Goal: Information Seeking & Learning: Compare options

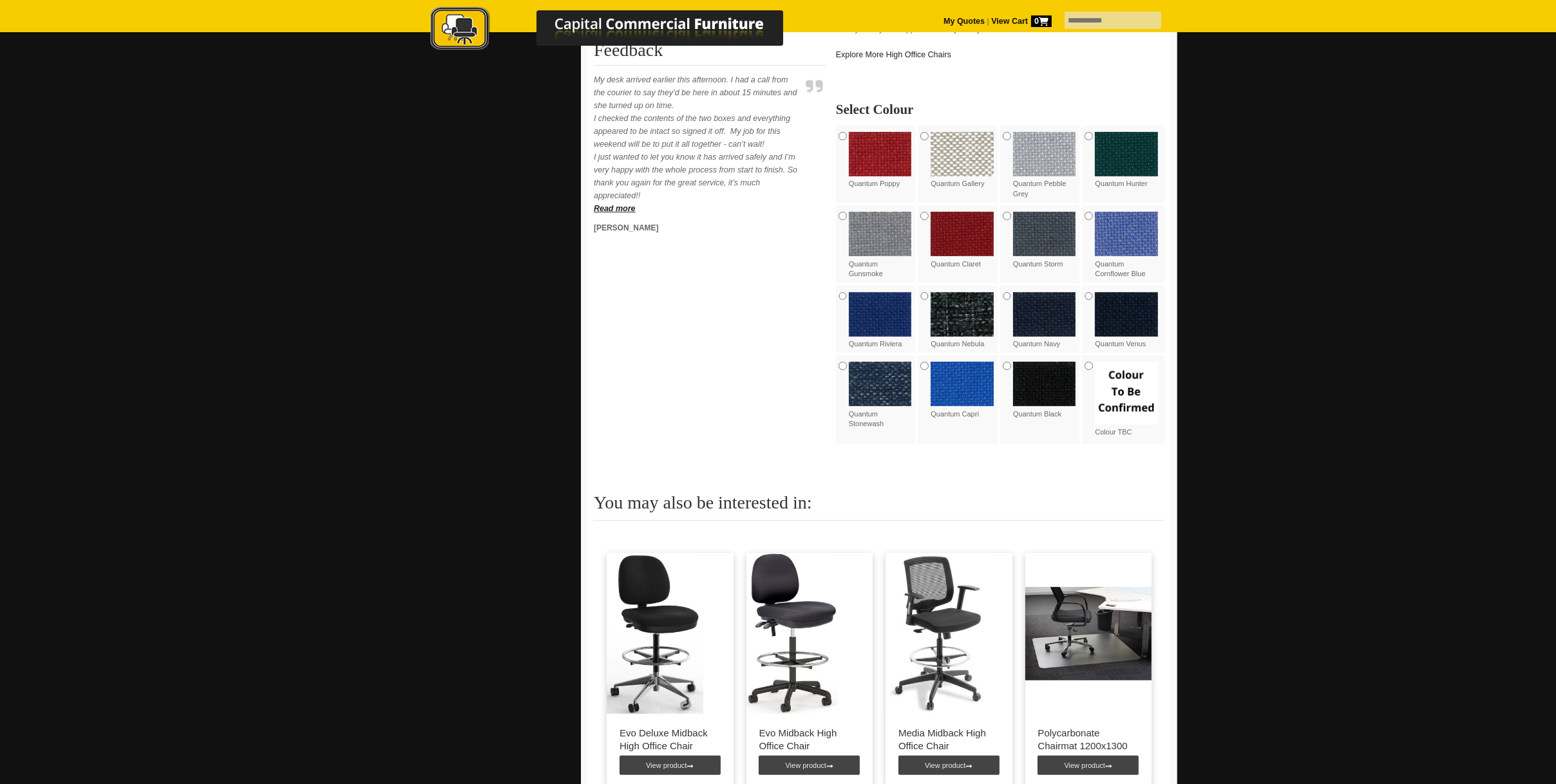
scroll to position [772, 0]
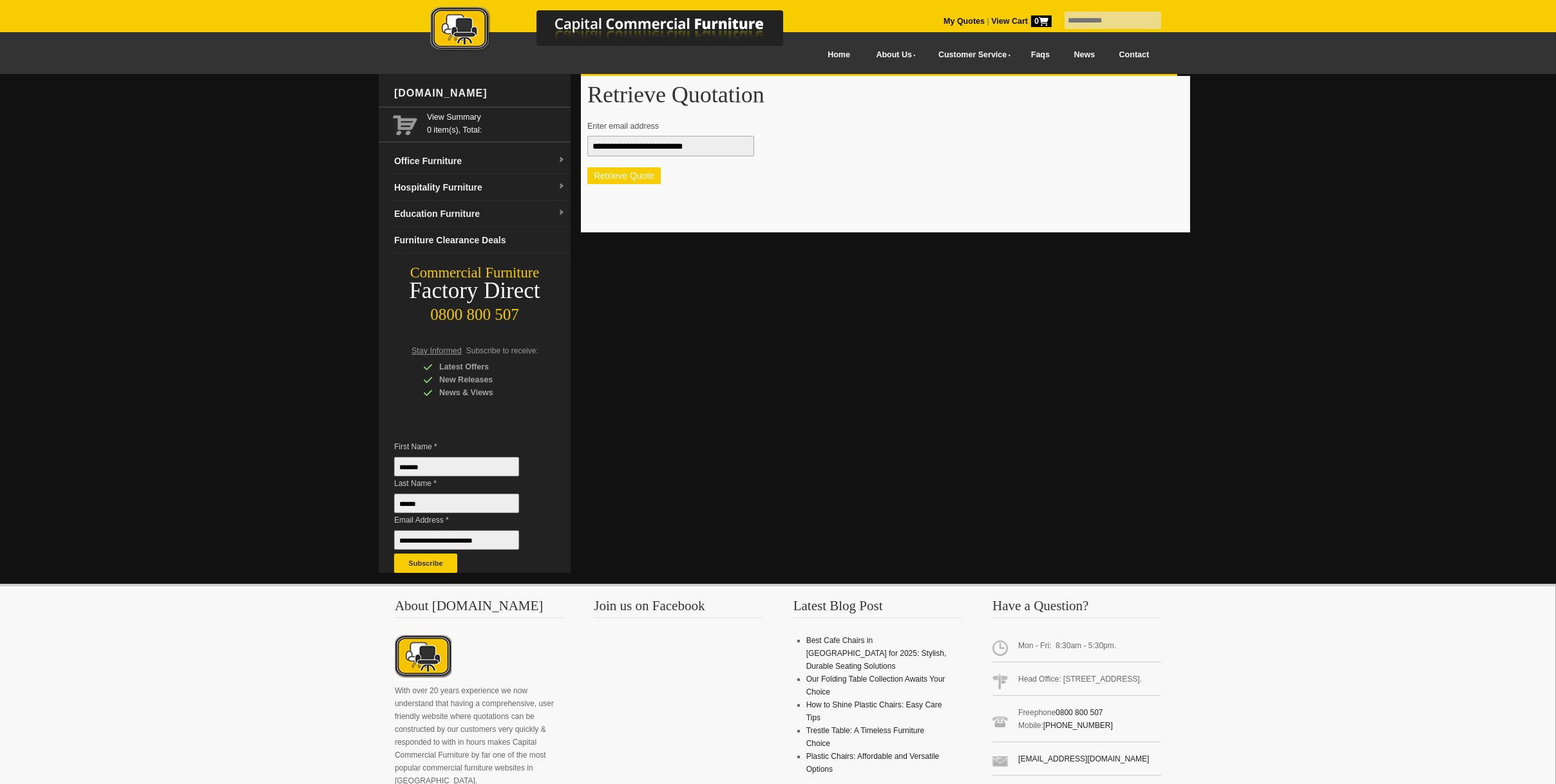
click at [626, 172] on button "Retrieve Quote" at bounding box center [624, 175] width 74 height 17
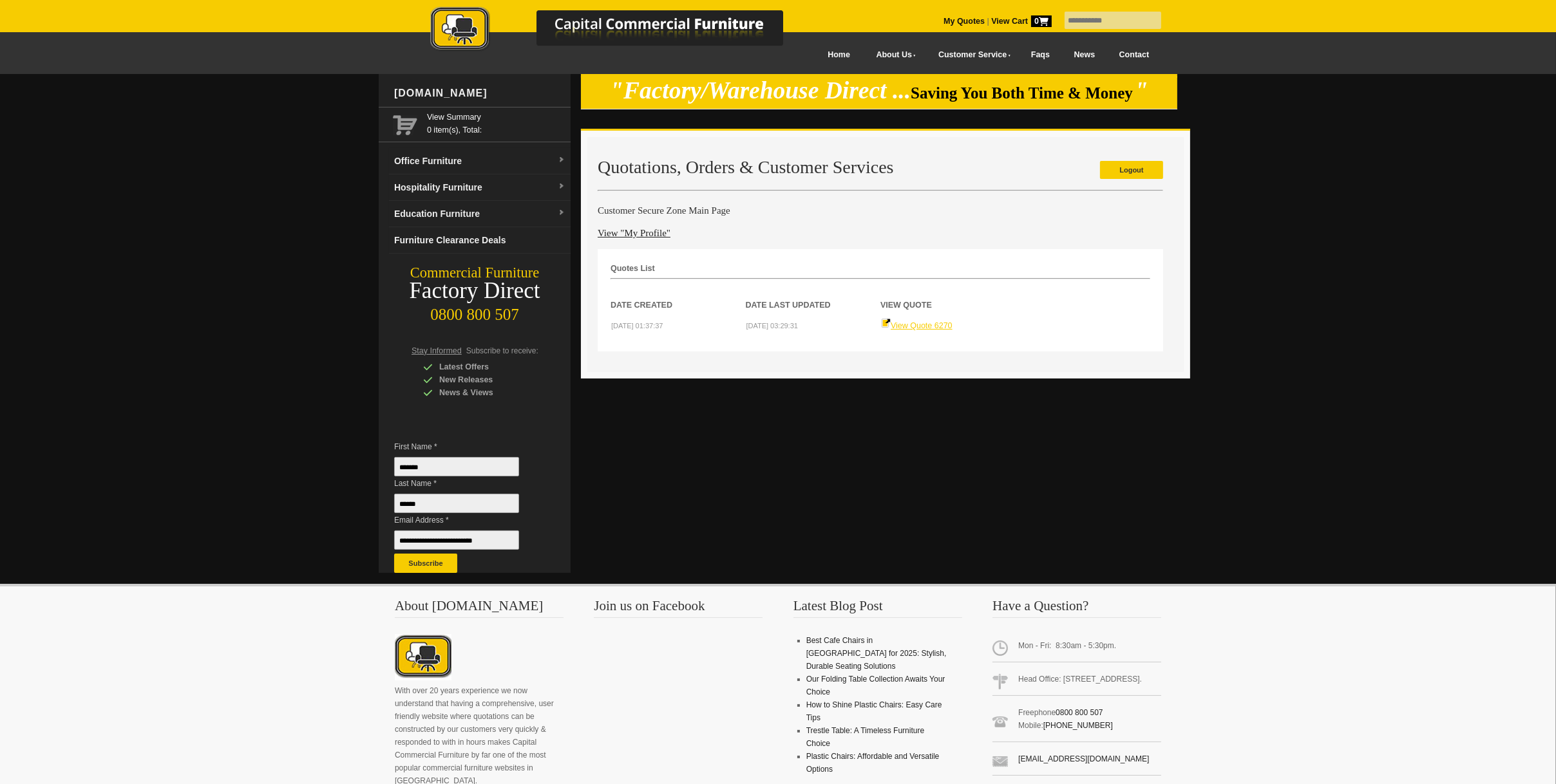
click at [929, 326] on link "View Quote 6270" at bounding box center [916, 326] width 71 height 9
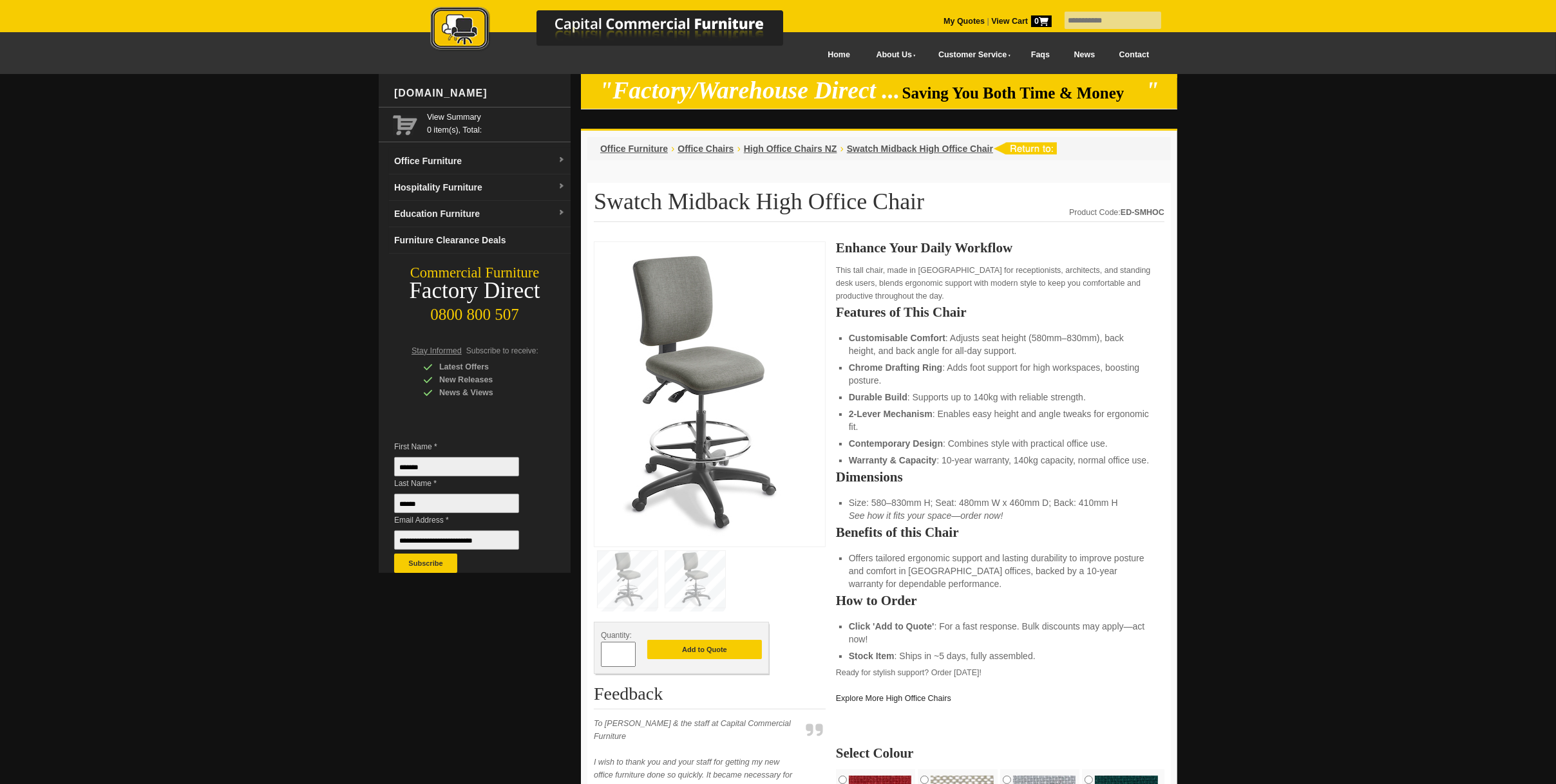
click at [663, 319] on img at bounding box center [698, 392] width 193 height 288
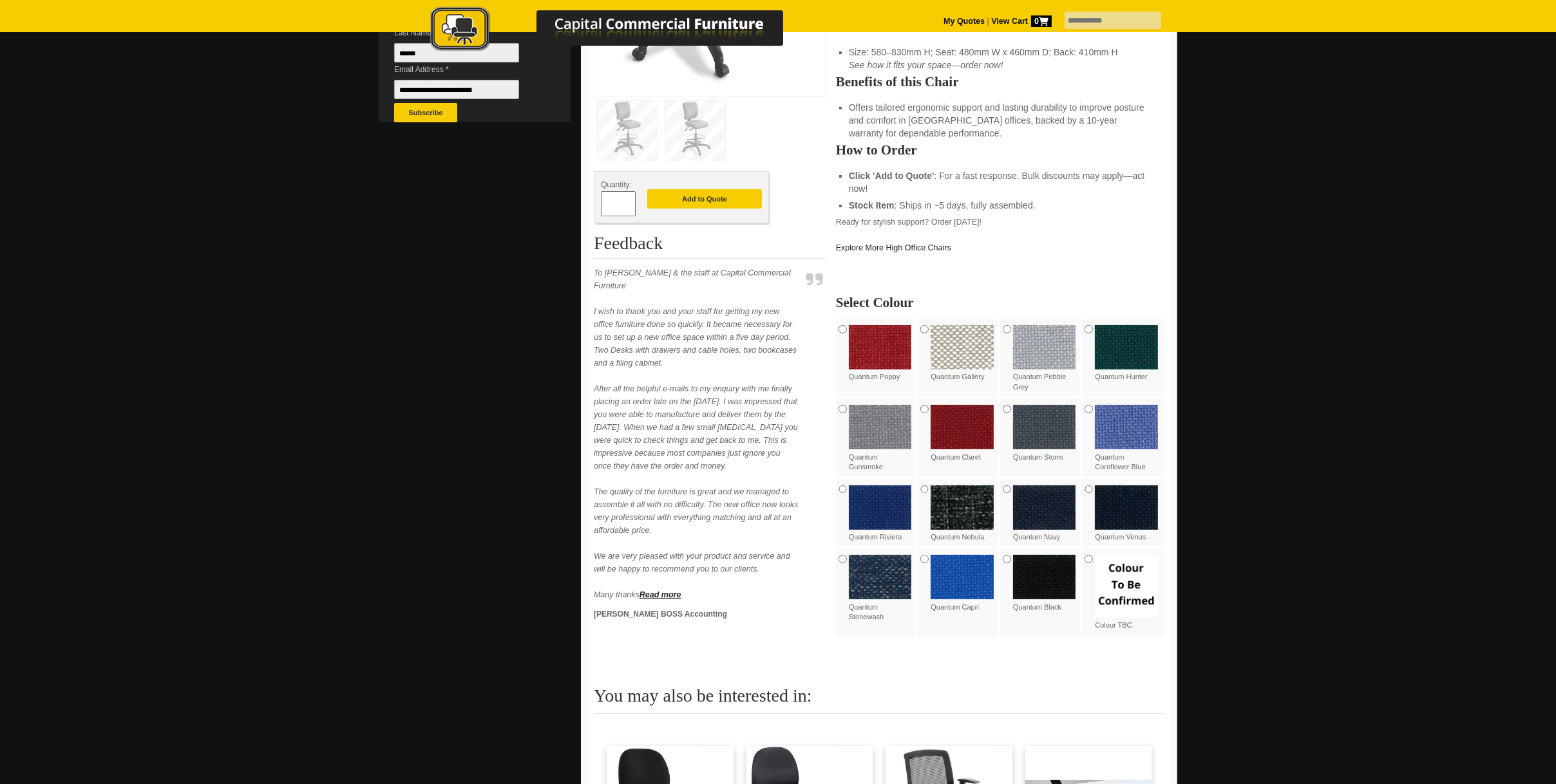
scroll to position [837, 0]
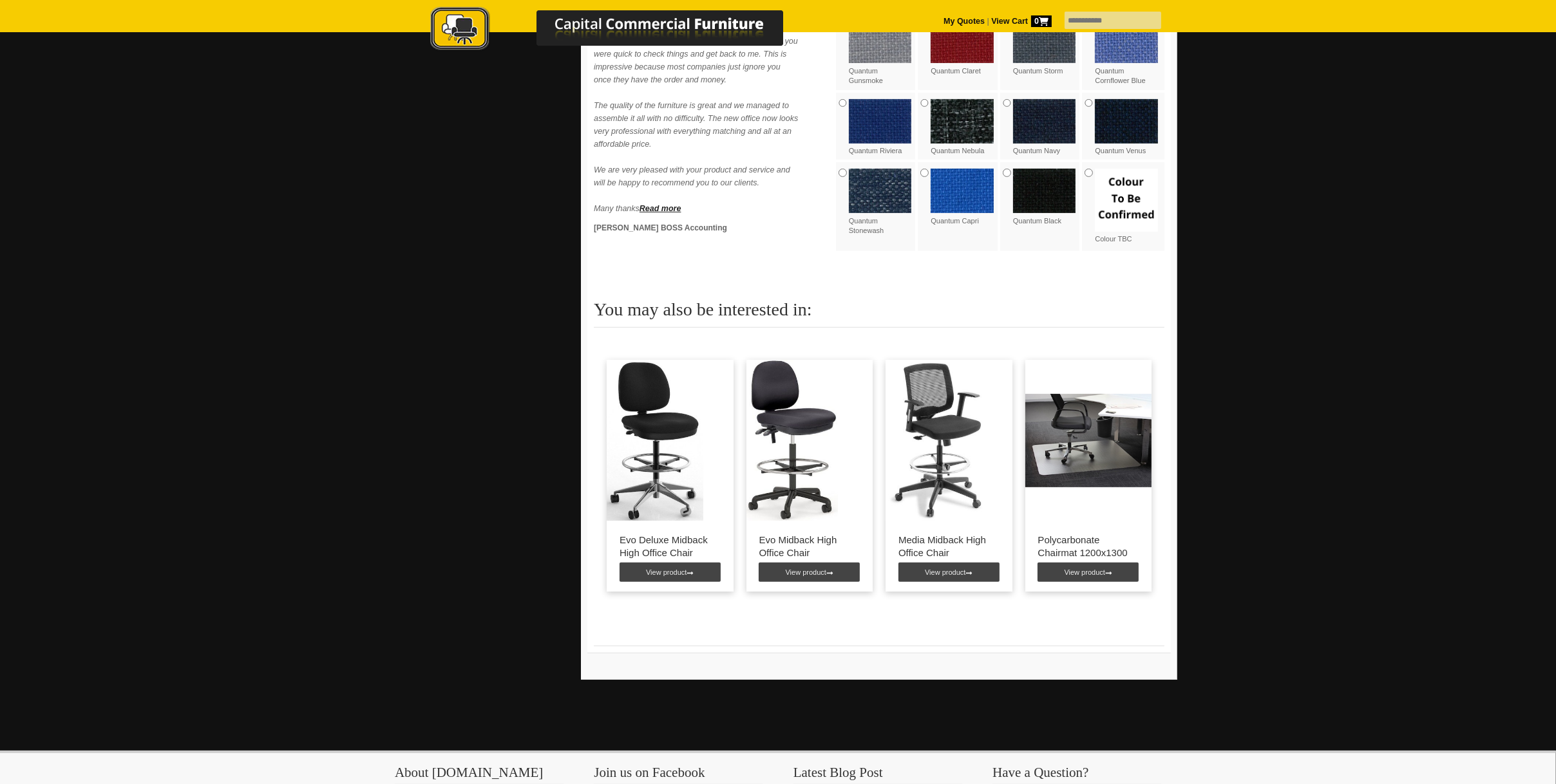
click at [1096, 453] on img at bounding box center [1089, 440] width 127 height 161
click at [1062, 572] on link "View product" at bounding box center [1088, 572] width 101 height 19
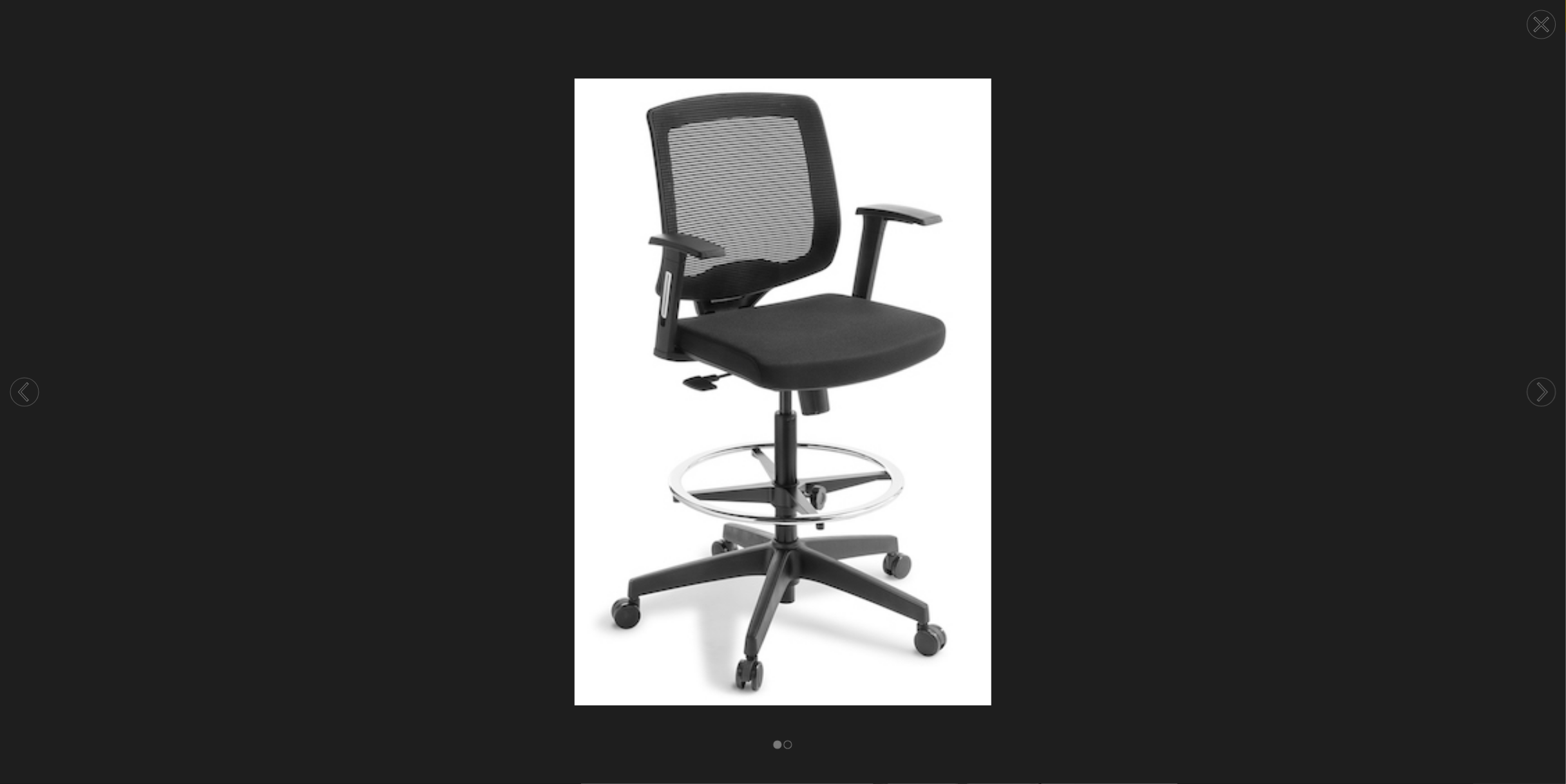
click at [19, 396] on circle at bounding box center [24, 392] width 28 height 28
click at [1552, 23] on circle at bounding box center [1541, 24] width 28 height 28
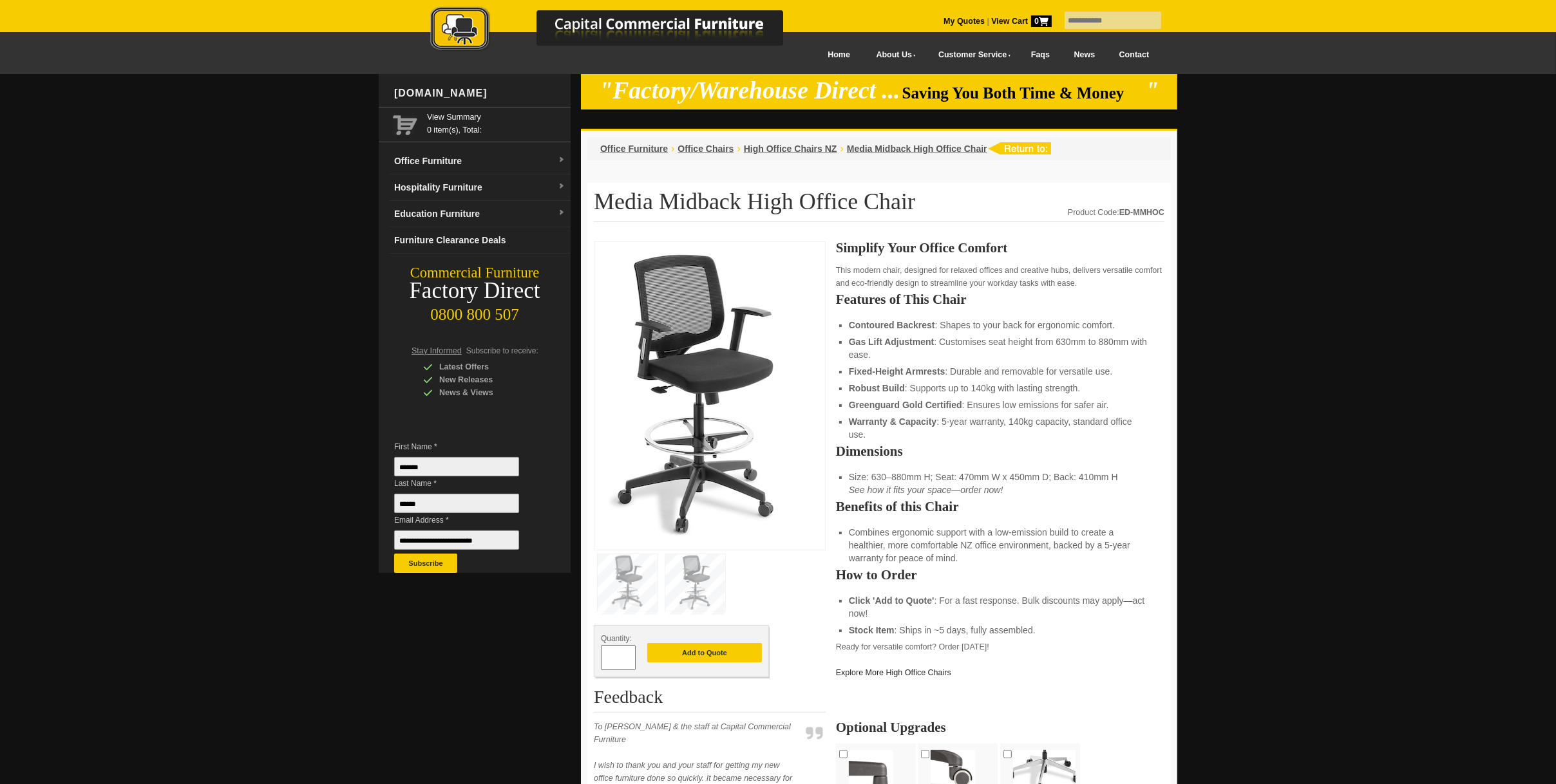
scroll to position [64, 0]
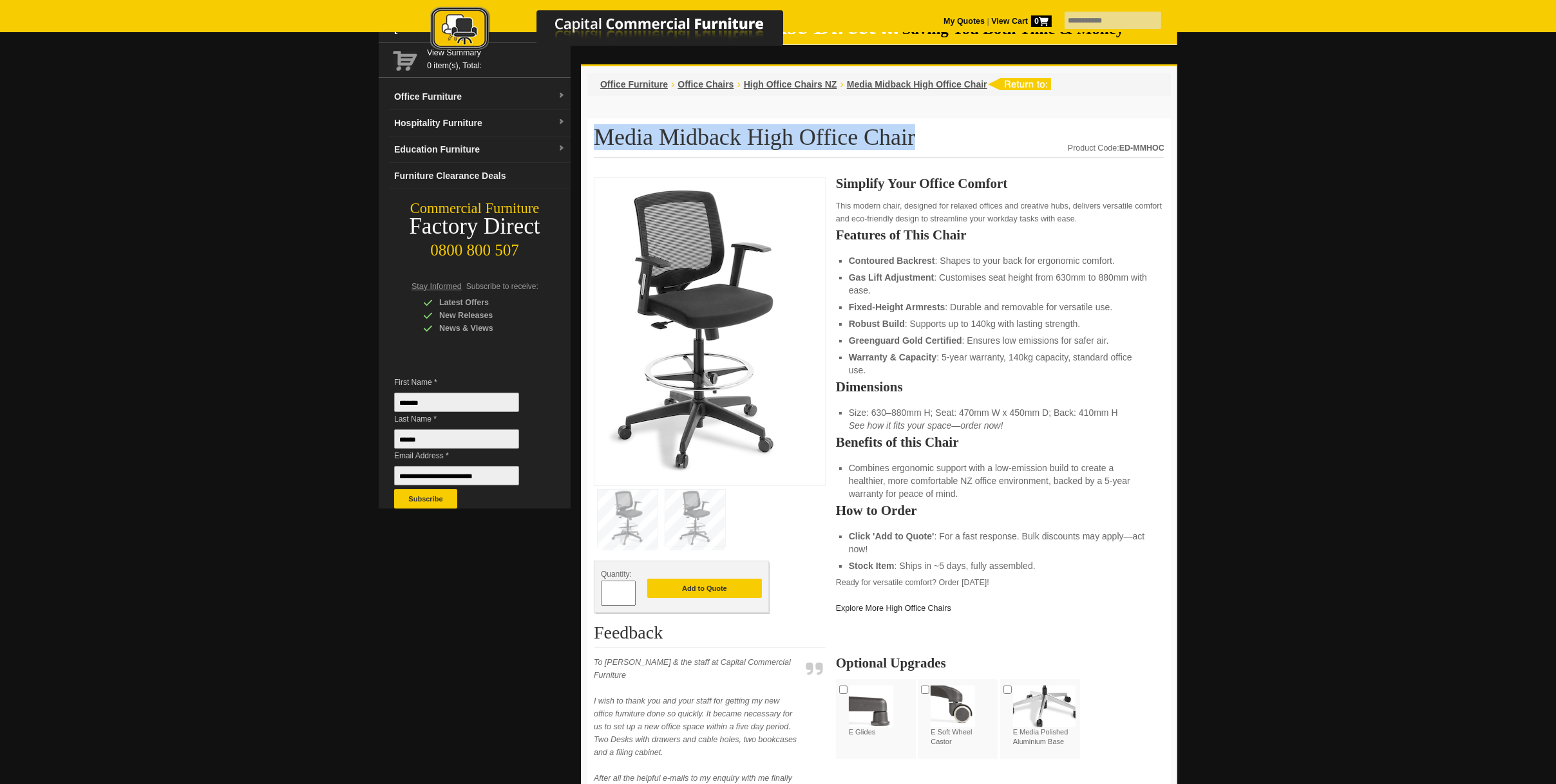
drag, startPoint x: 603, startPoint y: 138, endPoint x: 876, endPoint y: 135, distance: 273.0
click at [876, 135] on h1 "Media Midback High Office Chair" at bounding box center [879, 141] width 571 height 33
drag, startPoint x: 876, startPoint y: 135, endPoint x: 850, endPoint y: 135, distance: 26.0
click at [693, 527] on img at bounding box center [695, 518] width 60 height 57
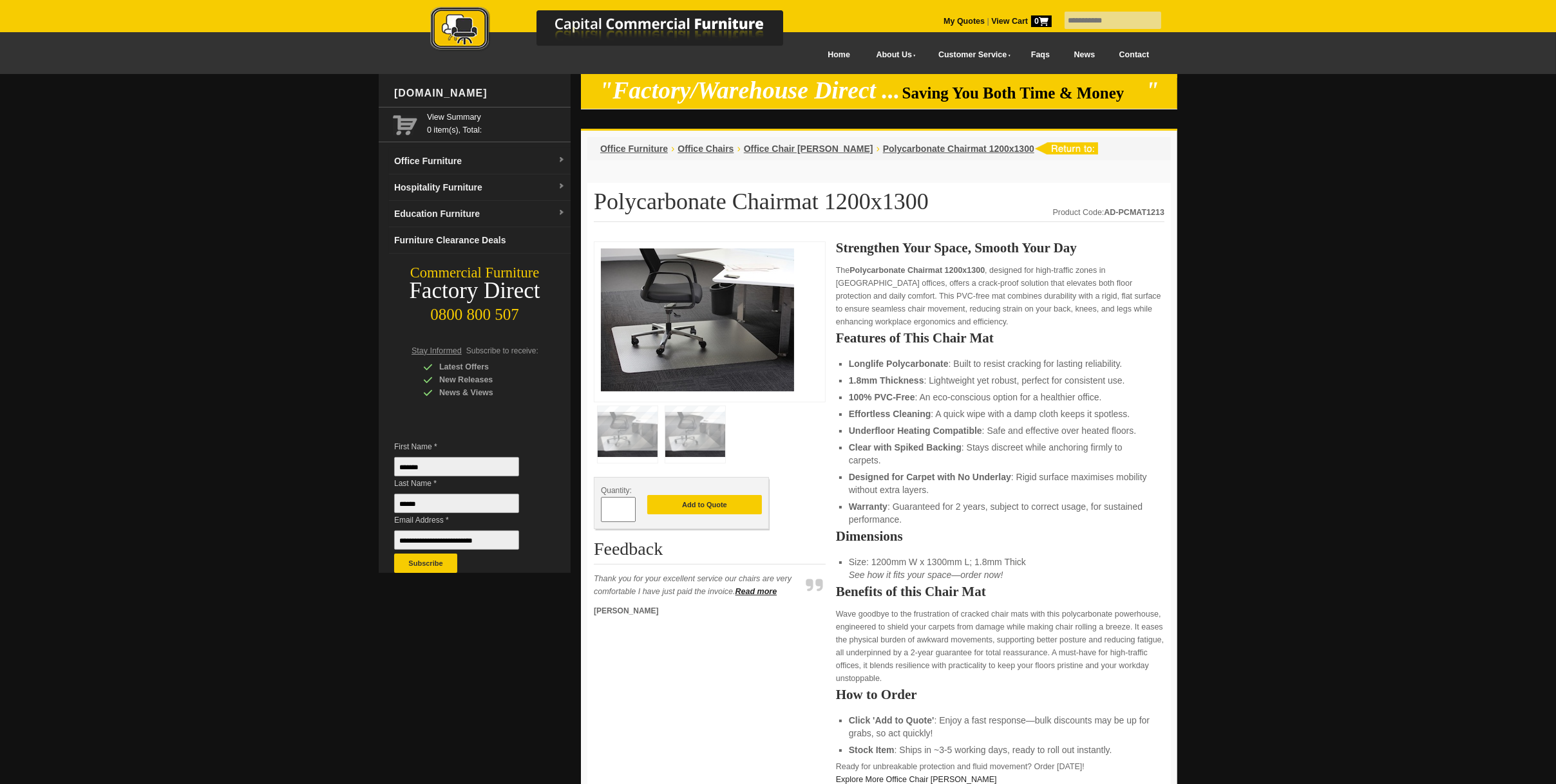
click at [628, 428] on img at bounding box center [627, 435] width 60 height 57
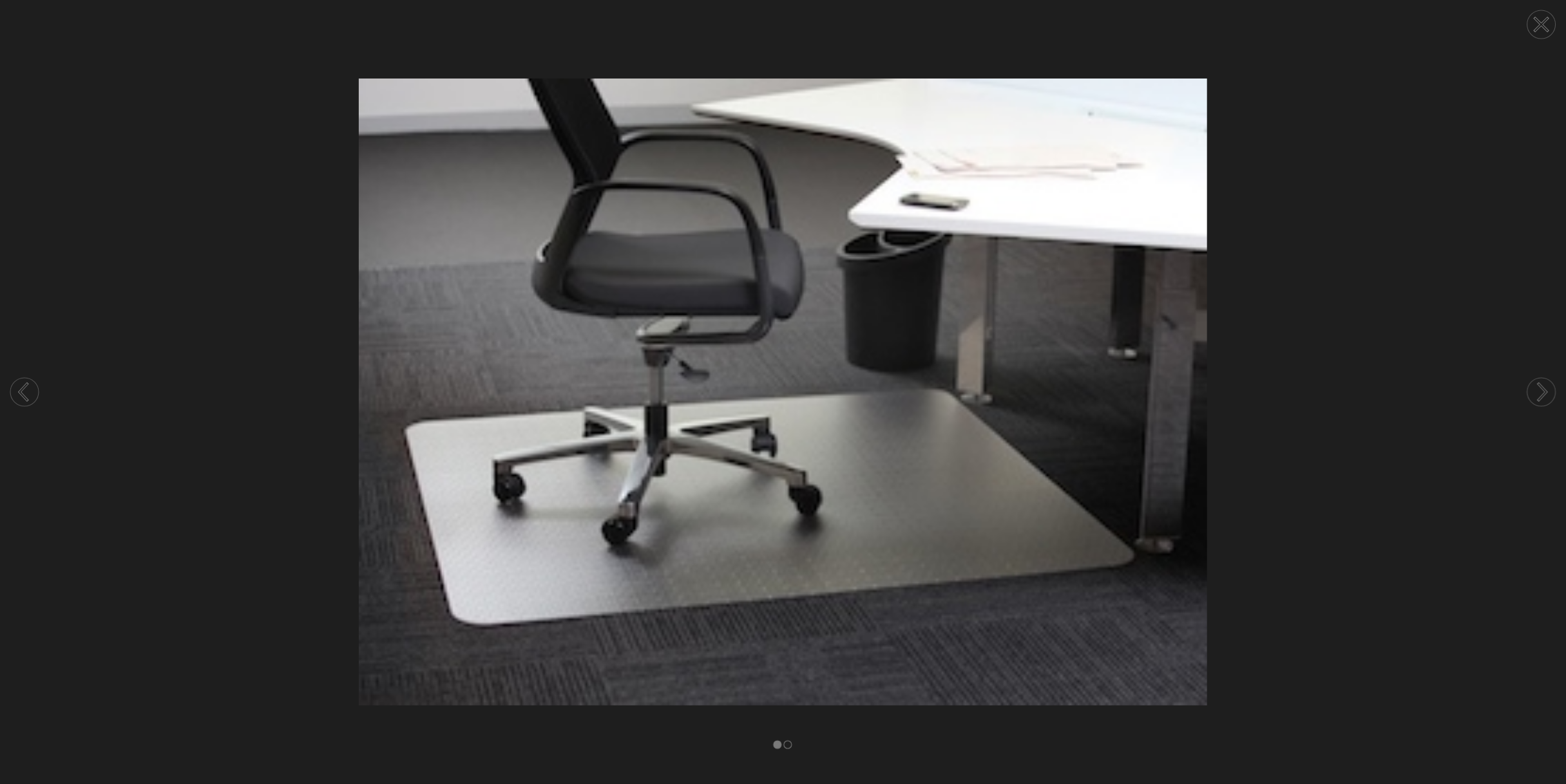
click at [678, 427] on img at bounding box center [783, 392] width 1566 height 627
click at [1529, 390] on circle at bounding box center [1541, 392] width 28 height 28
click at [1526, 24] on icon at bounding box center [1541, 24] width 49 height 49
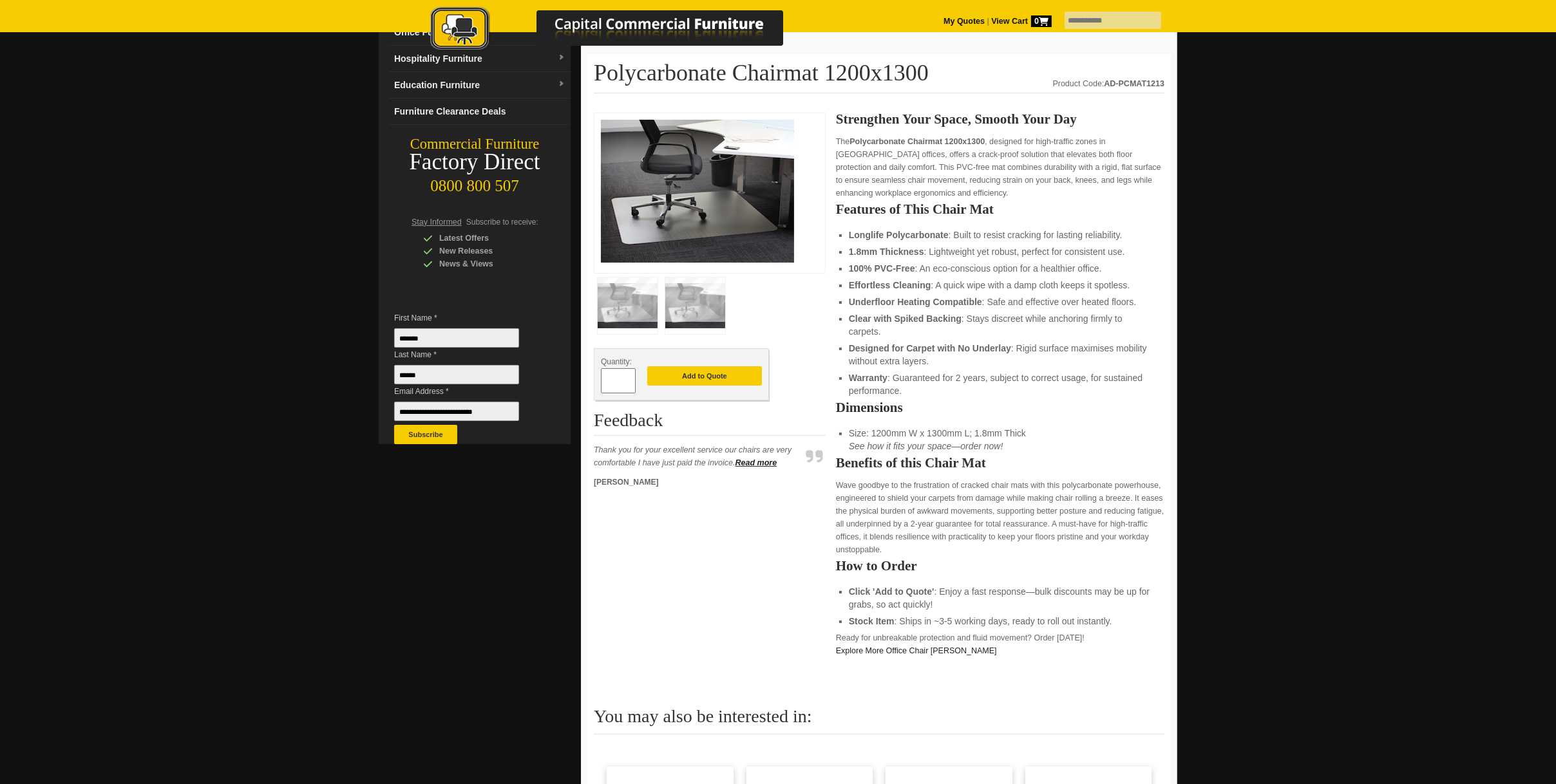
scroll to position [386, 0]
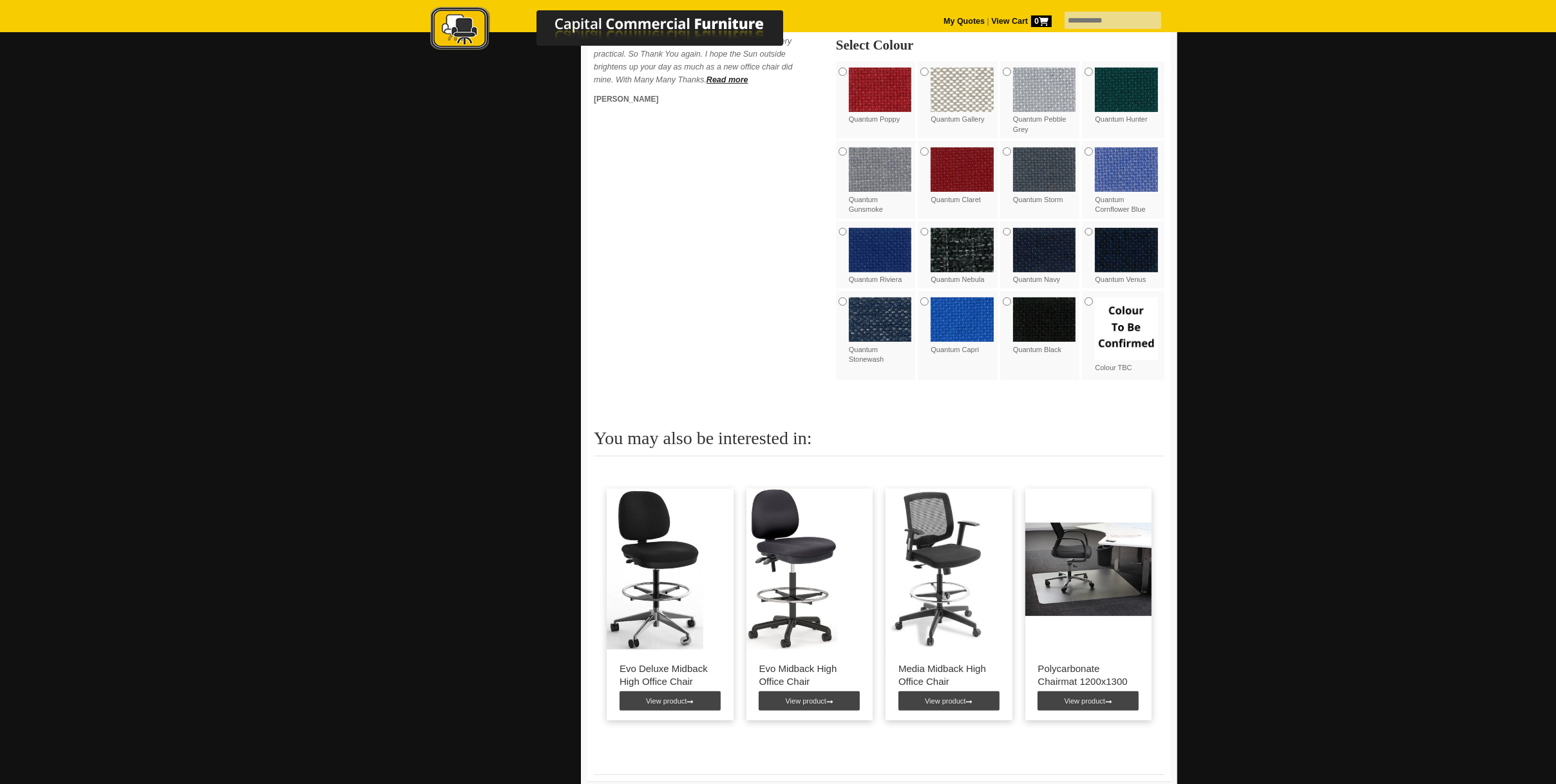
scroll to position [966, 0]
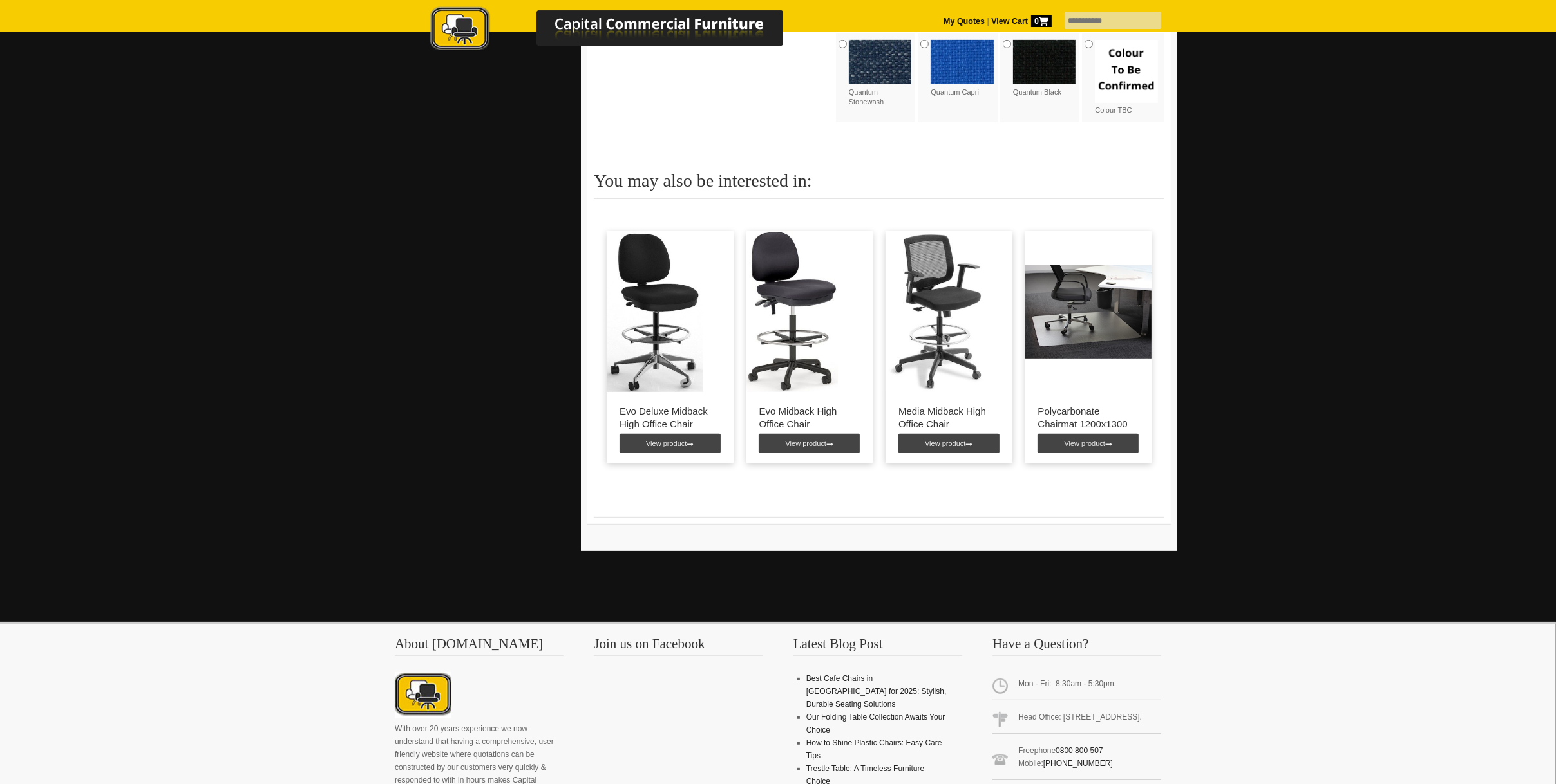
click at [661, 371] on img at bounding box center [655, 311] width 97 height 161
click at [662, 446] on link "View product" at bounding box center [670, 443] width 101 height 19
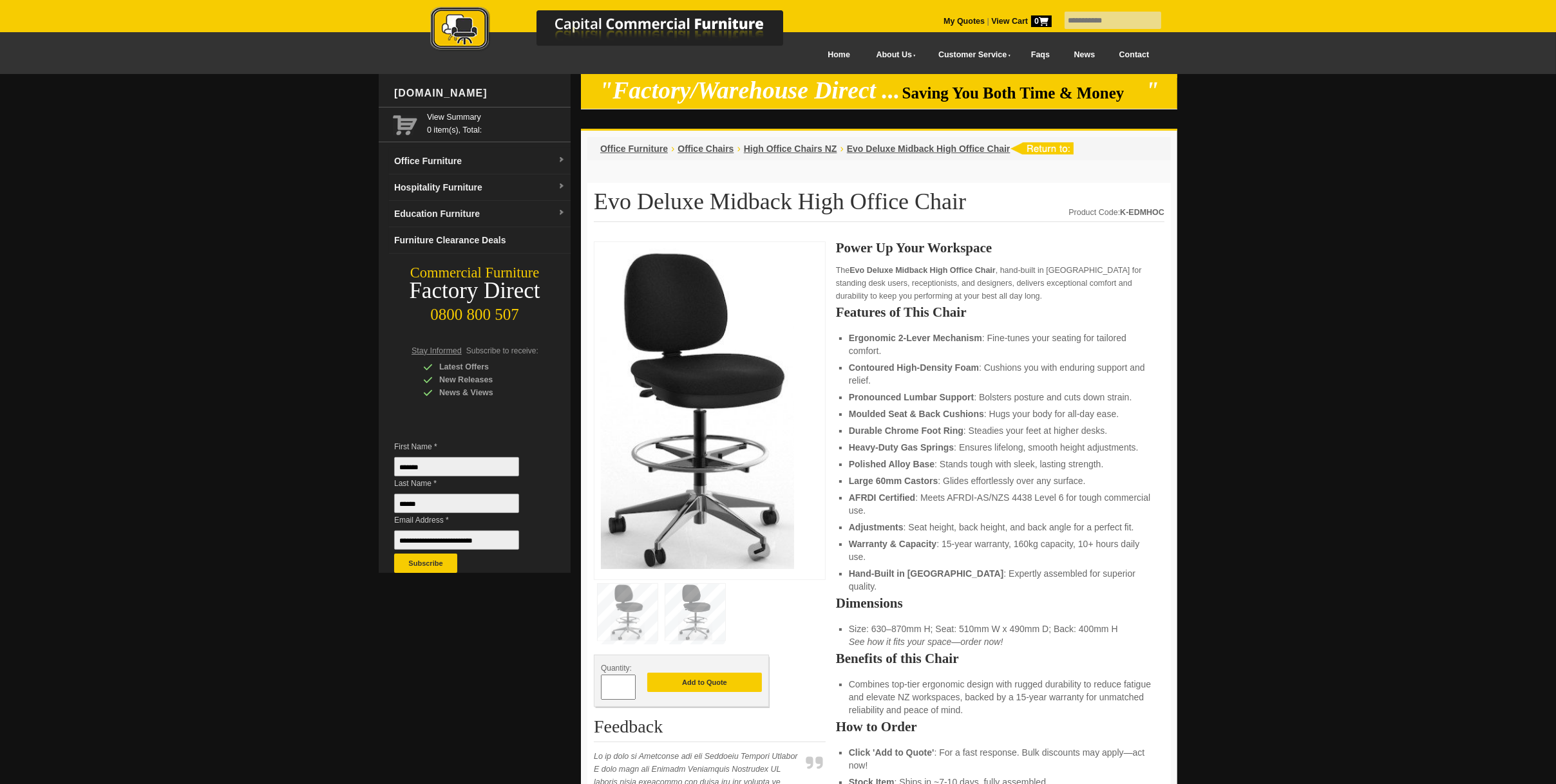
click at [716, 499] on img at bounding box center [698, 409] width 193 height 321
click at [701, 599] on img at bounding box center [695, 612] width 60 height 57
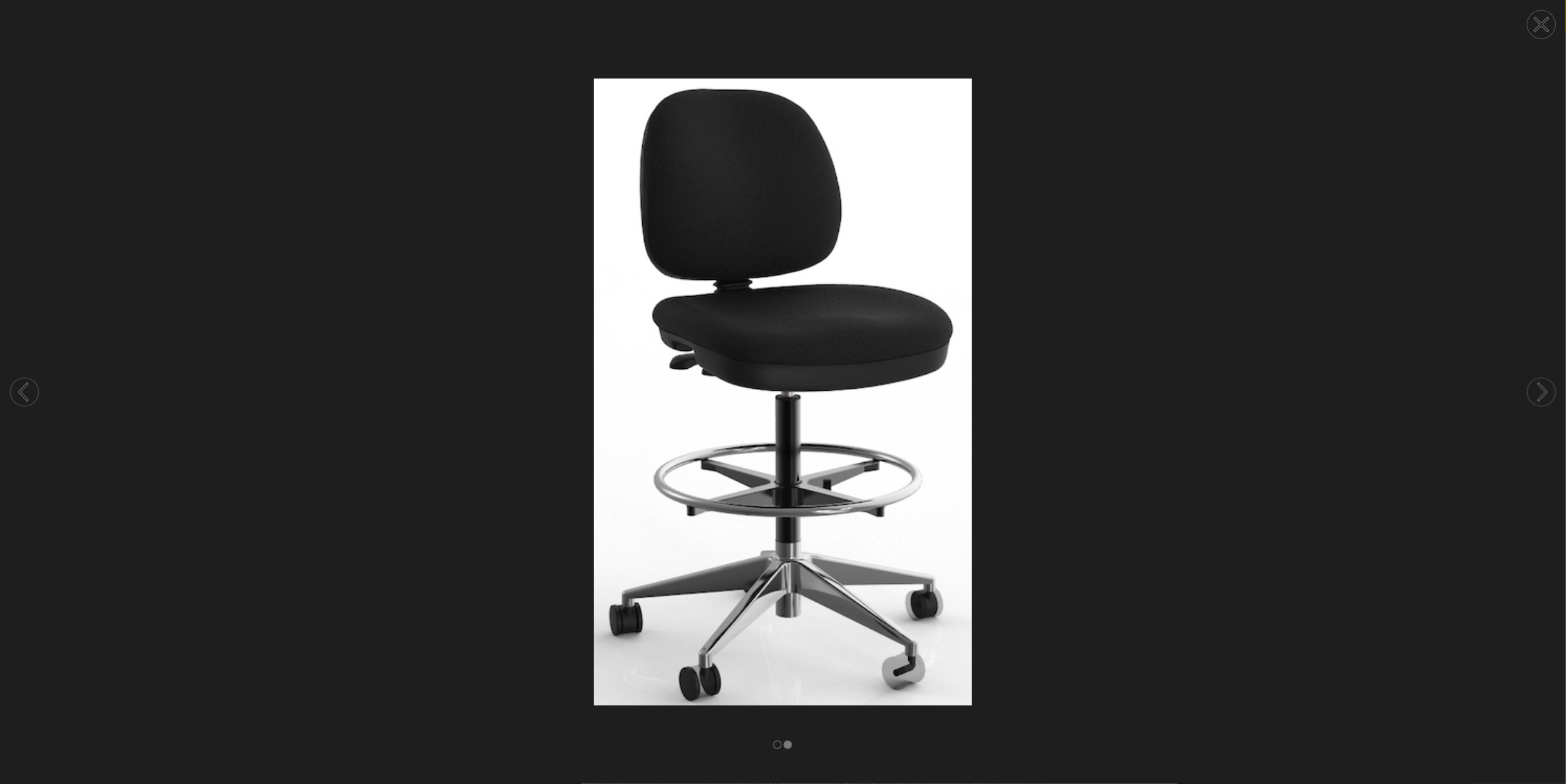
click at [1535, 29] on circle at bounding box center [1541, 24] width 28 height 28
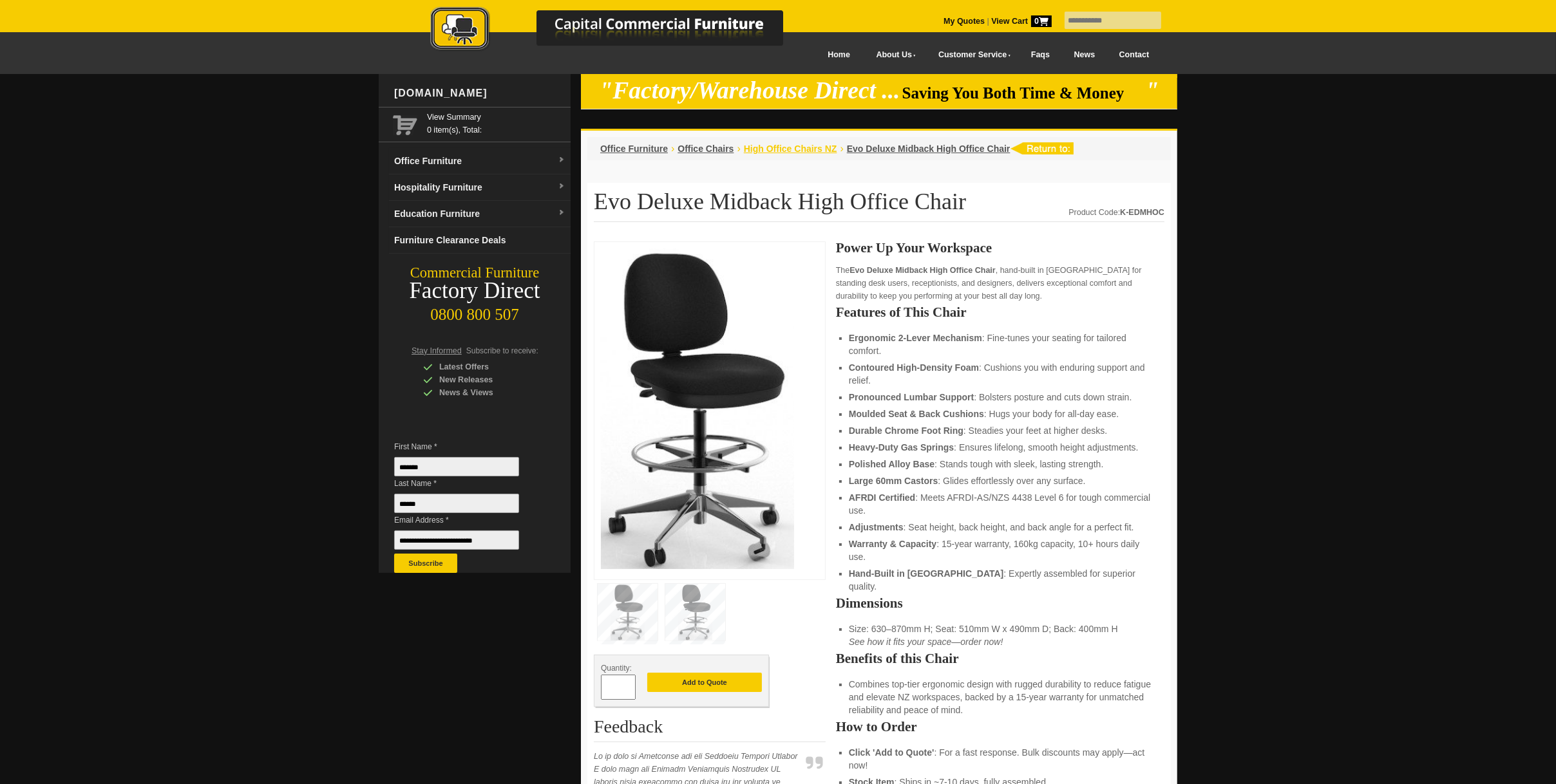
click at [775, 149] on span "High Office Chairs NZ" at bounding box center [791, 148] width 94 height 10
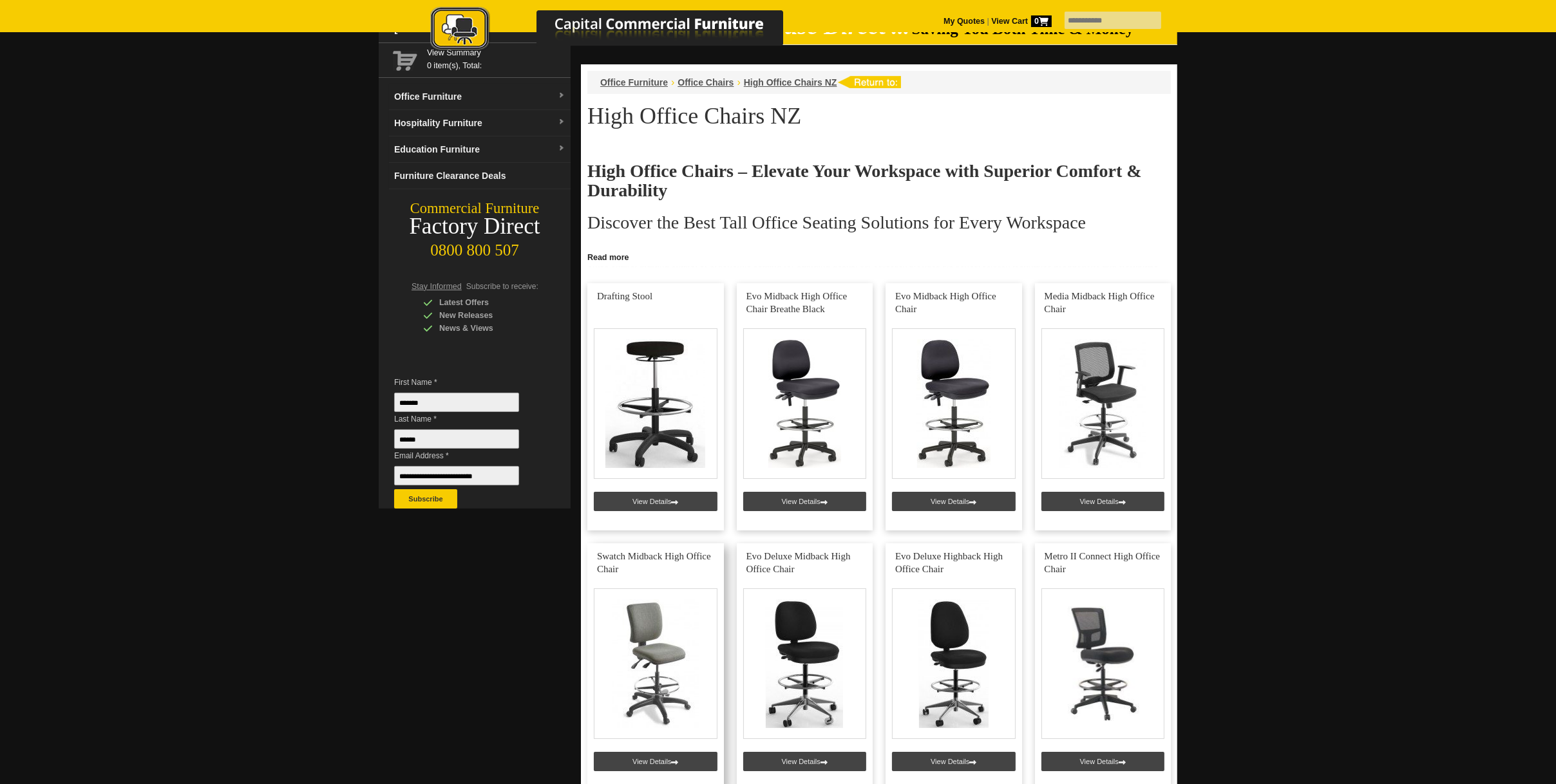
scroll to position [129, 0]
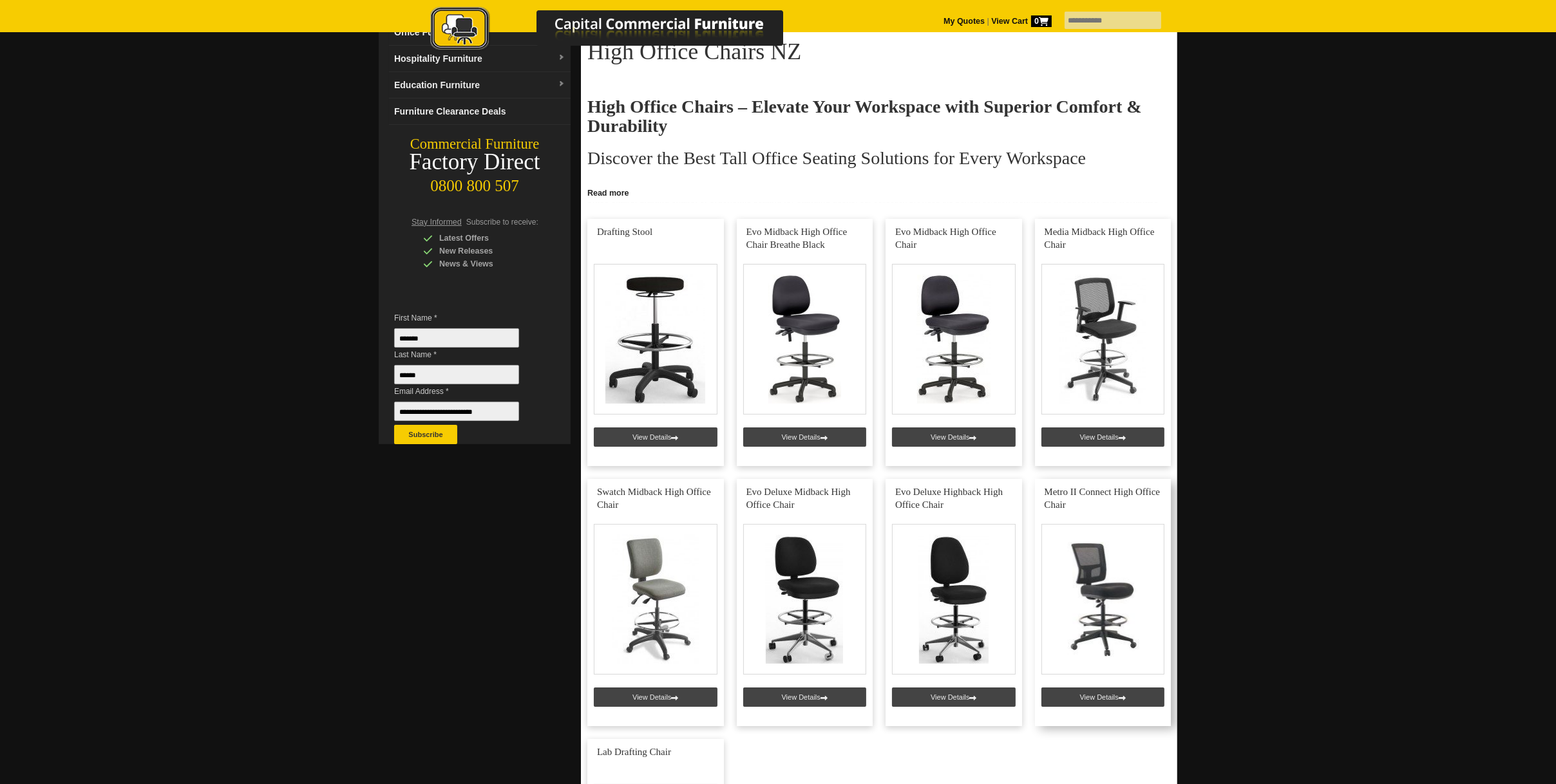
click at [1063, 571] on link at bounding box center [1103, 602] width 136 height 247
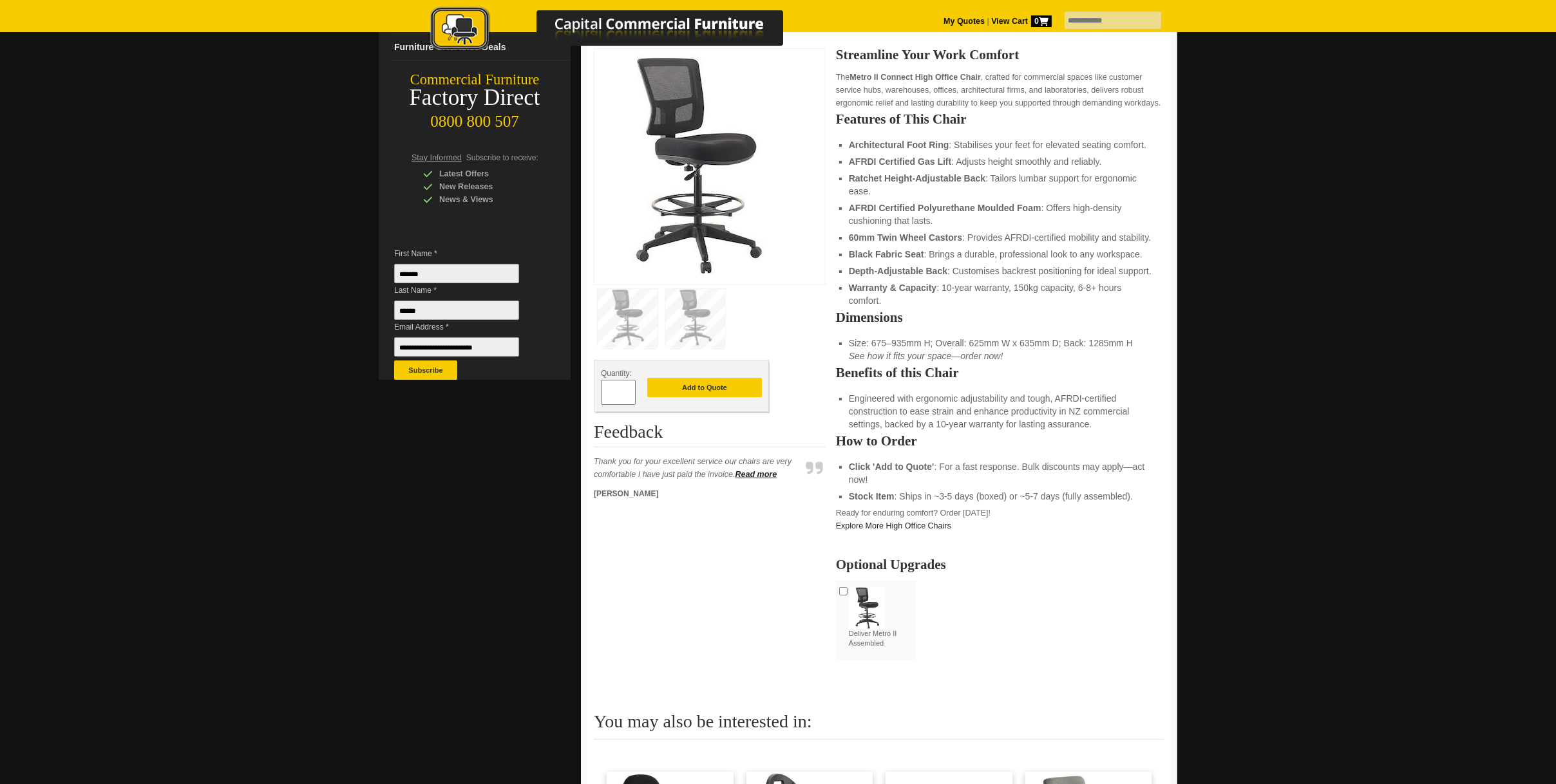
scroll to position [515, 0]
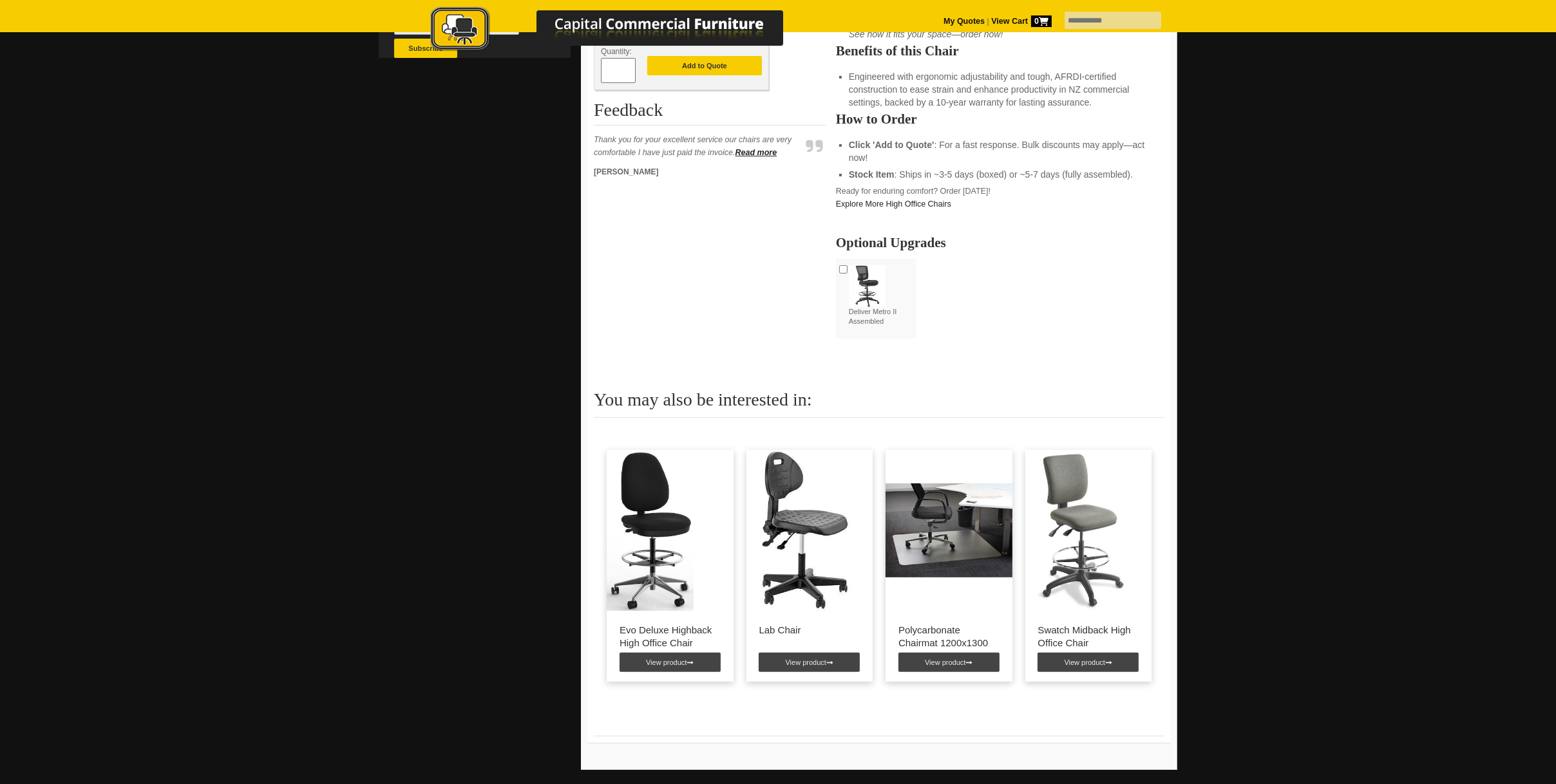
click at [826, 525] on img at bounding box center [804, 530] width 114 height 161
click at [800, 659] on link "View product" at bounding box center [809, 662] width 101 height 19
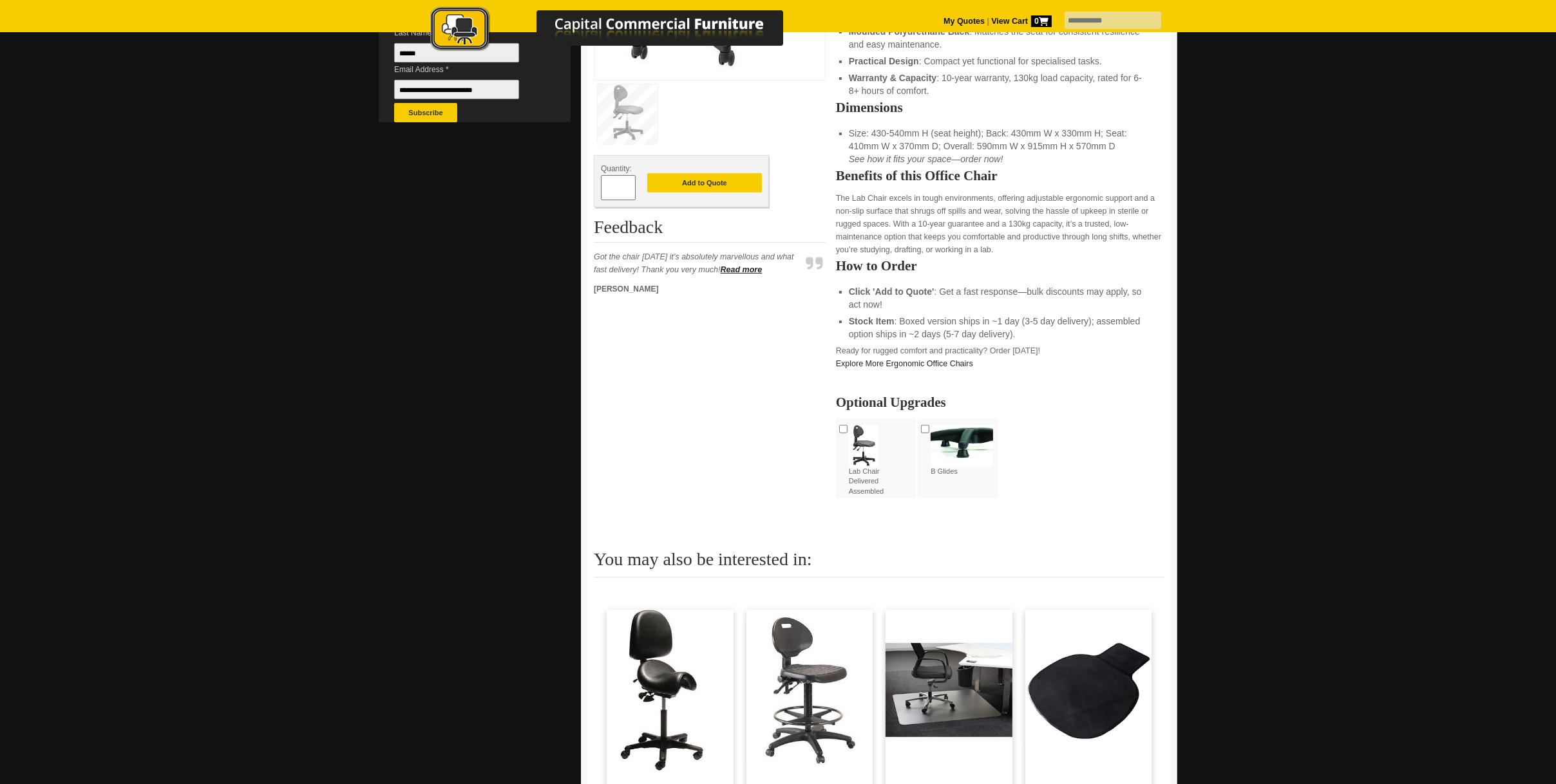
scroll to position [579, 0]
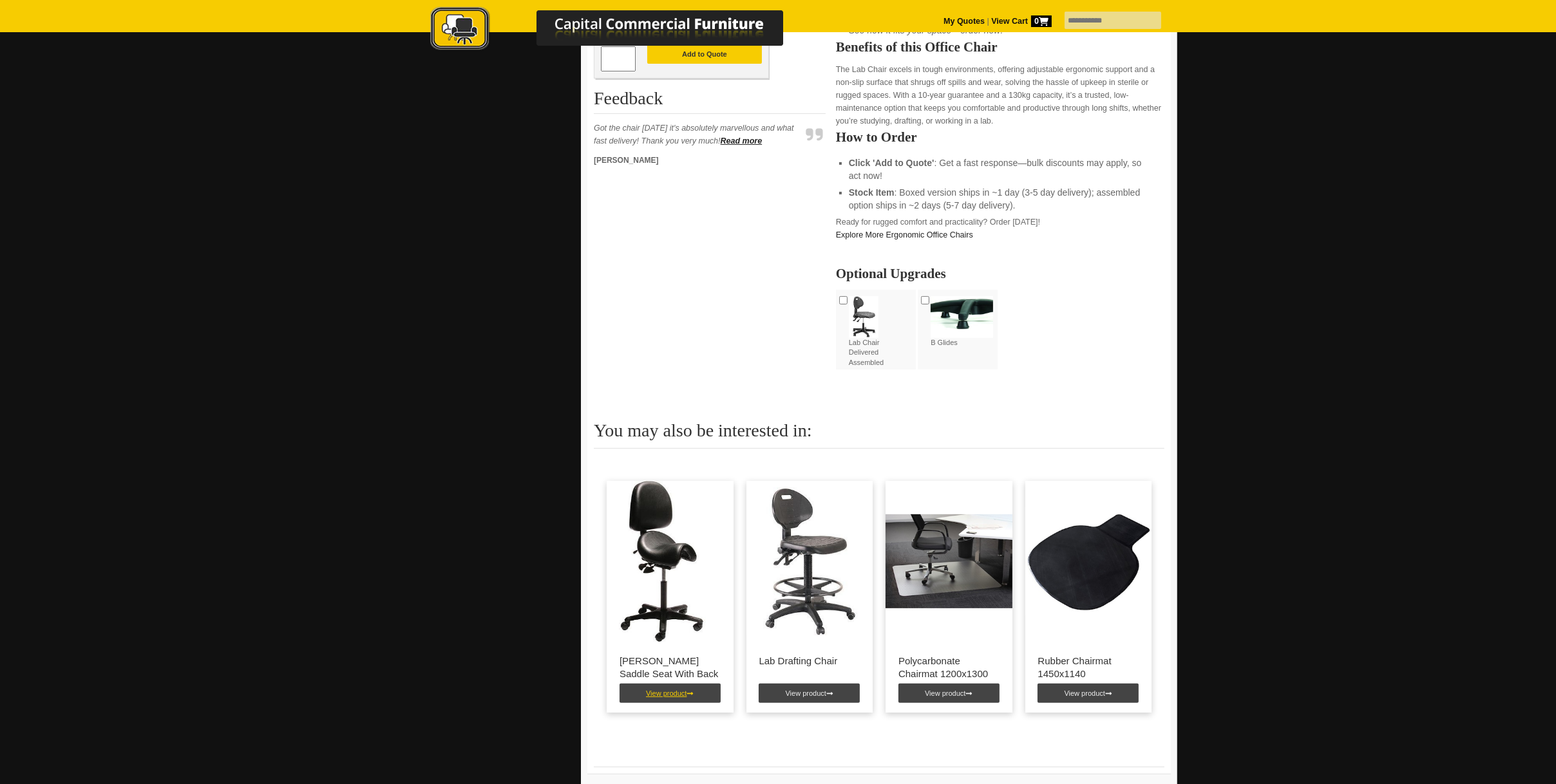
click at [660, 693] on link "View product" at bounding box center [670, 693] width 101 height 19
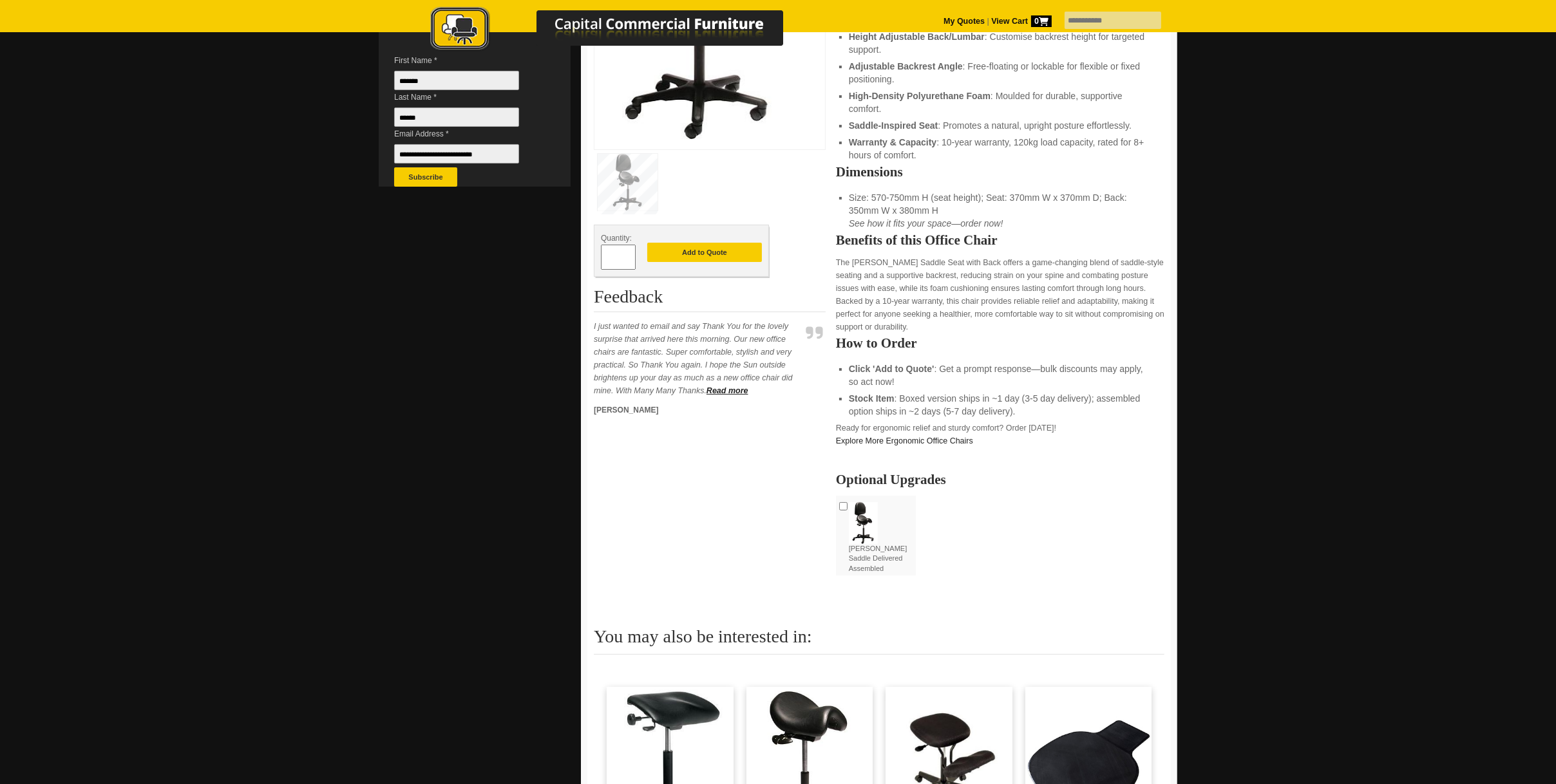
scroll to position [644, 0]
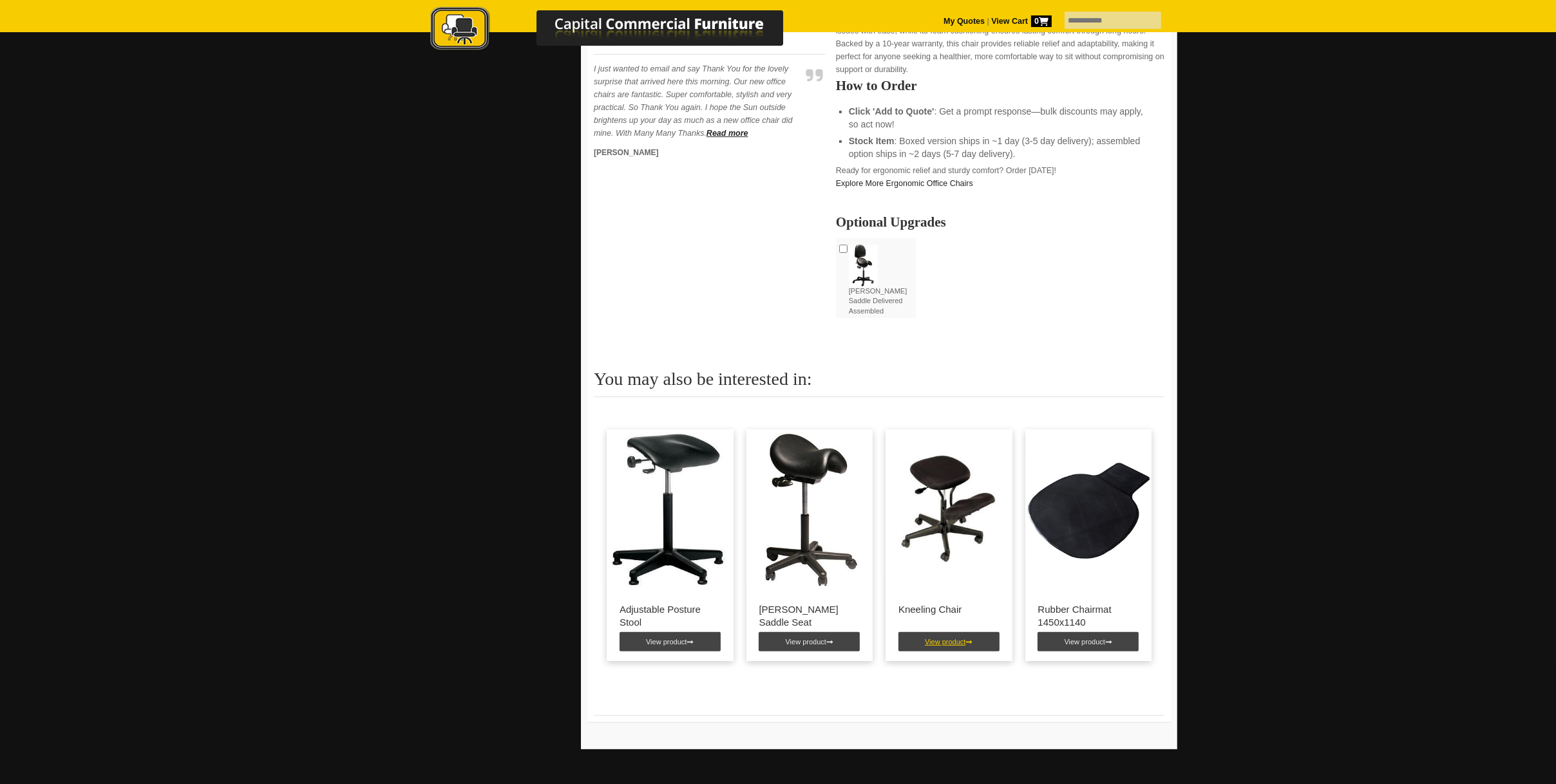
click at [934, 633] on link "View product" at bounding box center [949, 642] width 101 height 19
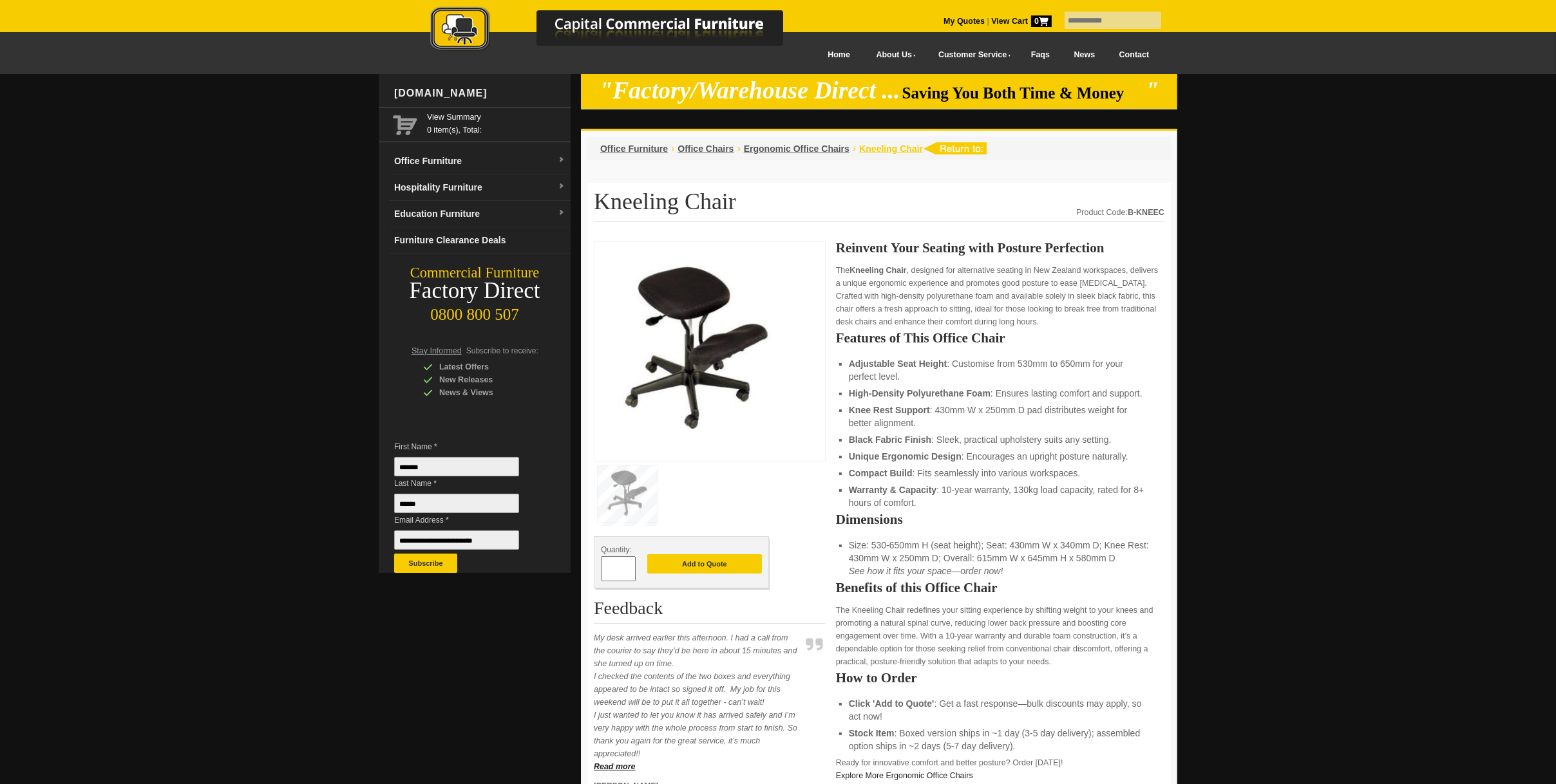
click at [874, 148] on span "Kneeling Chair" at bounding box center [891, 148] width 63 height 10
click at [820, 151] on span "Ergonomic Office Chairs" at bounding box center [796, 148] width 106 height 10
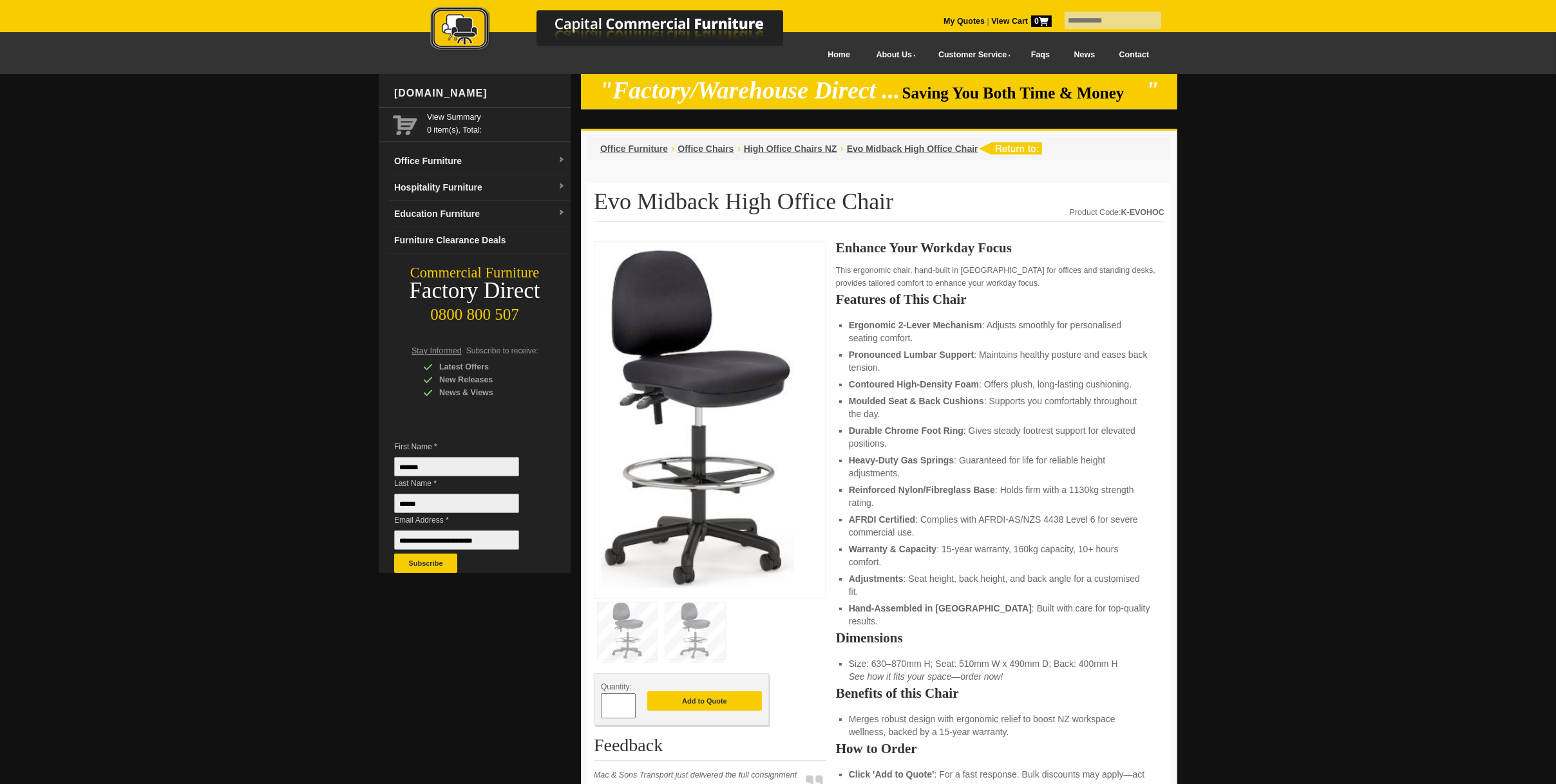
click at [688, 560] on img at bounding box center [698, 418] width 193 height 339
click at [688, 638] on img at bounding box center [695, 631] width 60 height 57
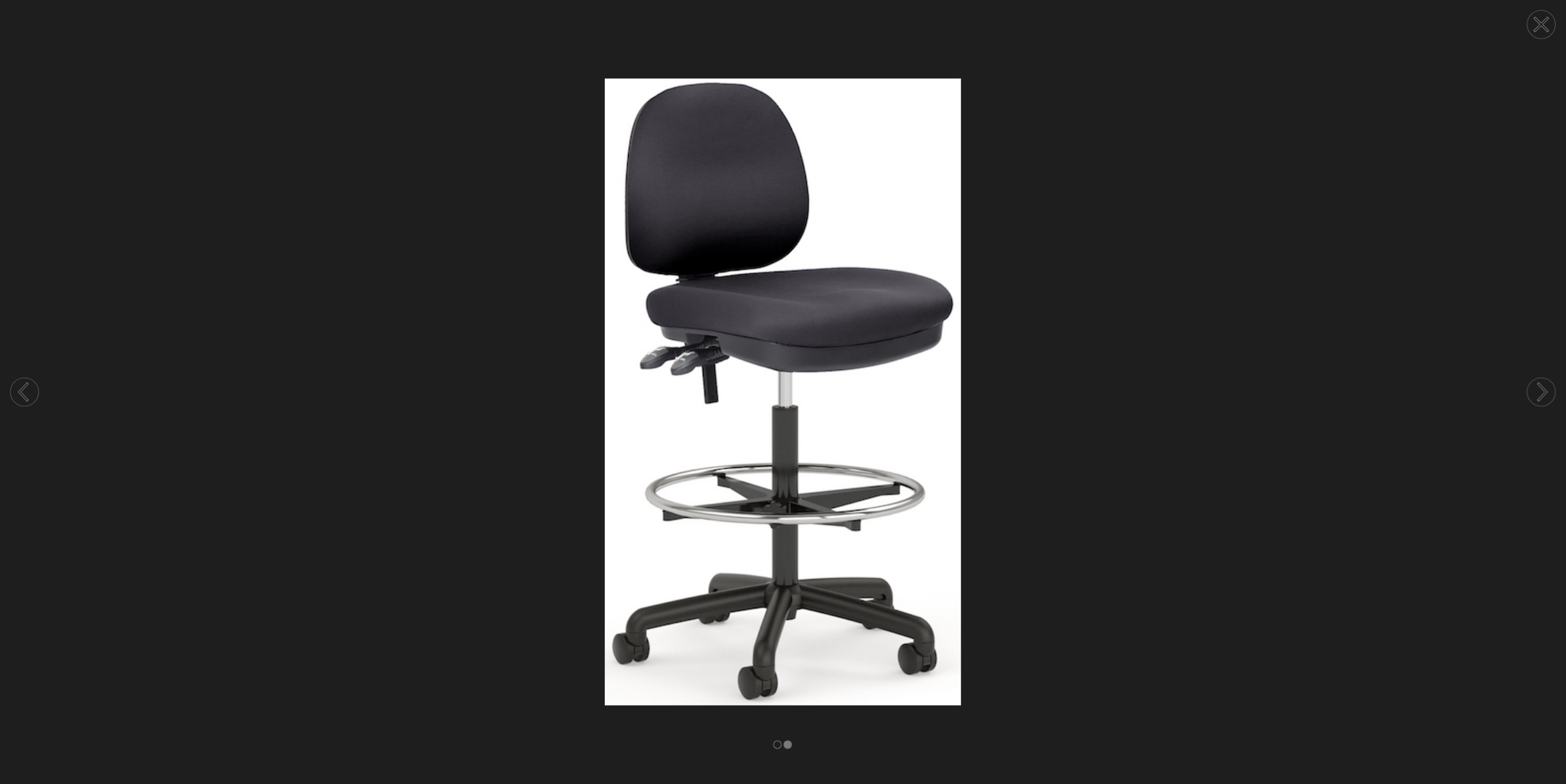
click at [775, 744] on rect at bounding box center [777, 745] width 8 height 8
click at [786, 744] on rect at bounding box center [788, 745] width 8 height 8
click at [1539, 19] on icon at bounding box center [1541, 24] width 13 height 13
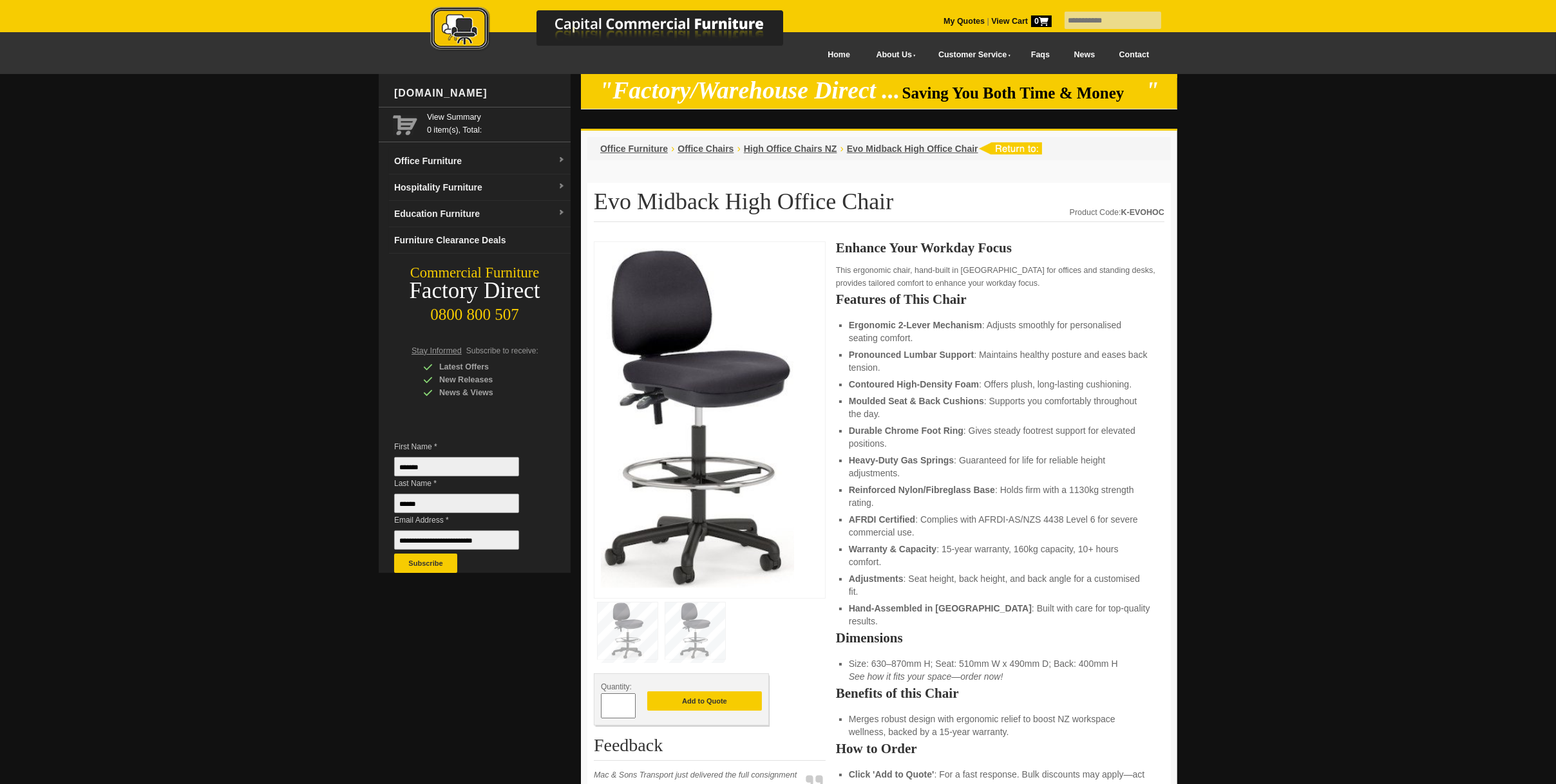
scroll to position [451, 0]
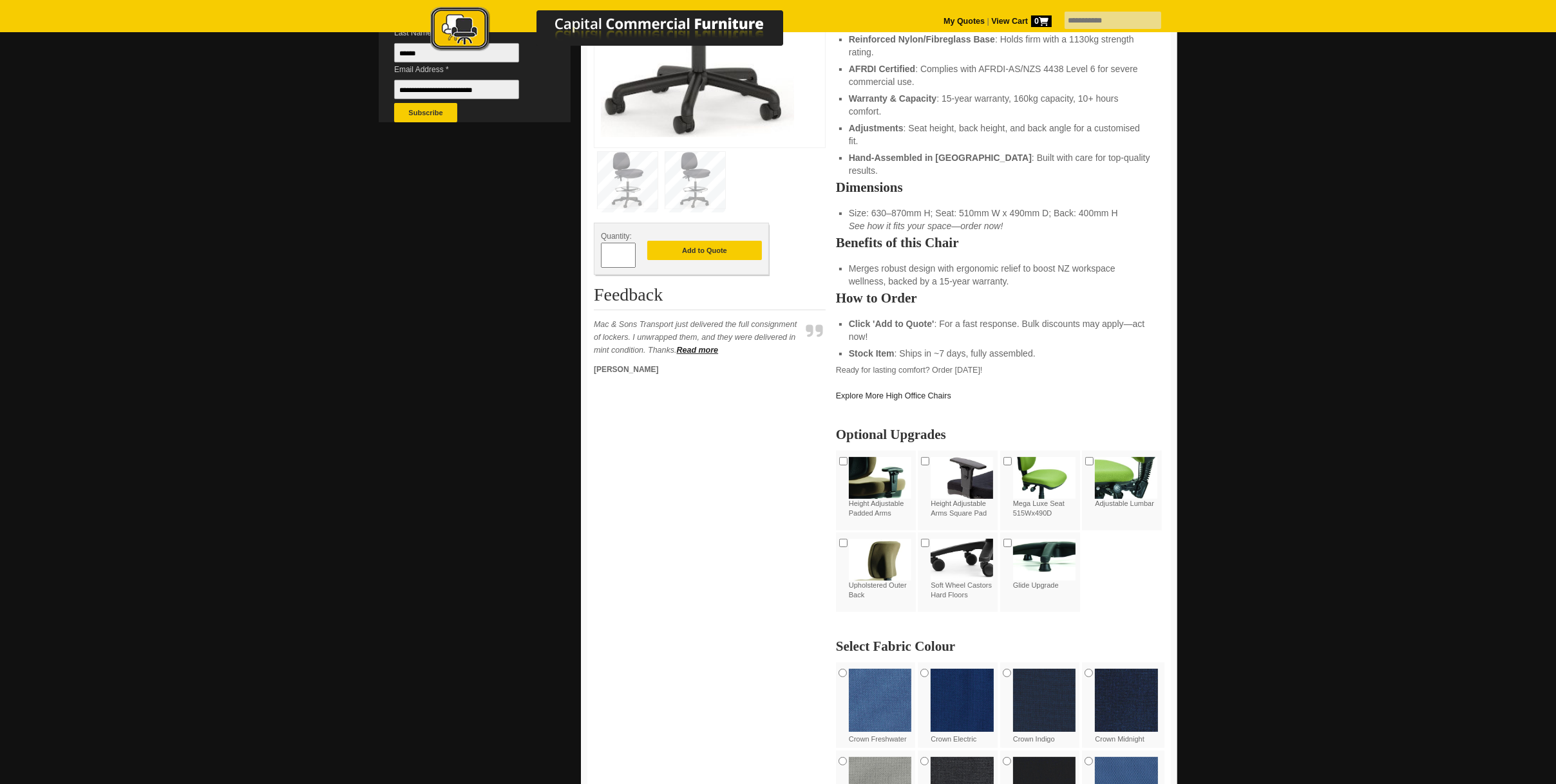
click at [940, 503] on label "Height Adjustable Arms Square Pad" at bounding box center [961, 488] width 63 height 62
click at [896, 472] on img at bounding box center [880, 478] width 63 height 42
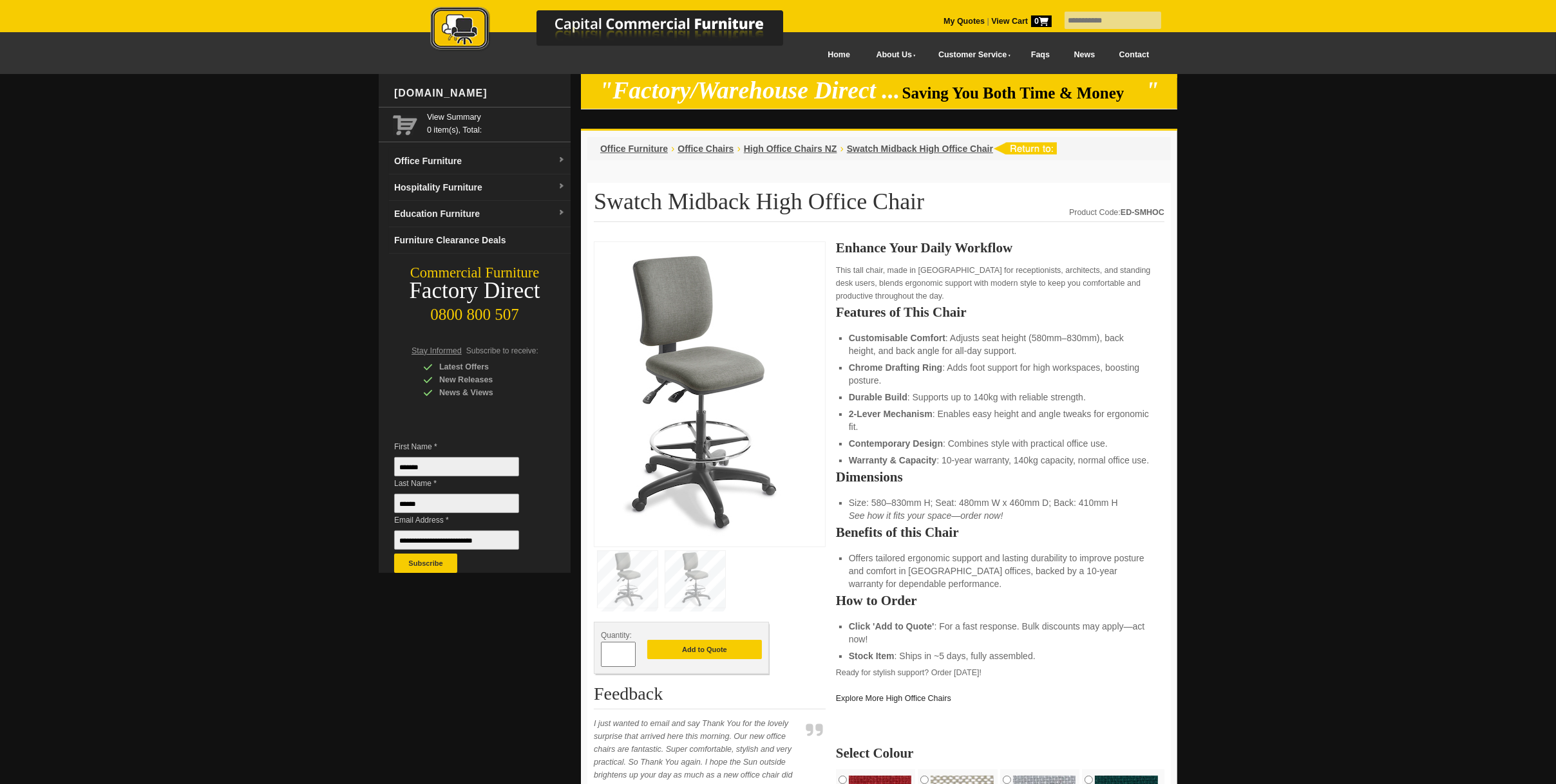
click at [701, 576] on img at bounding box center [695, 579] width 60 height 57
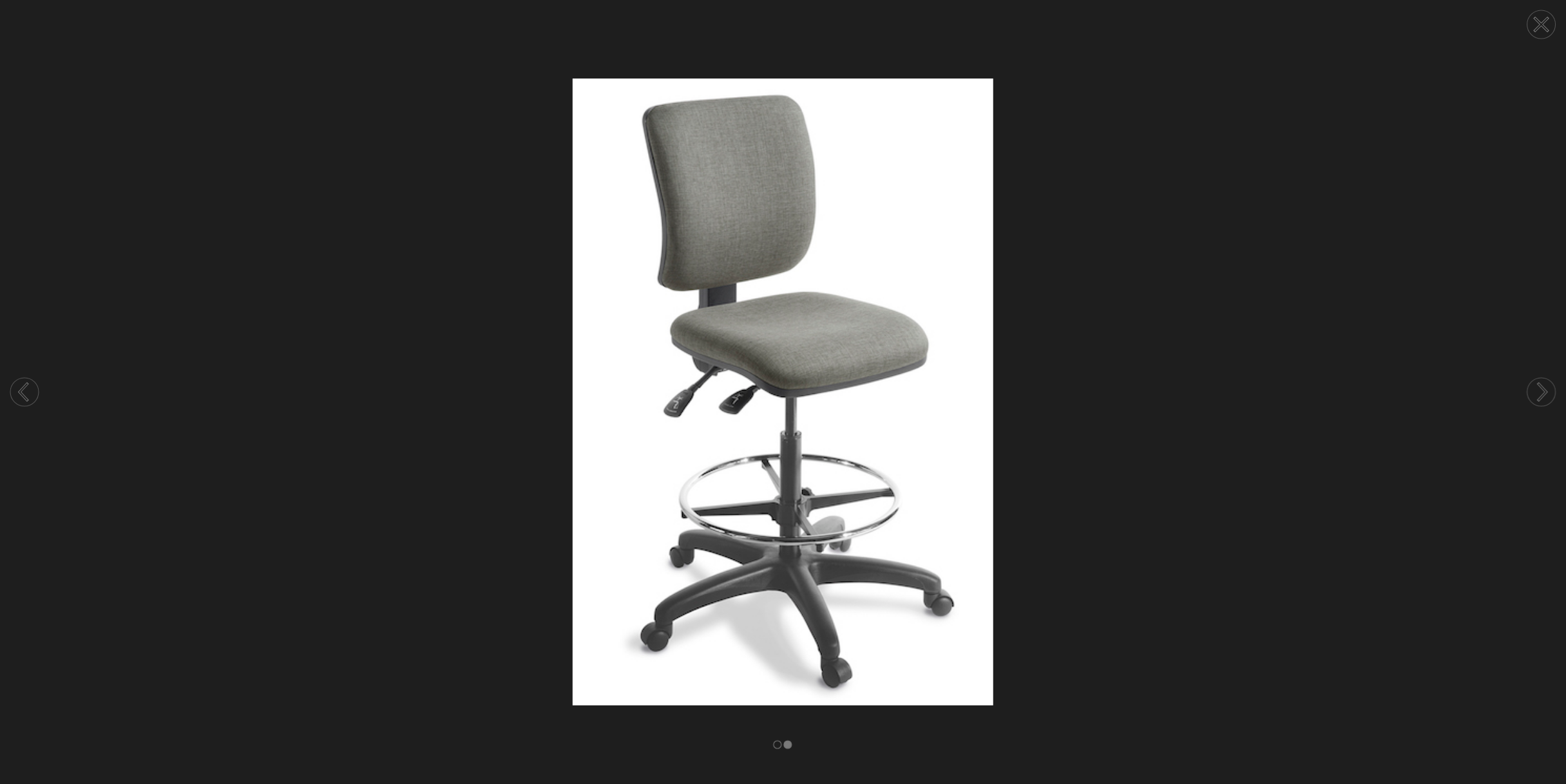
click at [776, 745] on rect at bounding box center [777, 745] width 8 height 8
click at [1546, 393] on icon at bounding box center [1543, 392] width 8 height 17
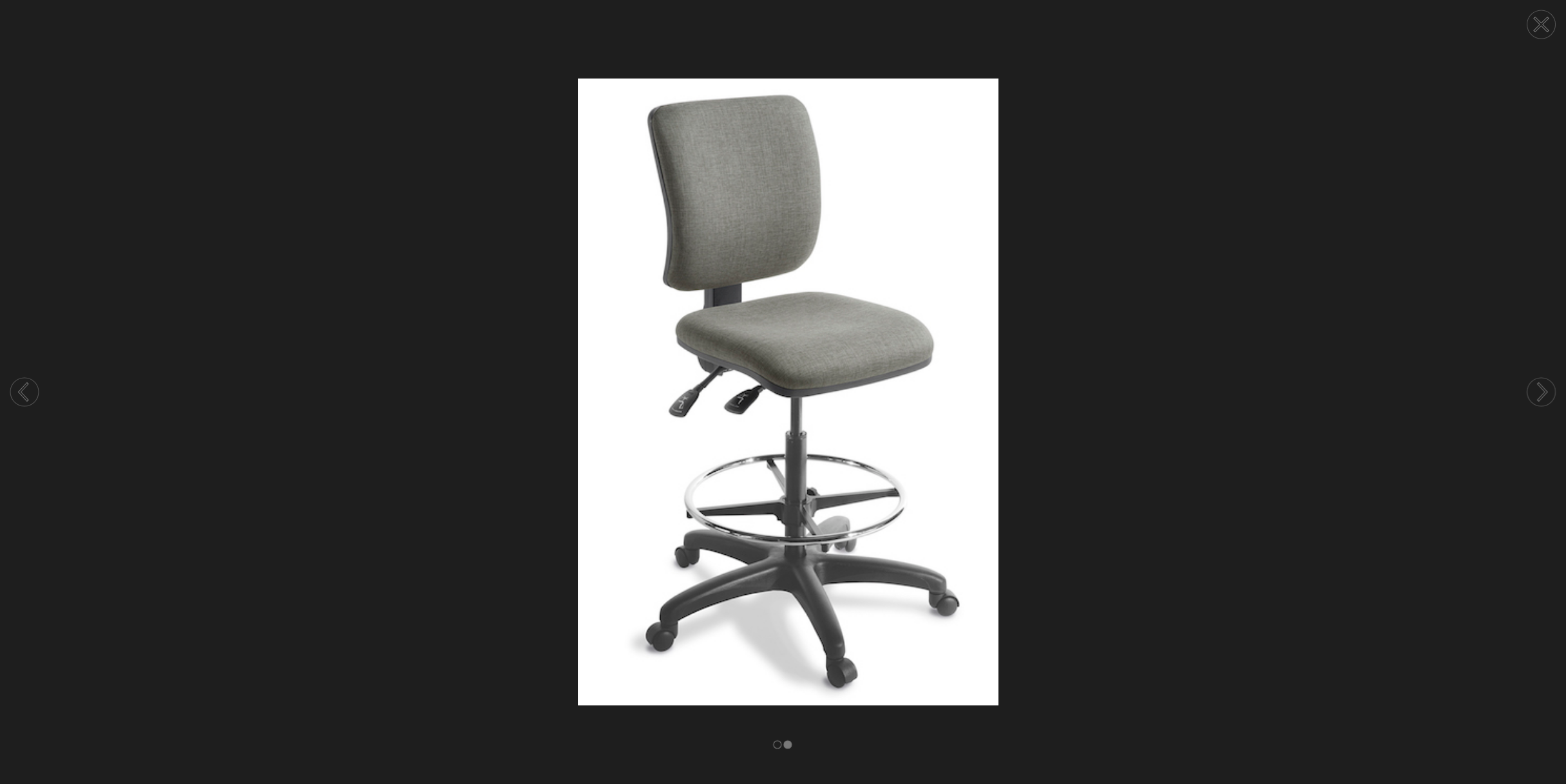
click at [1546, 393] on icon at bounding box center [1543, 392] width 8 height 17
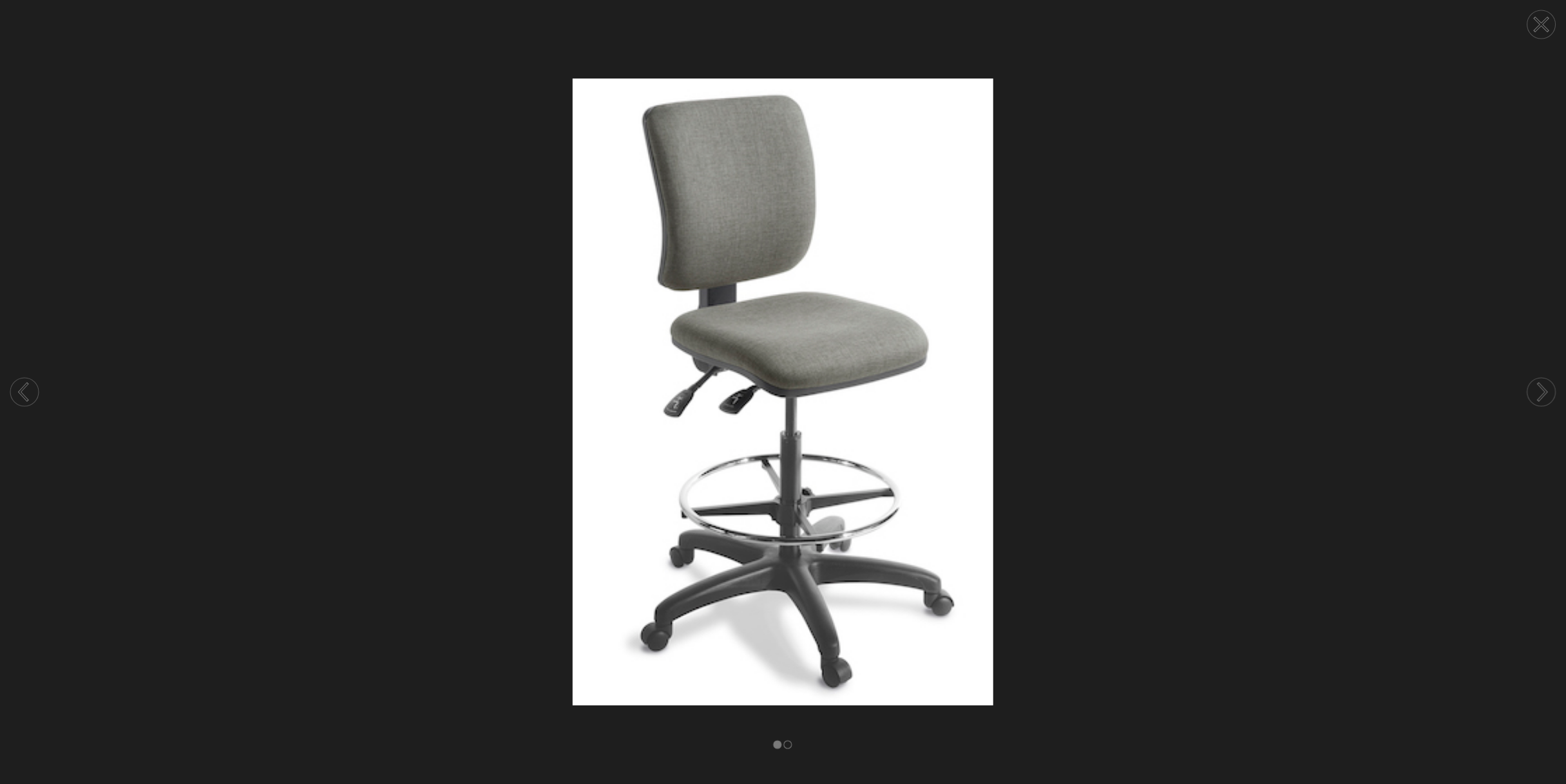
click at [1546, 393] on icon at bounding box center [1543, 392] width 8 height 17
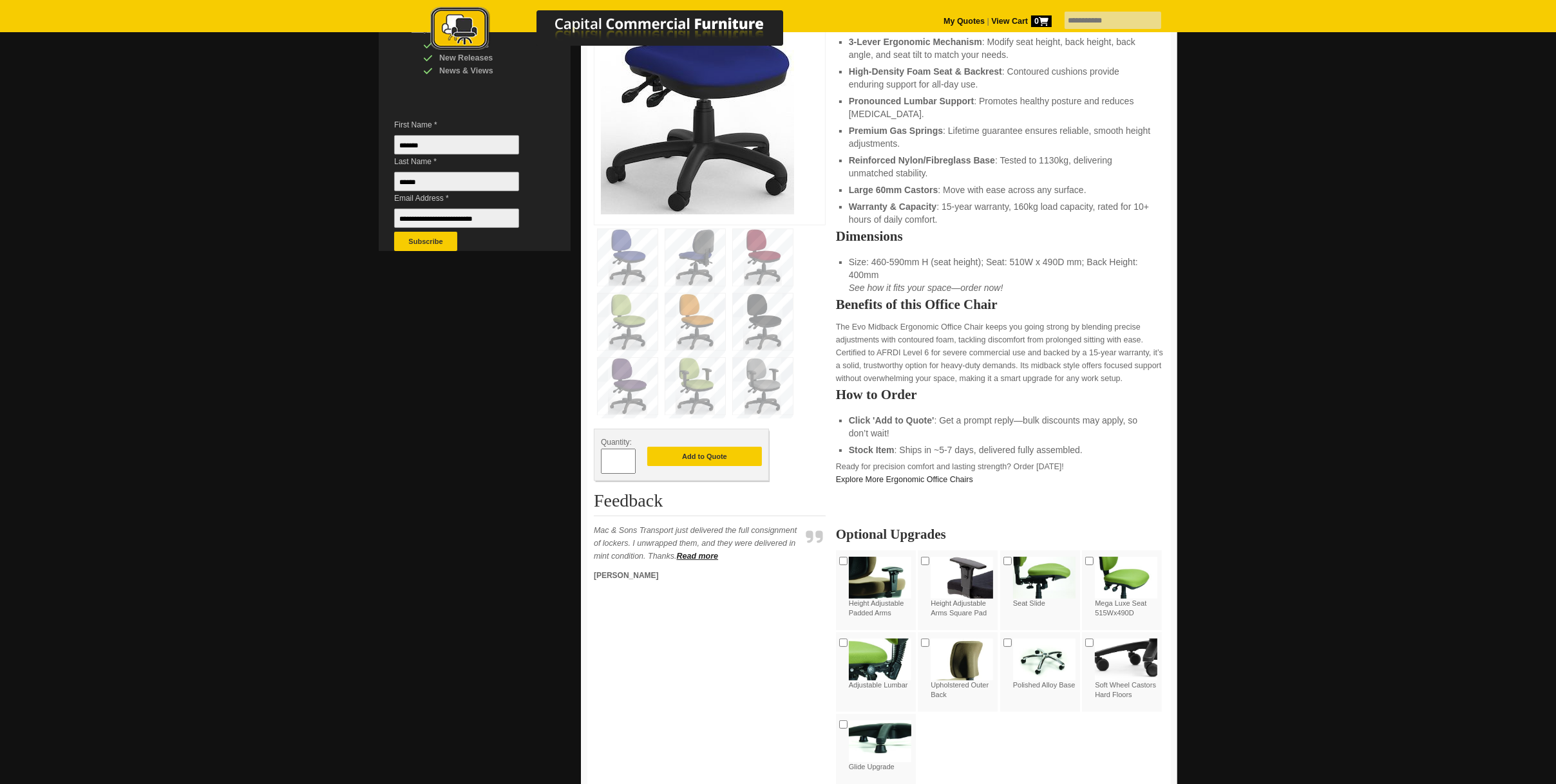
scroll to position [386, 0]
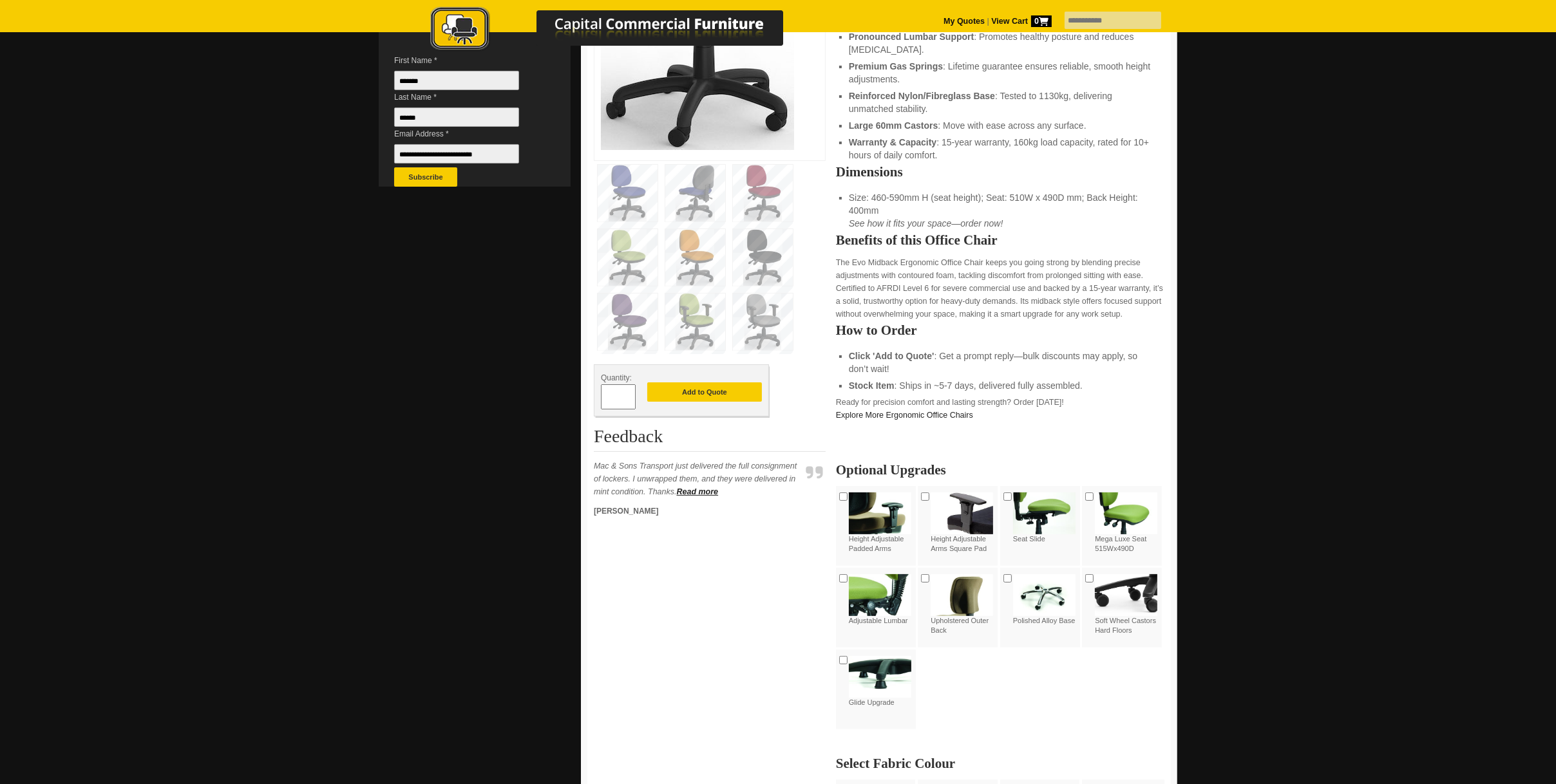
click at [1047, 599] on img at bounding box center [1044, 595] width 63 height 42
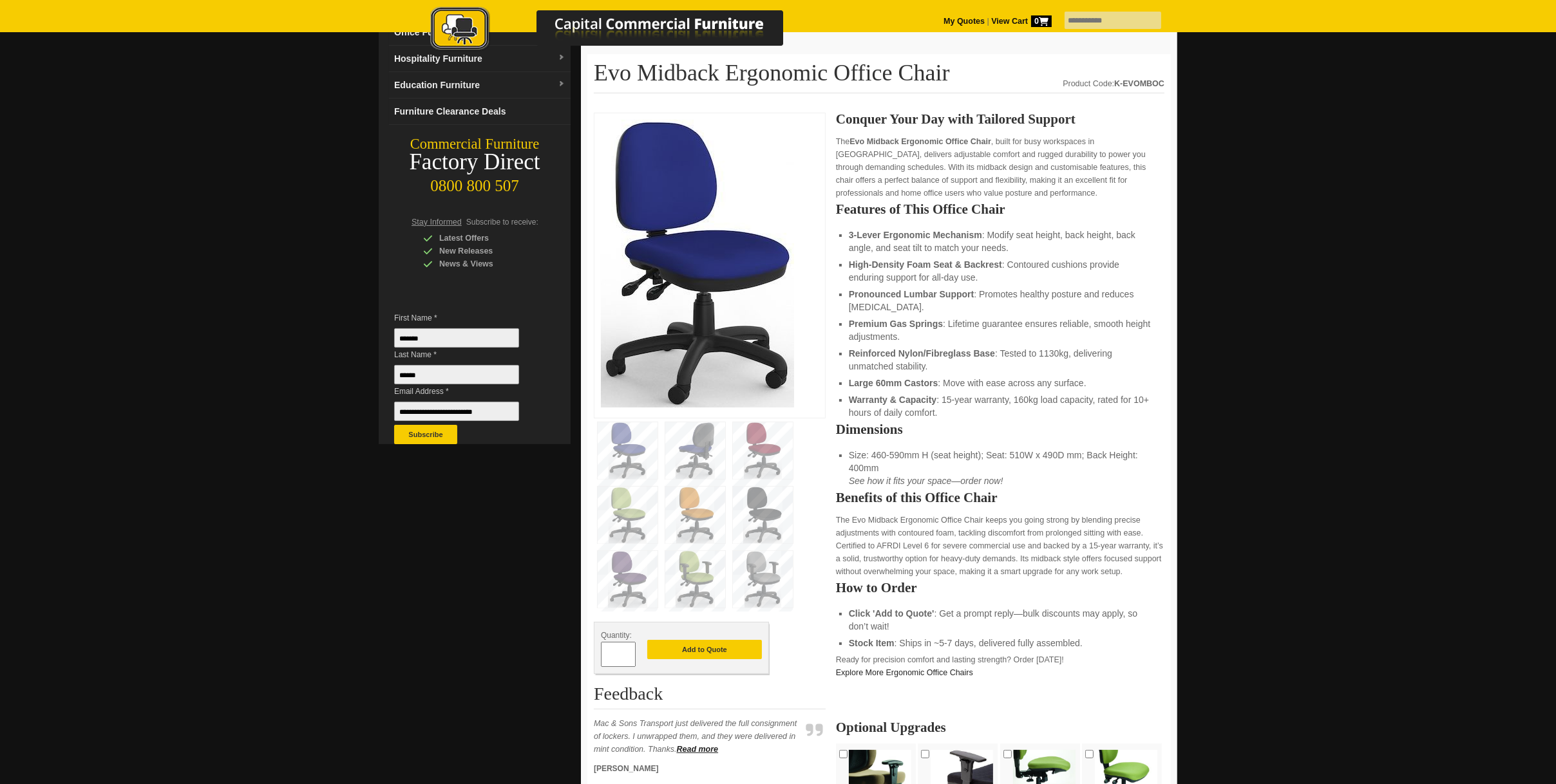
scroll to position [64, 0]
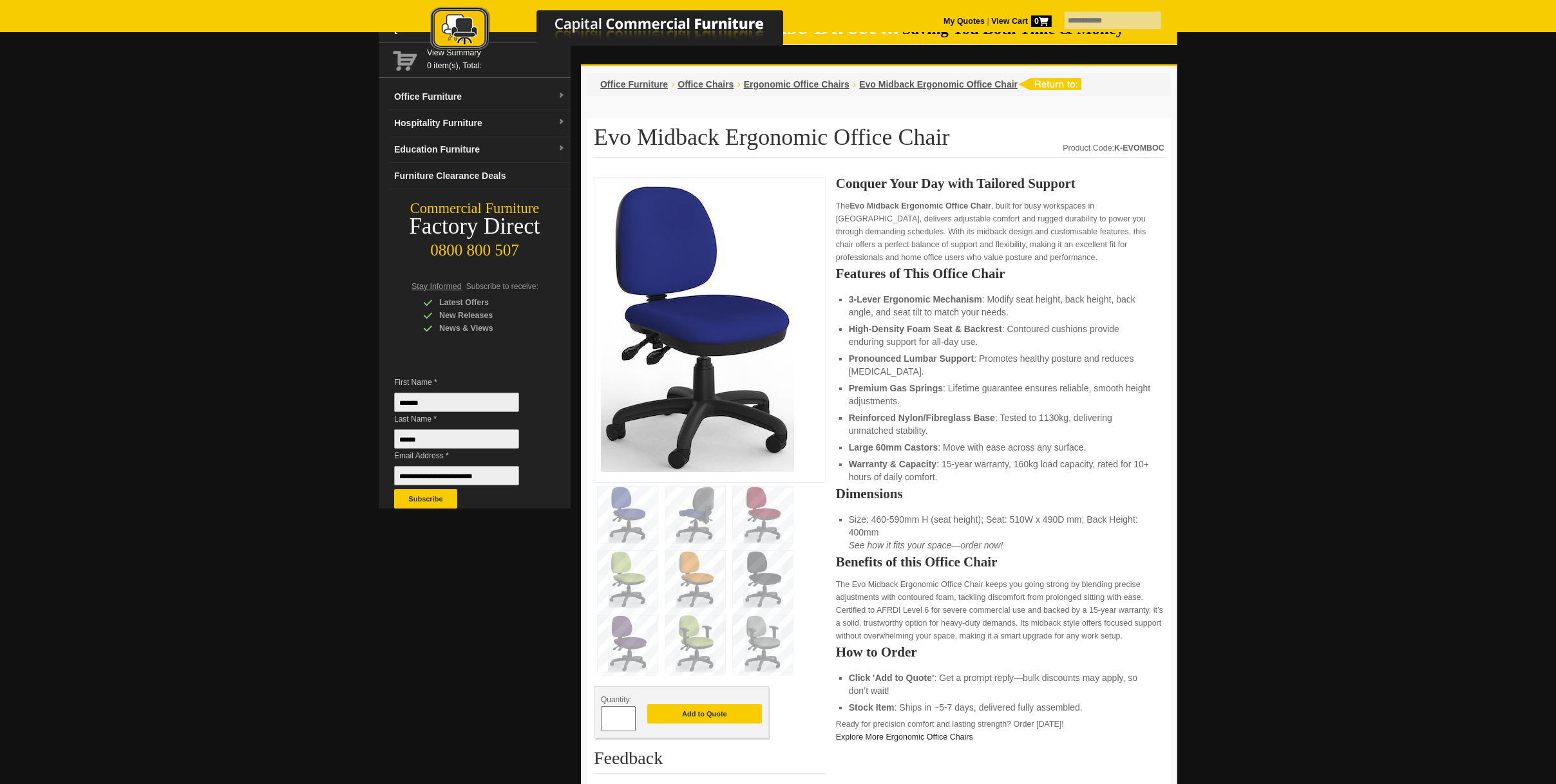
click at [703, 505] on img at bounding box center [695, 515] width 60 height 57
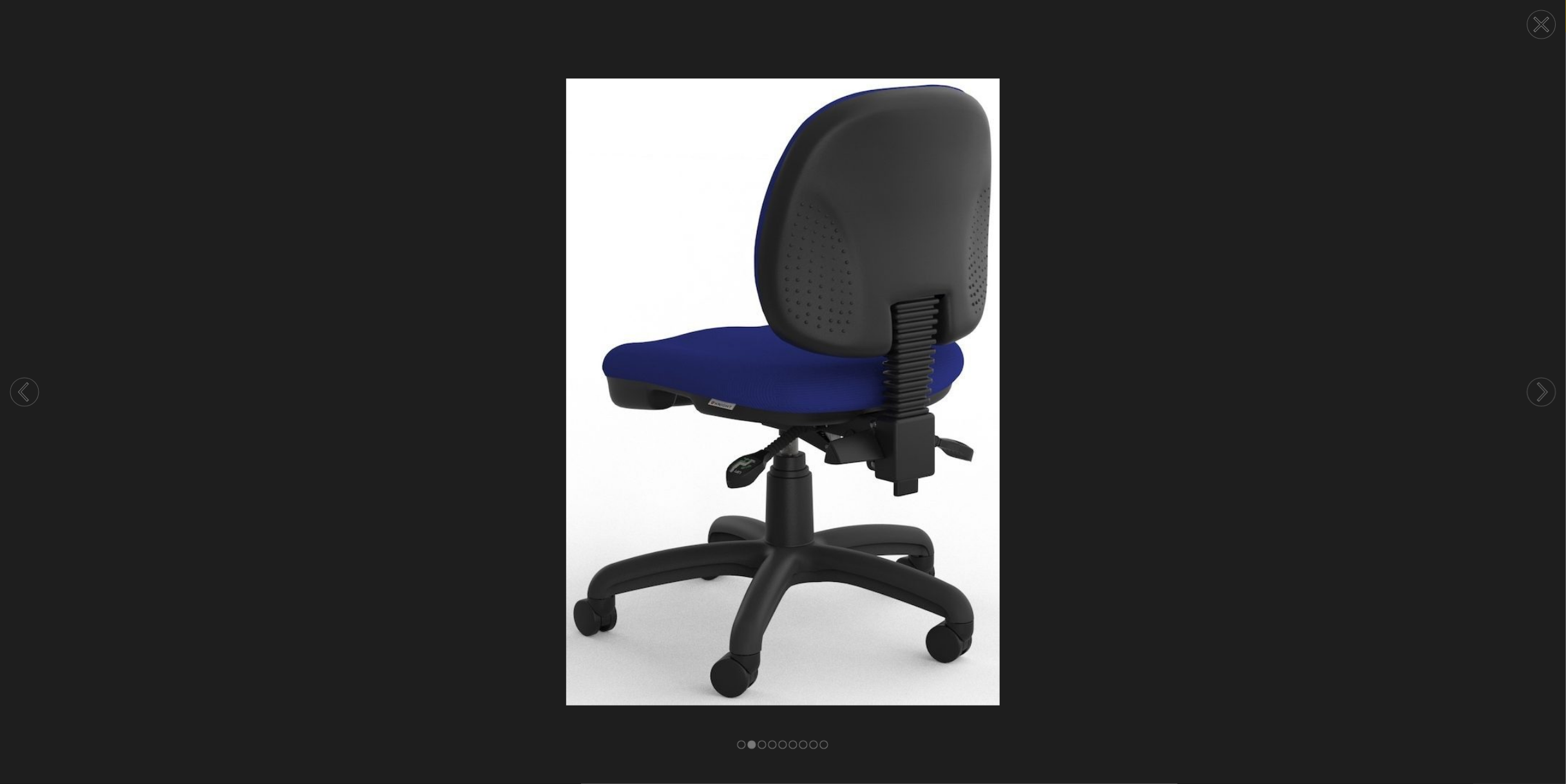
click at [1536, 388] on circle at bounding box center [1541, 392] width 28 height 28
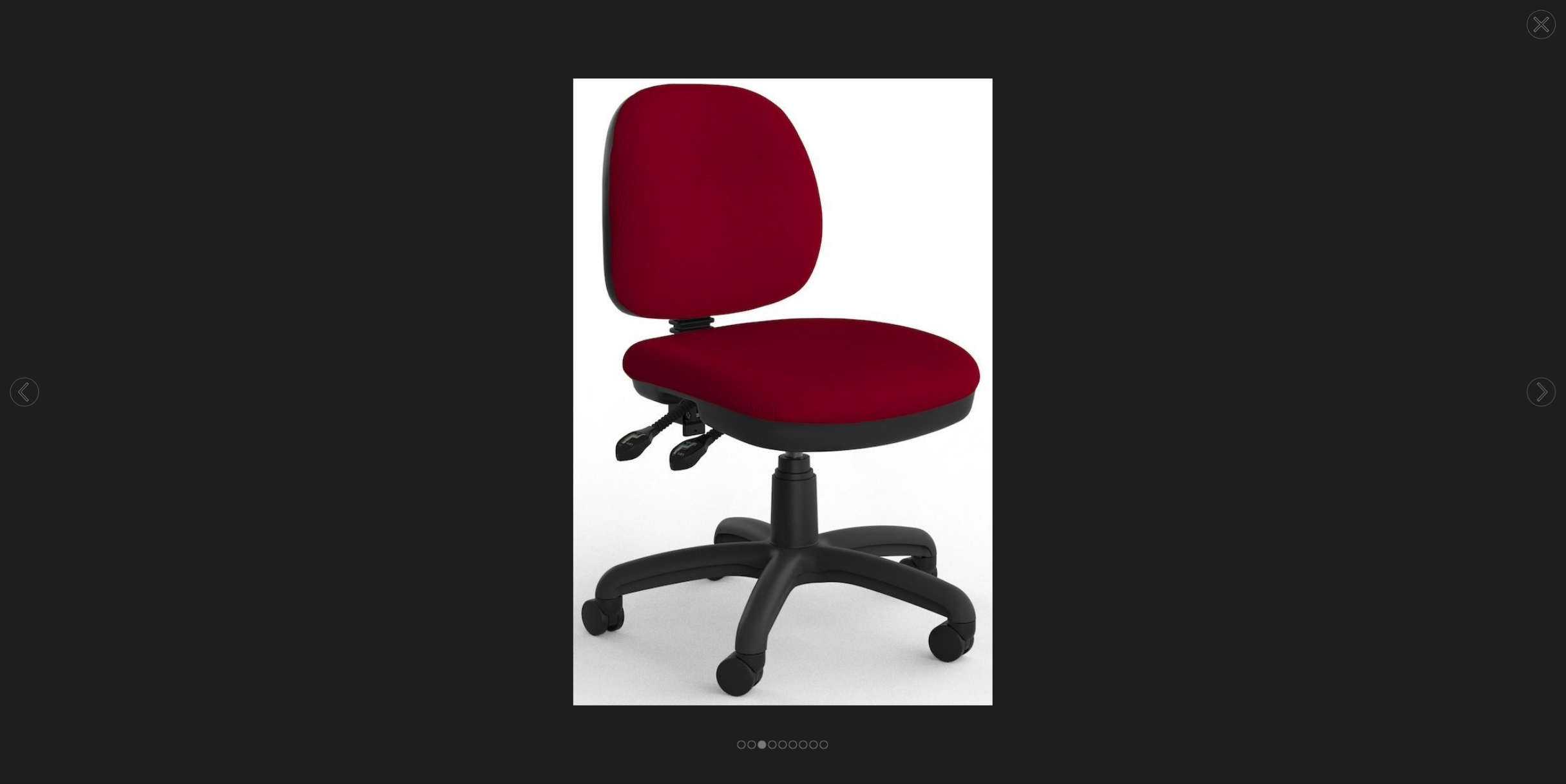
click at [1536, 388] on circle at bounding box center [1541, 392] width 28 height 28
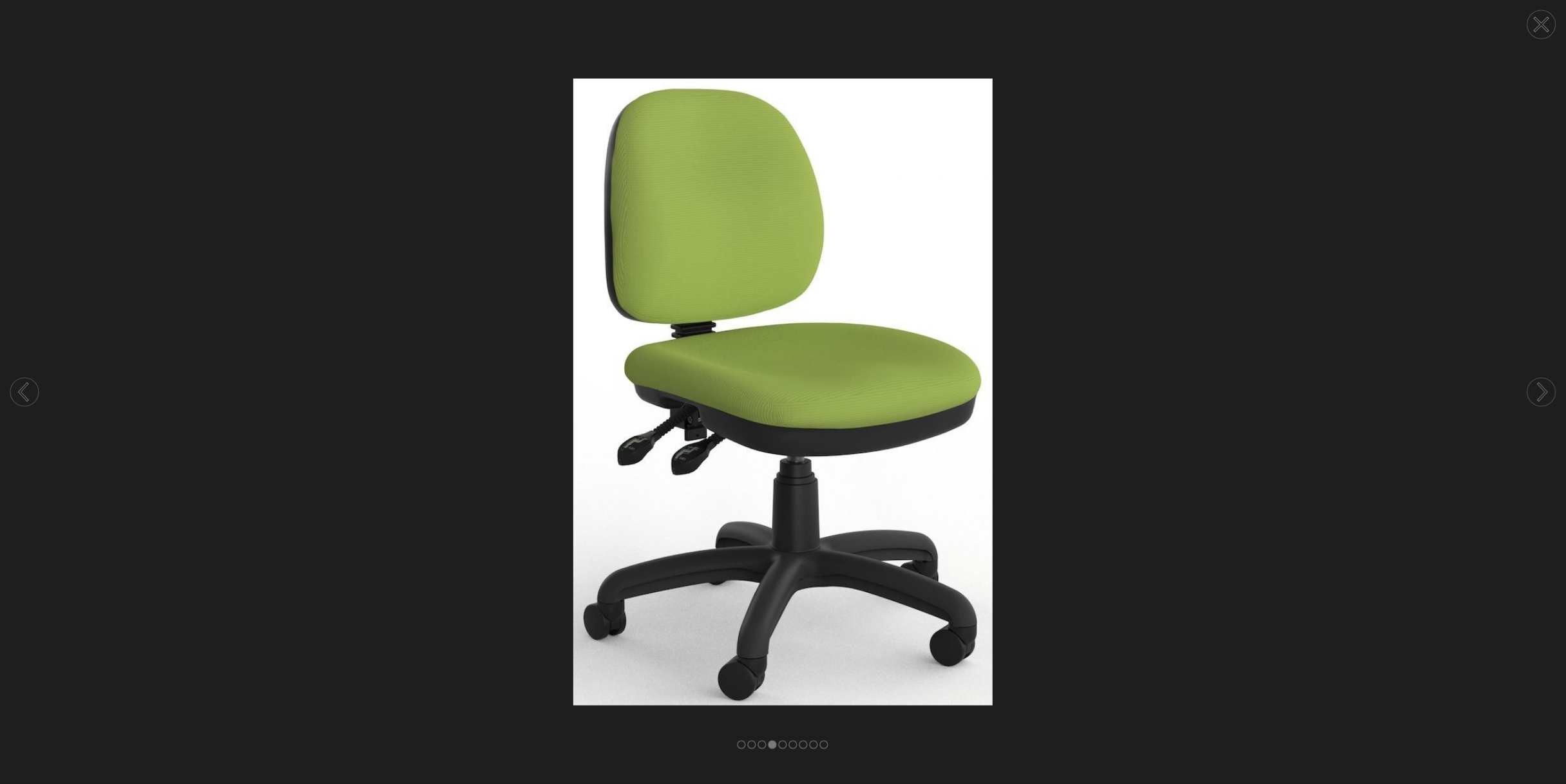
click at [1536, 388] on circle at bounding box center [1541, 392] width 28 height 28
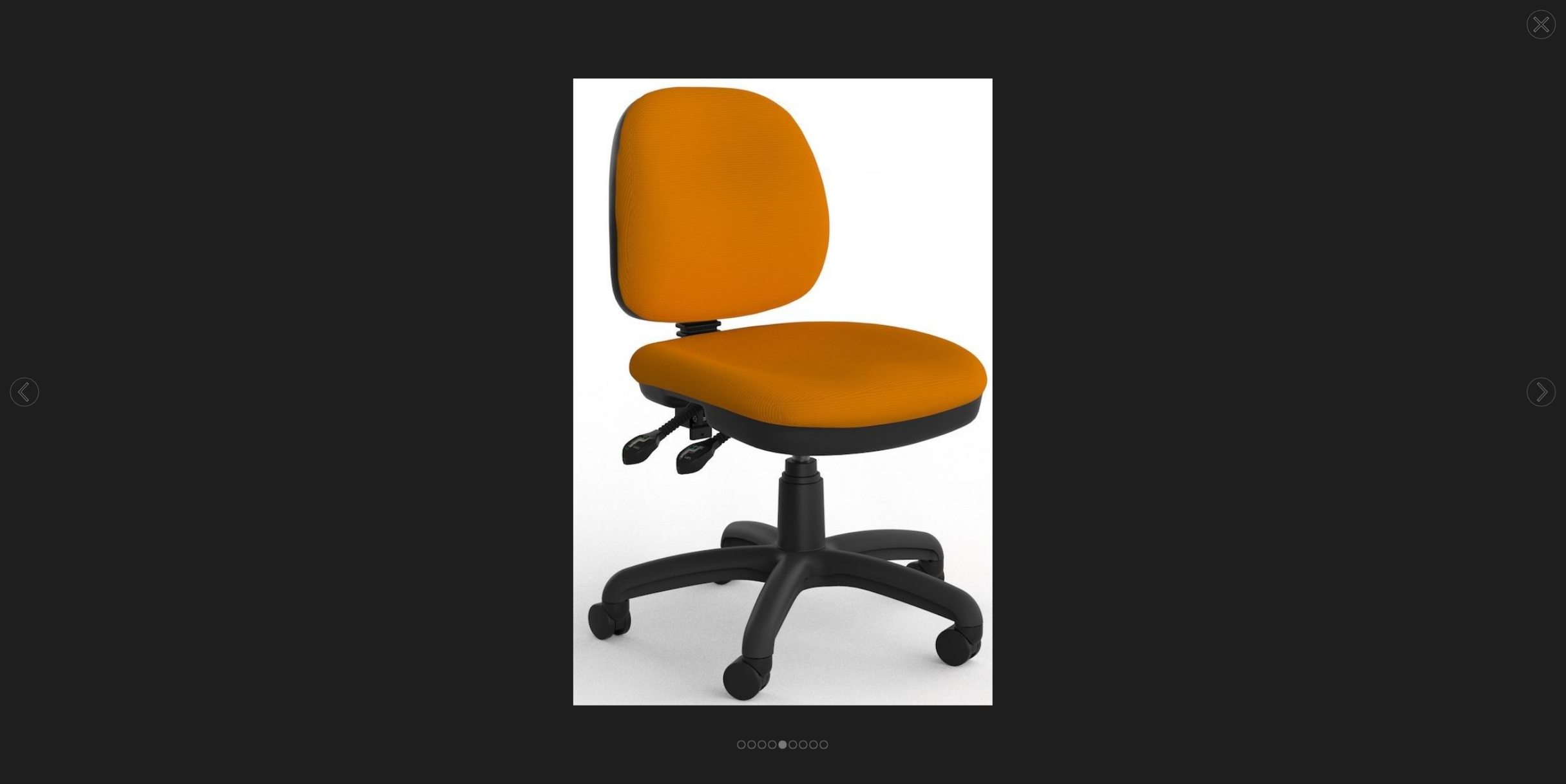
click at [1536, 388] on circle at bounding box center [1541, 392] width 28 height 28
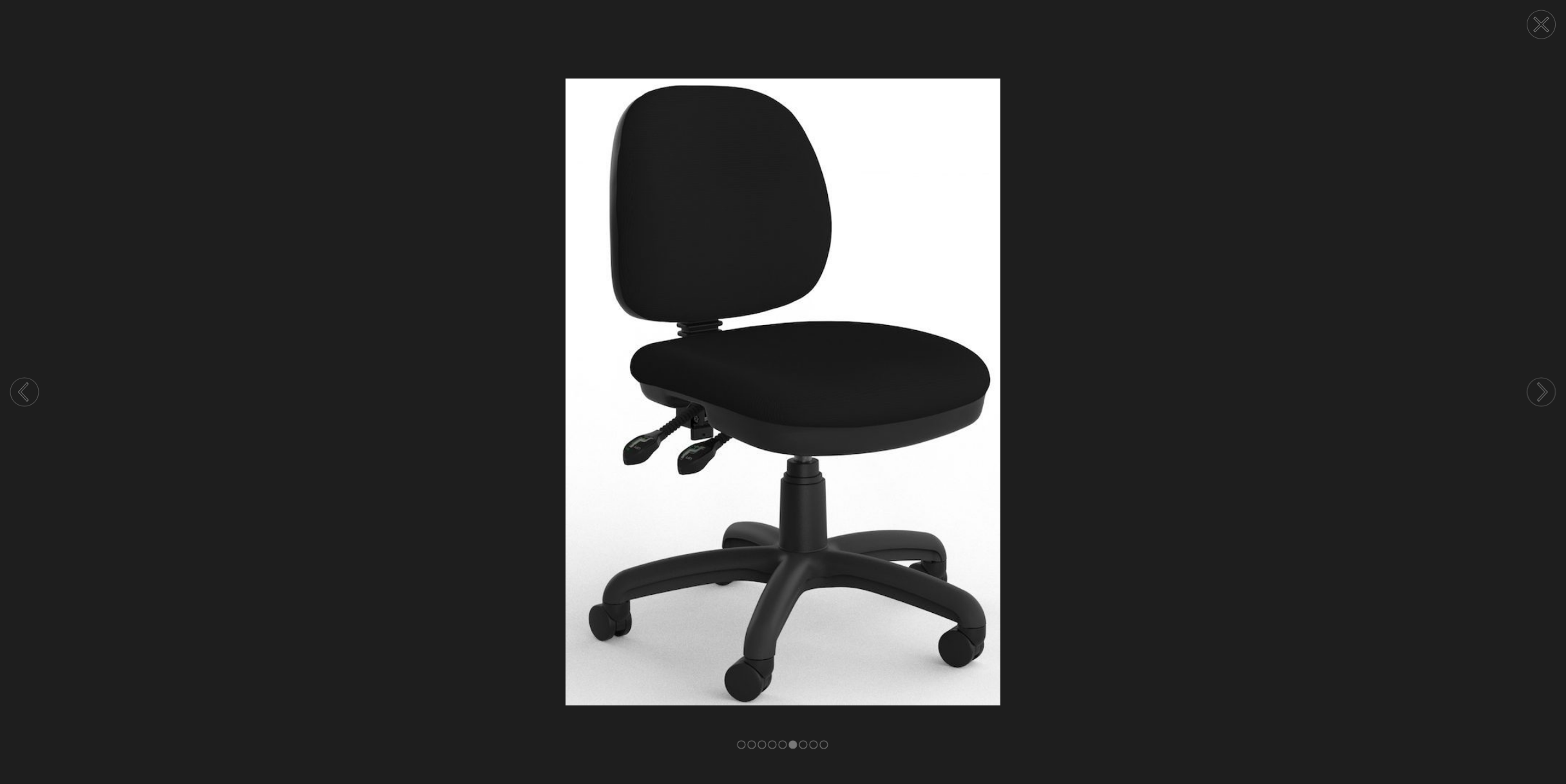
click at [1536, 388] on circle at bounding box center [1541, 392] width 28 height 28
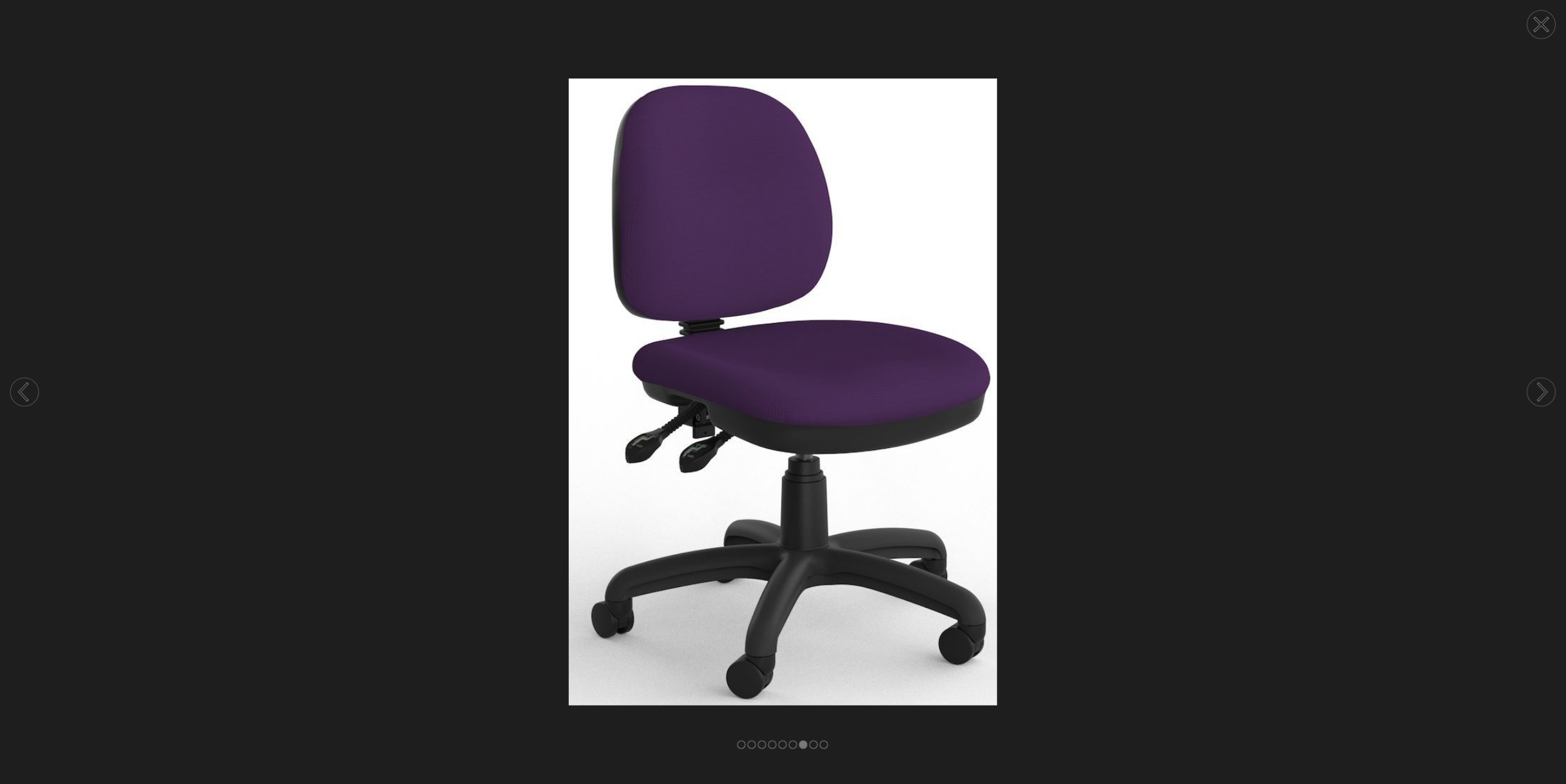
click at [1536, 388] on circle at bounding box center [1541, 392] width 28 height 28
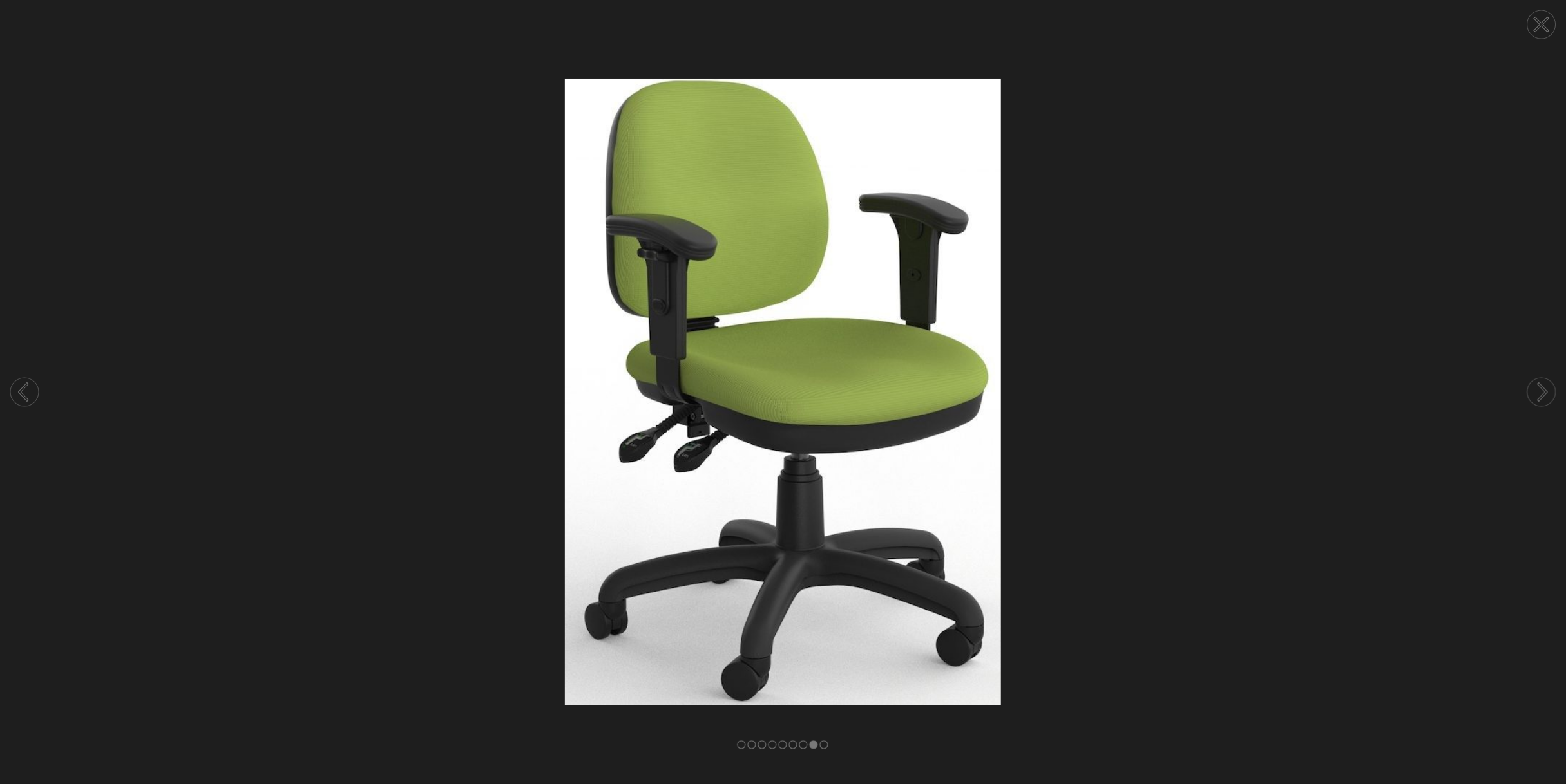
click at [1536, 388] on circle at bounding box center [1541, 392] width 28 height 28
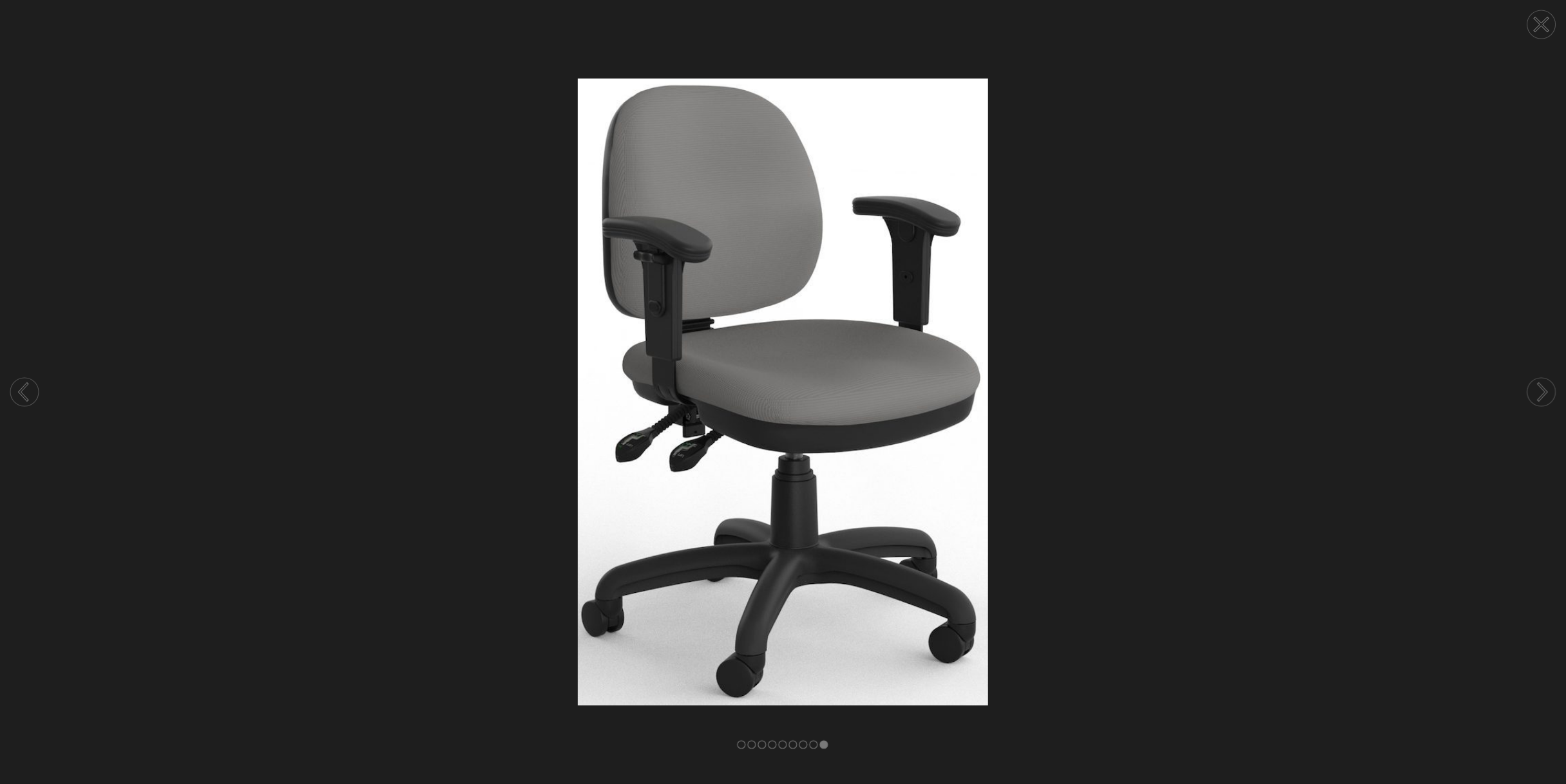
click at [1536, 388] on circle at bounding box center [1541, 392] width 28 height 28
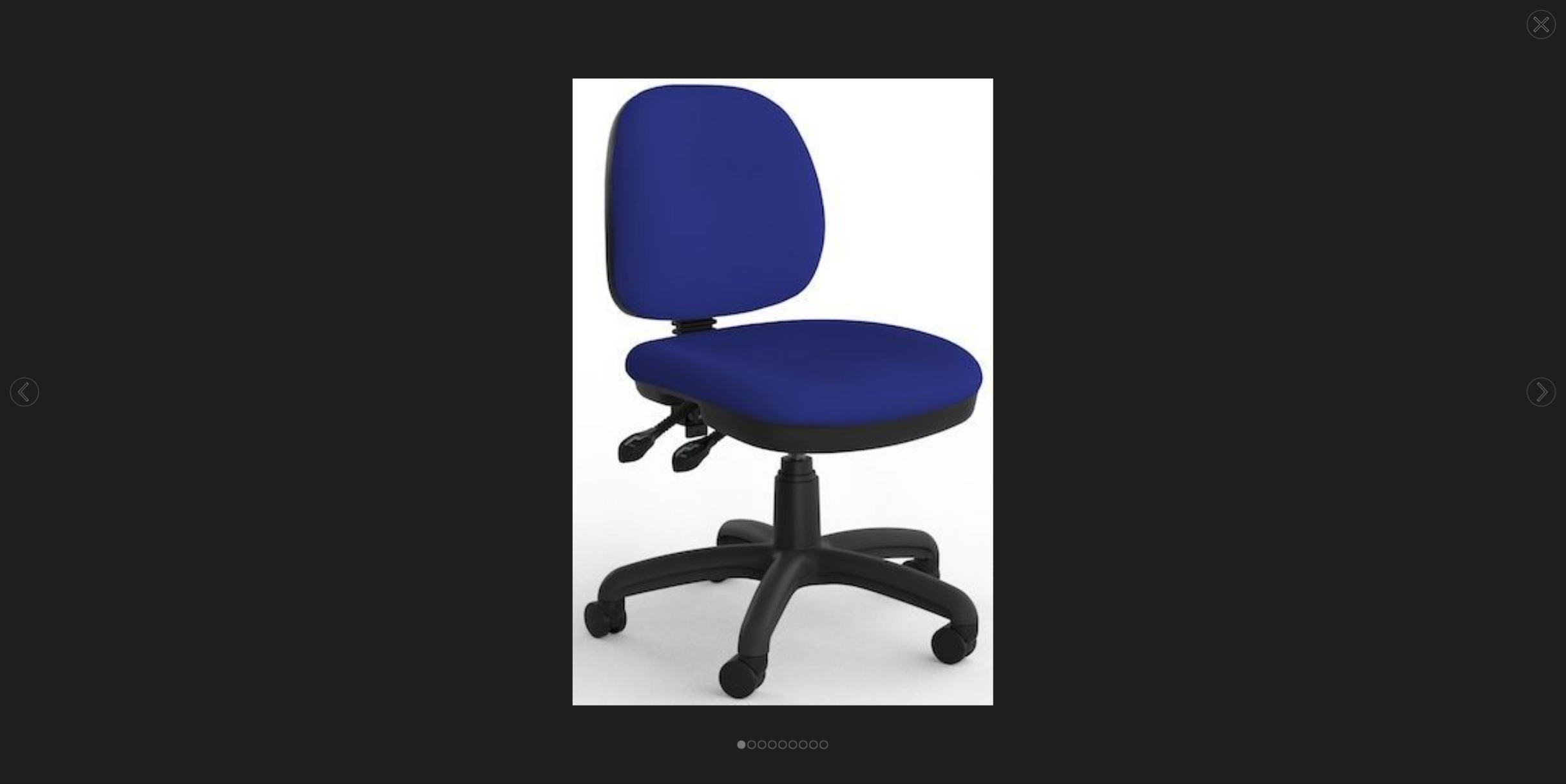
click at [1536, 388] on circle at bounding box center [1541, 392] width 28 height 28
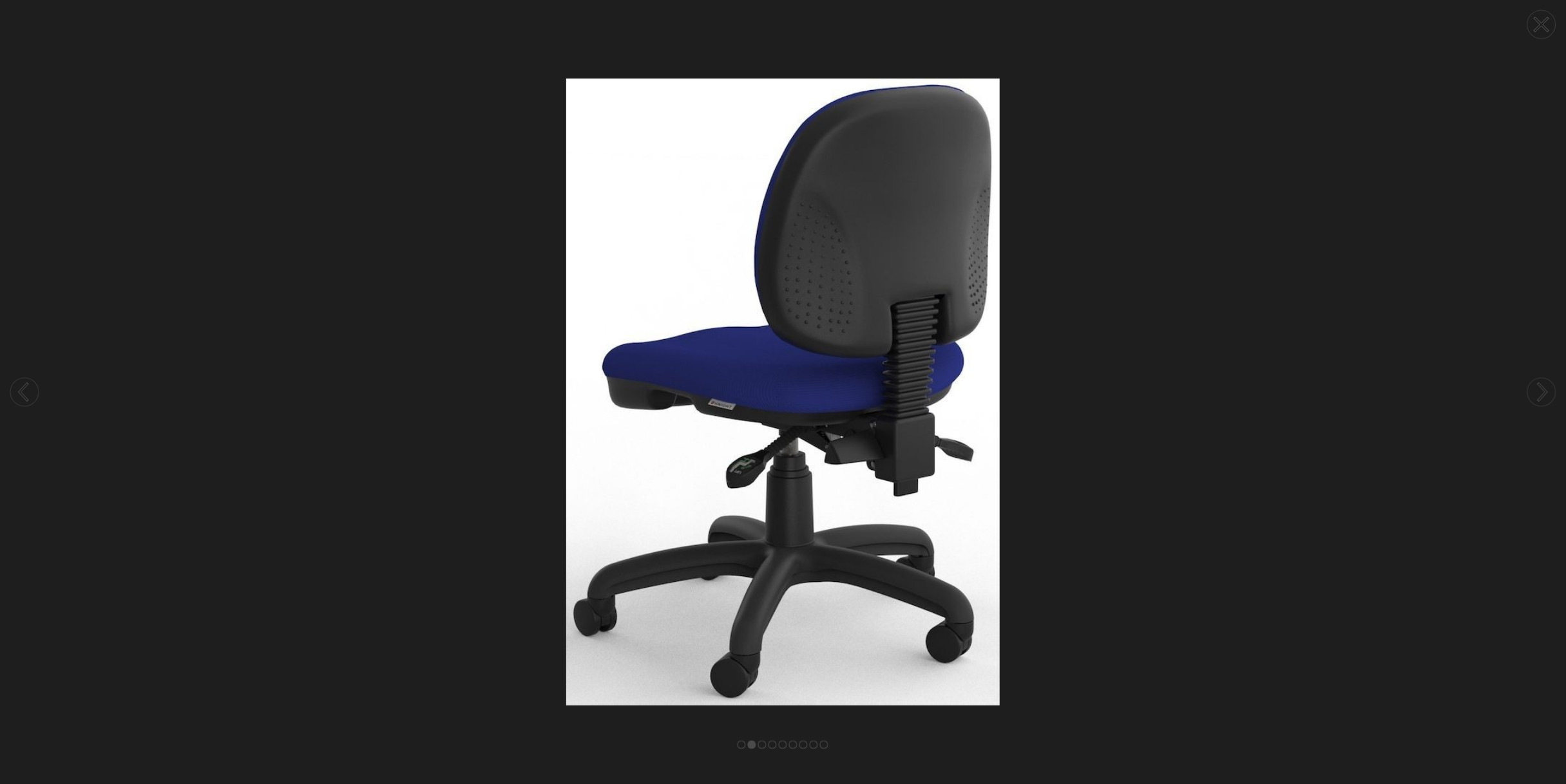
click at [1536, 388] on circle at bounding box center [1541, 392] width 28 height 28
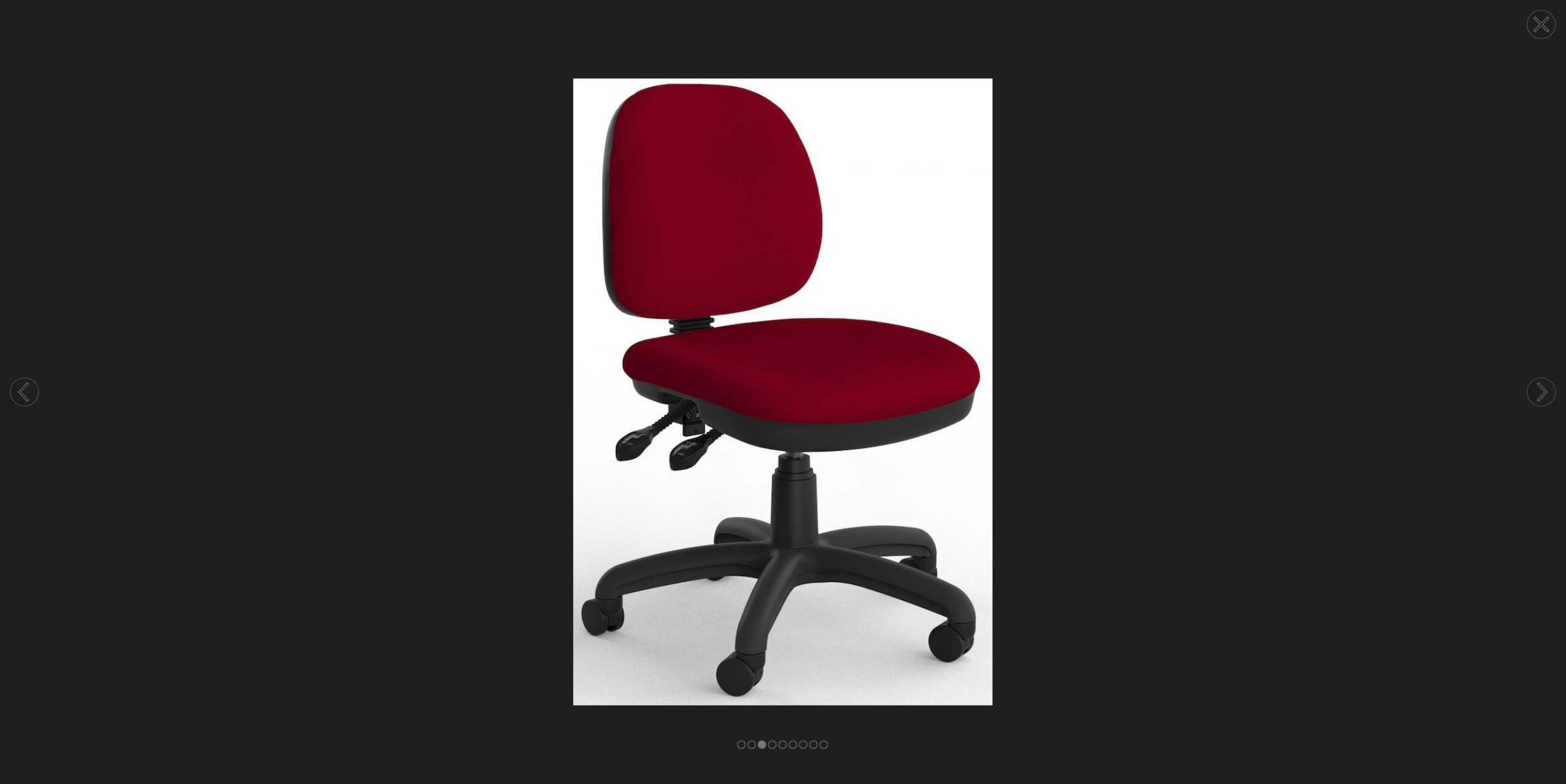
click at [1534, 15] on circle at bounding box center [1541, 24] width 28 height 28
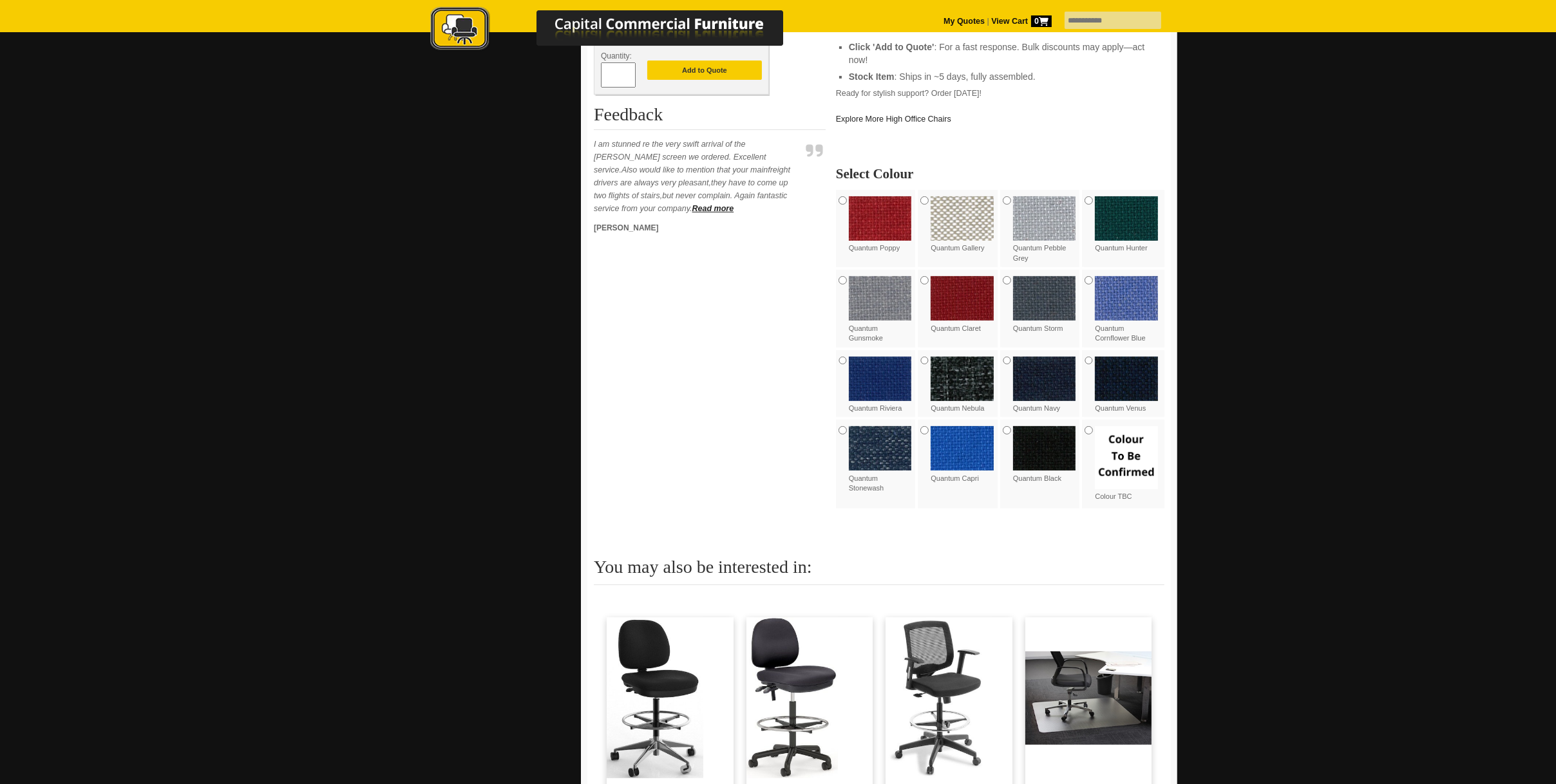
scroll to position [708, 0]
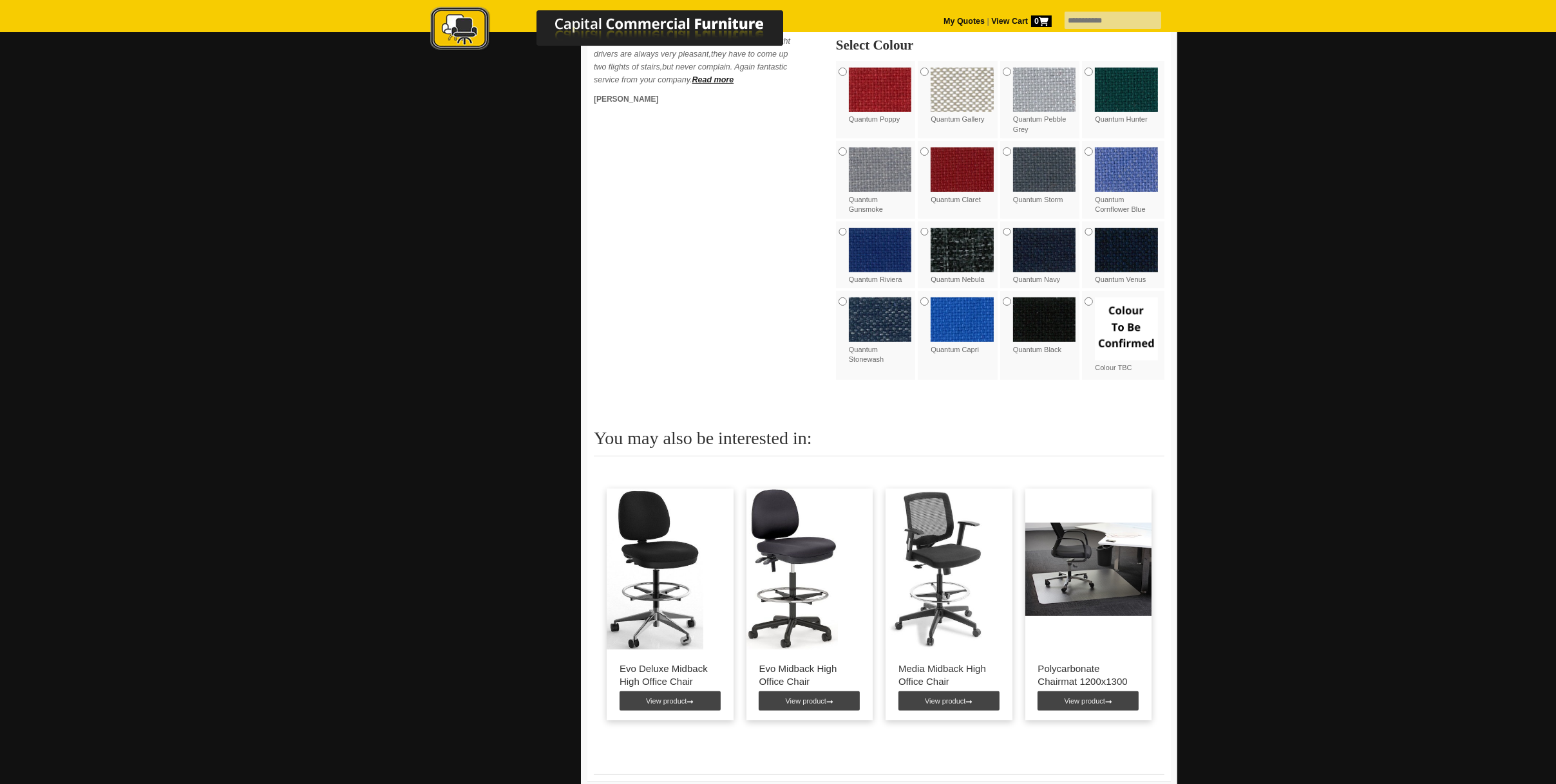
click at [656, 613] on img at bounding box center [655, 569] width 97 height 161
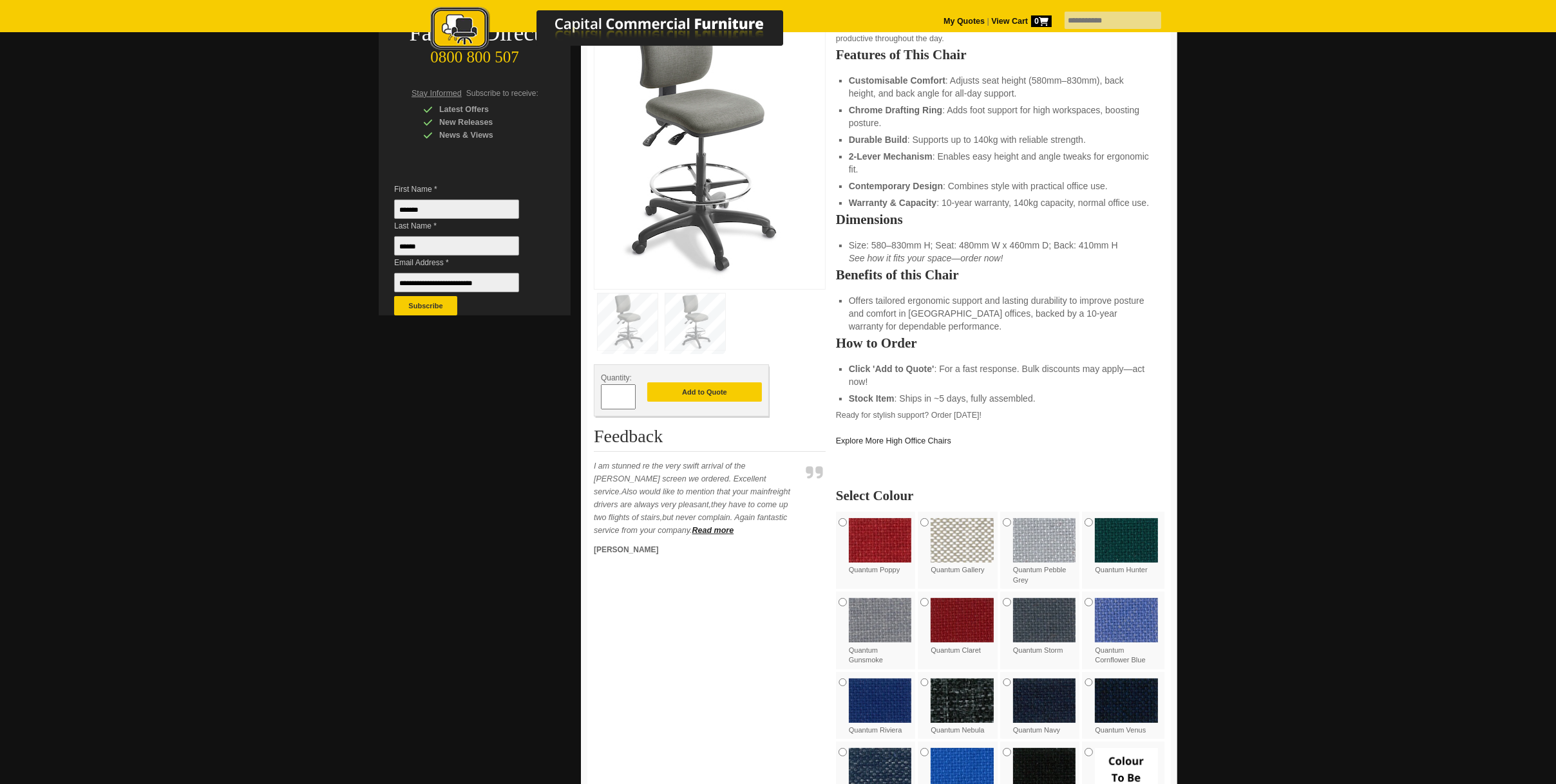
scroll to position [0, 0]
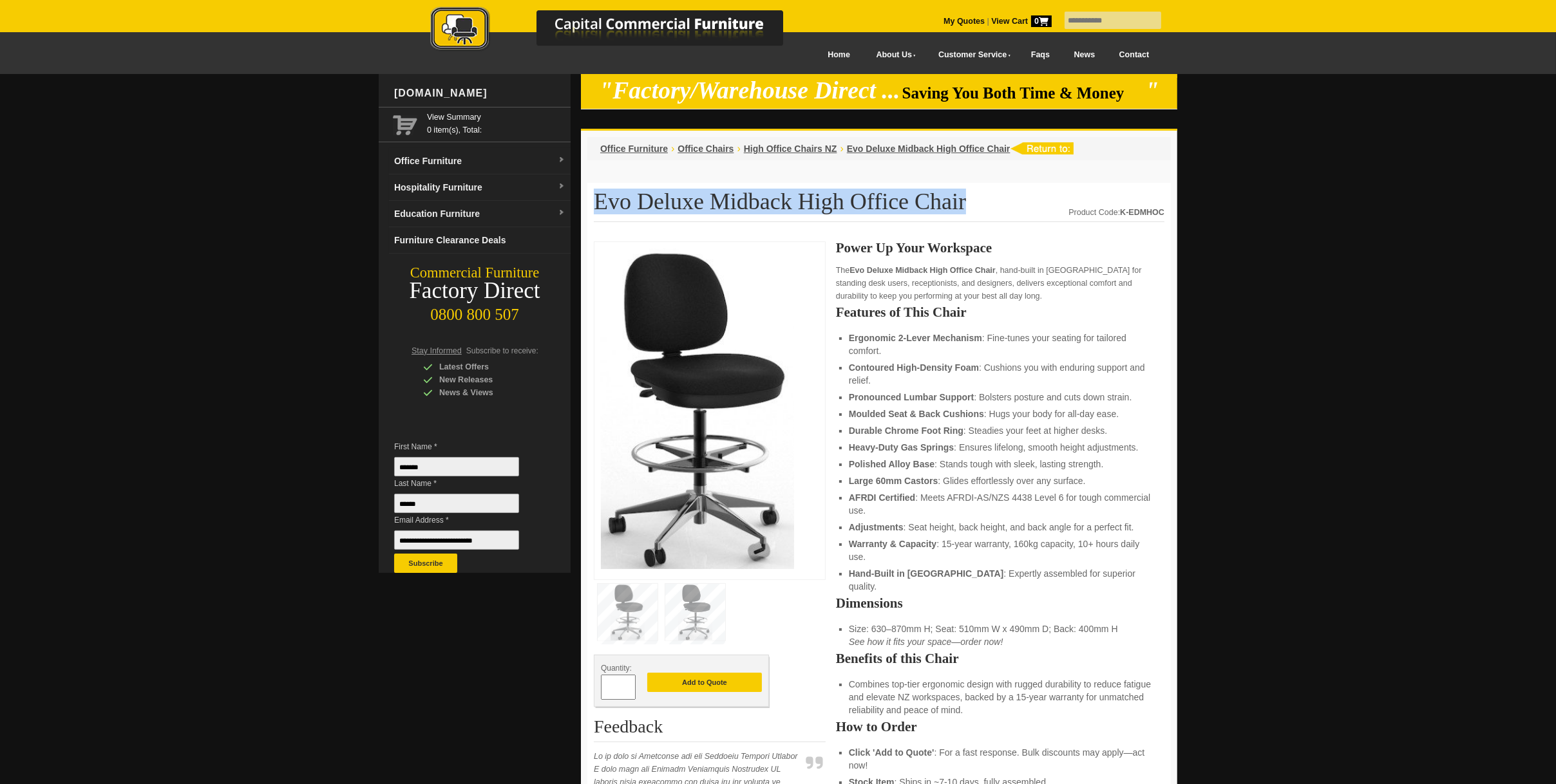
drag, startPoint x: 595, startPoint y: 203, endPoint x: 915, endPoint y: 209, distance: 320.1
click at [915, 209] on h1 "Evo Deluxe Midback High Office Chair" at bounding box center [879, 206] width 571 height 33
drag, startPoint x: 915, startPoint y: 209, endPoint x: 899, endPoint y: 202, distance: 17.5
copy h1 "Evo Deluxe Midback High Office Chair"
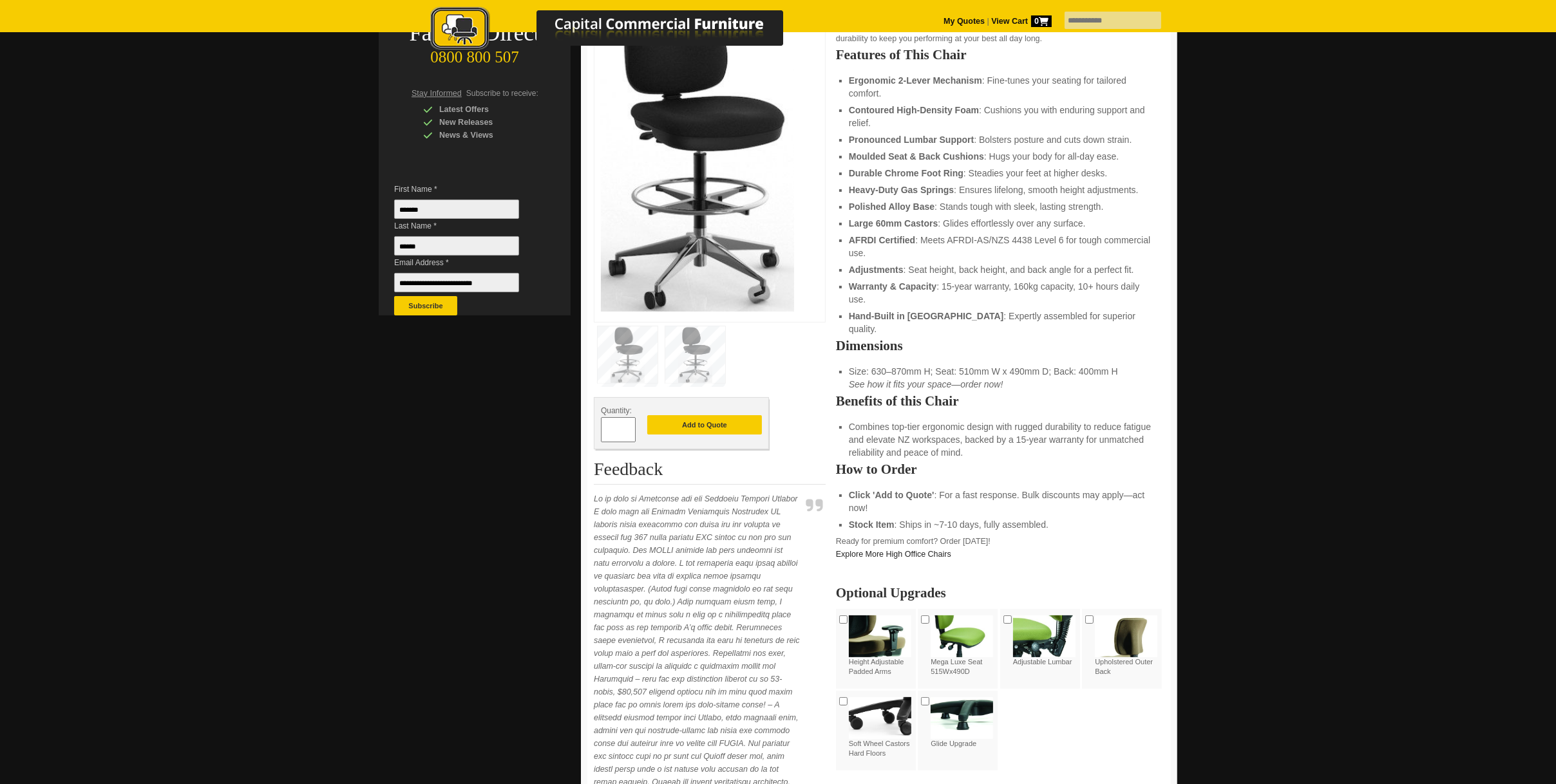
scroll to position [386, 0]
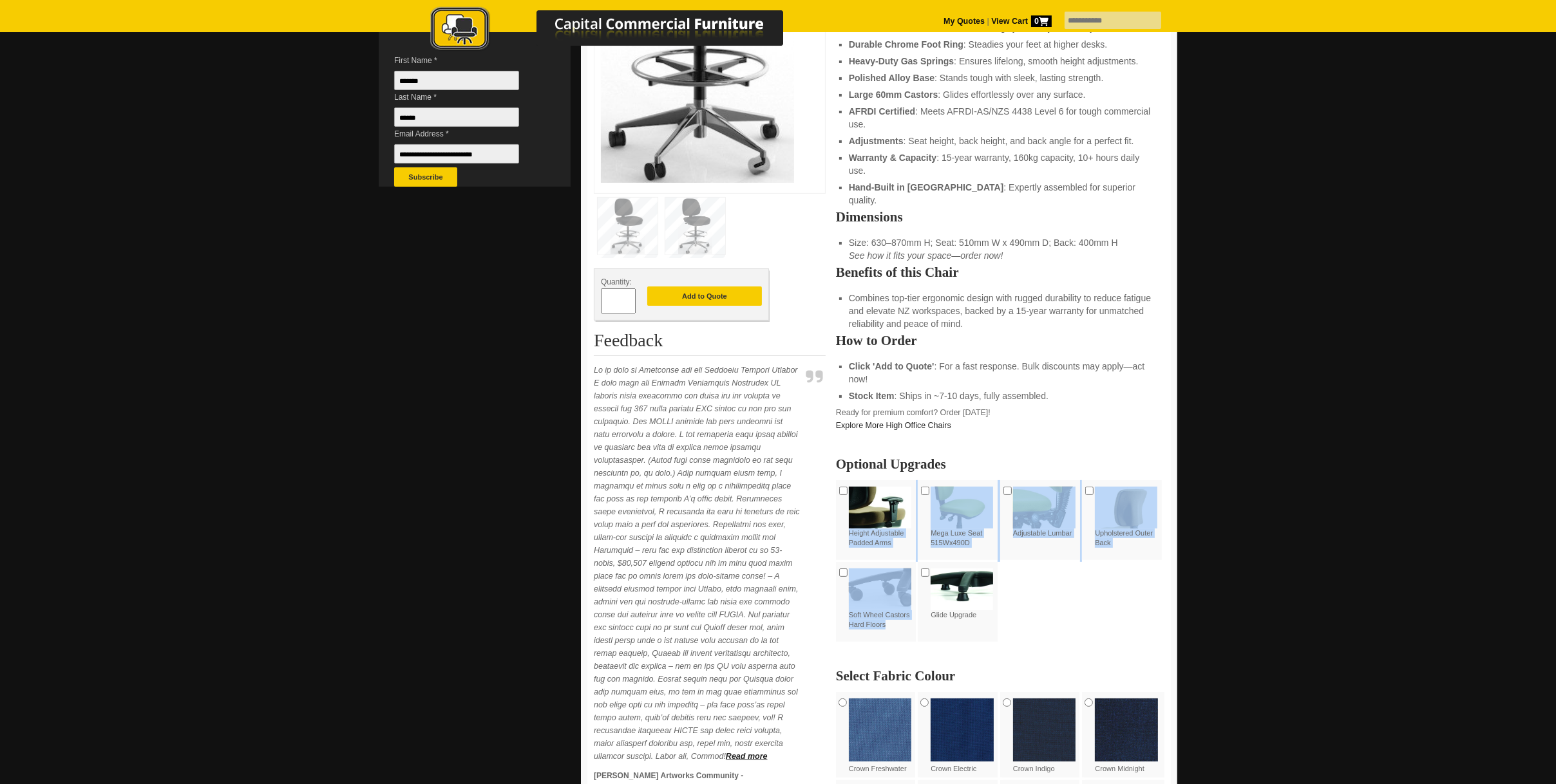
drag, startPoint x: 850, startPoint y: 522, endPoint x: 889, endPoint y: 626, distance: 111.1
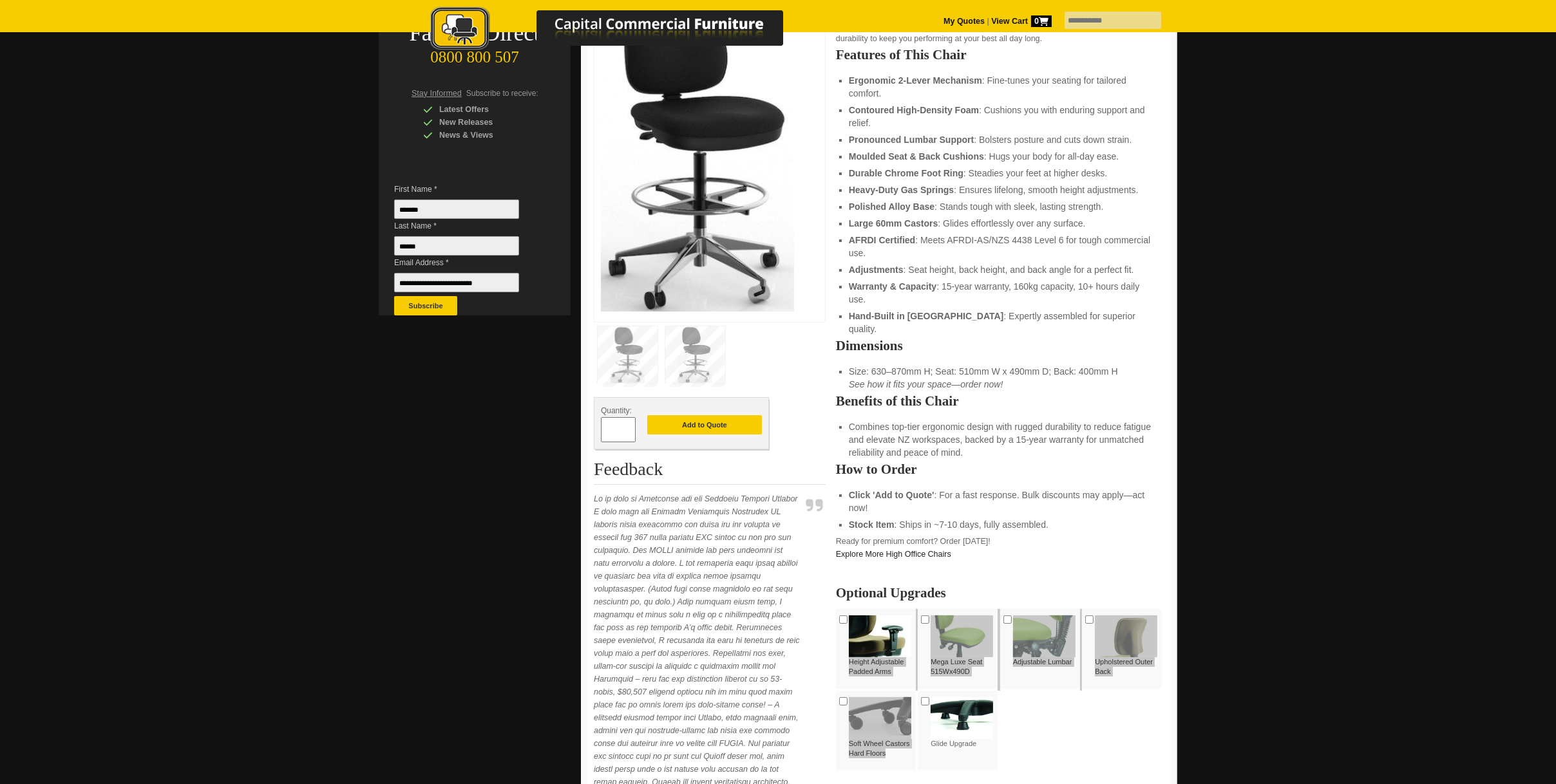
scroll to position [451, 0]
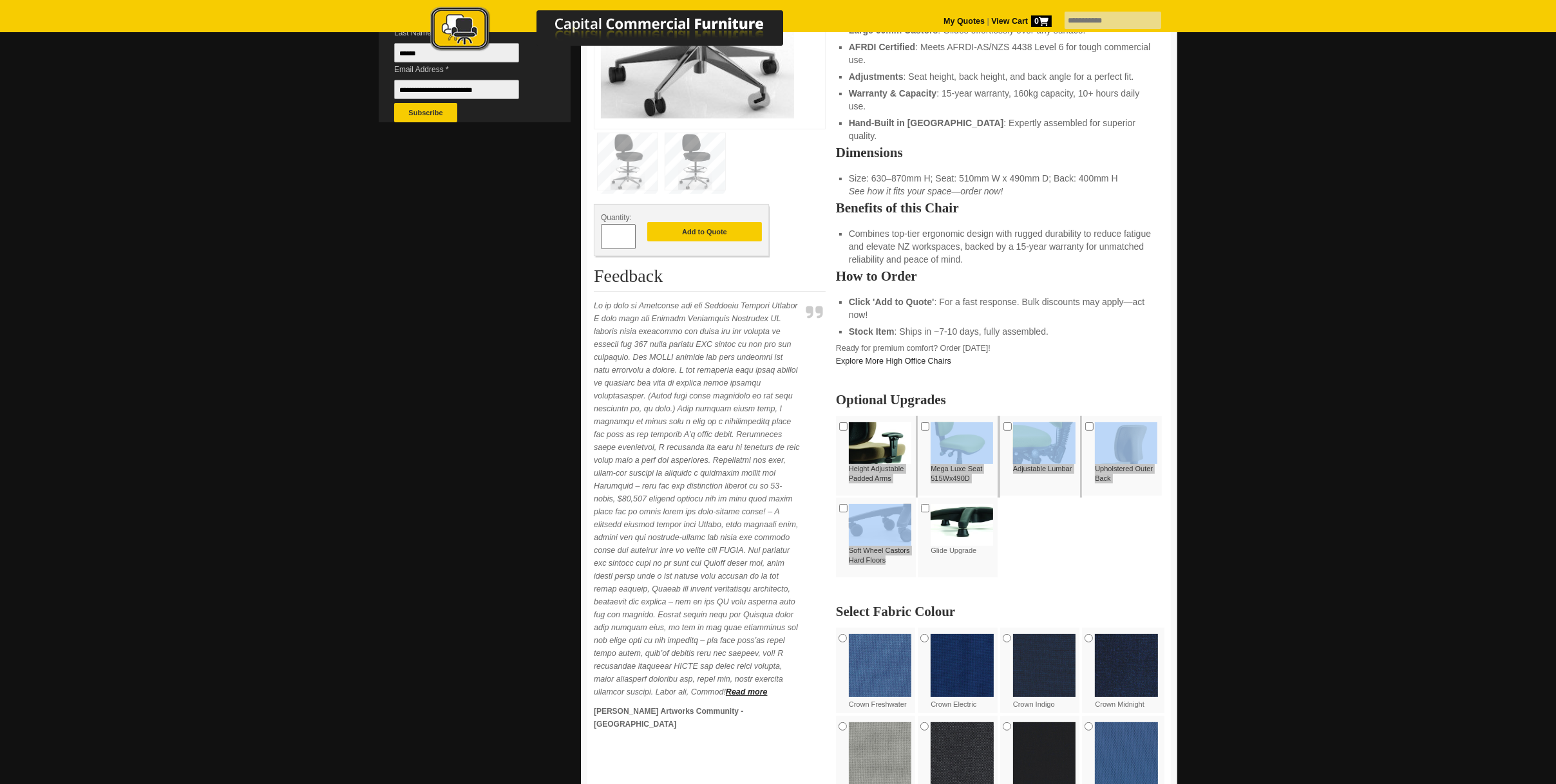
click at [886, 463] on label "Height Adjustable Padded Arms" at bounding box center [880, 453] width 63 height 62
click at [888, 463] on label "Height Adjustable Padded Arms" at bounding box center [880, 453] width 63 height 62
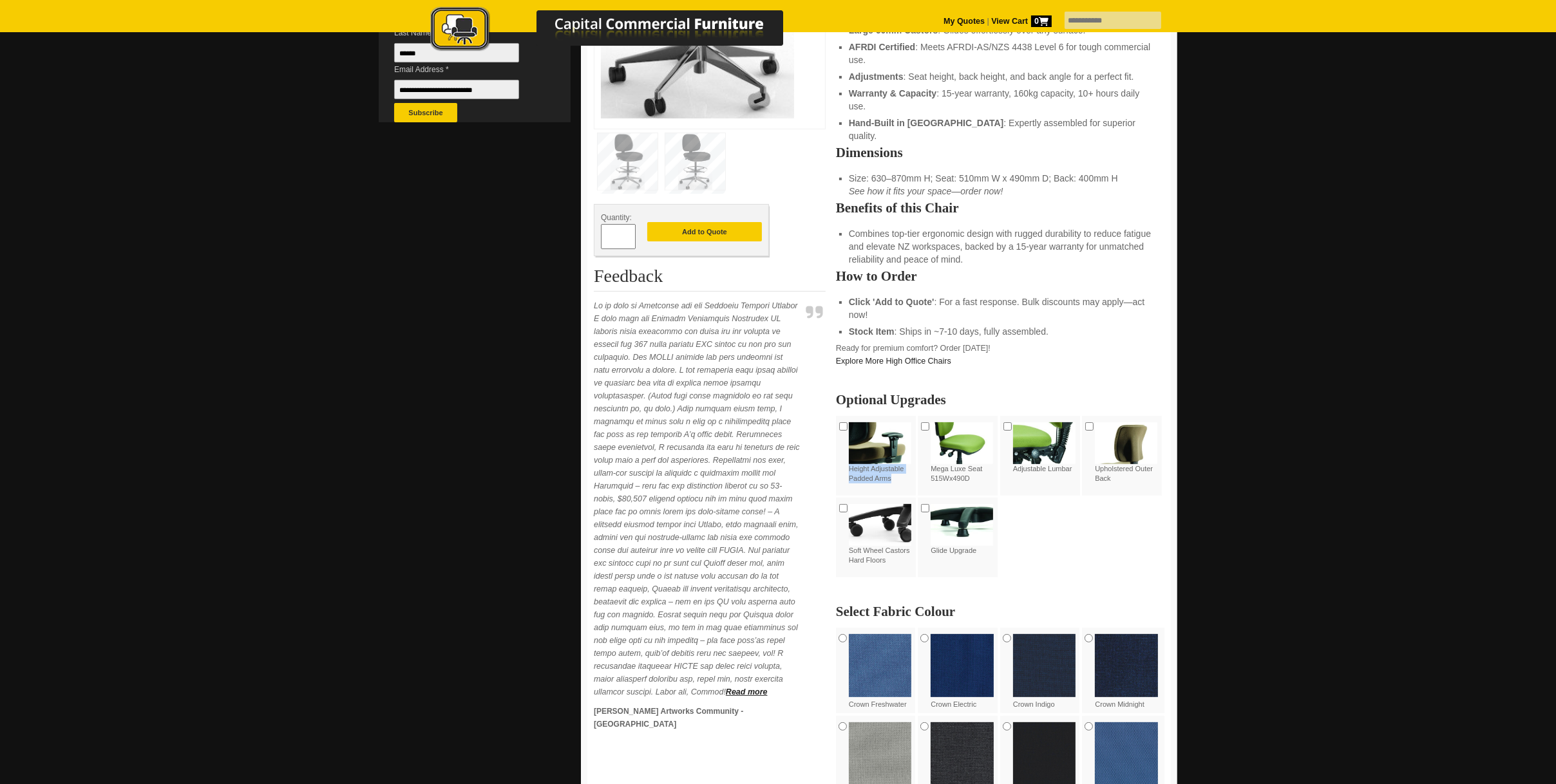
drag, startPoint x: 892, startPoint y: 469, endPoint x: 848, endPoint y: 462, distance: 44.6
click at [848, 462] on div "Height Adjustable Padded Arms" at bounding box center [876, 455] width 81 height 80
copy label "Height Adjustable Padded Arms"
